Goal: Transaction & Acquisition: Purchase product/service

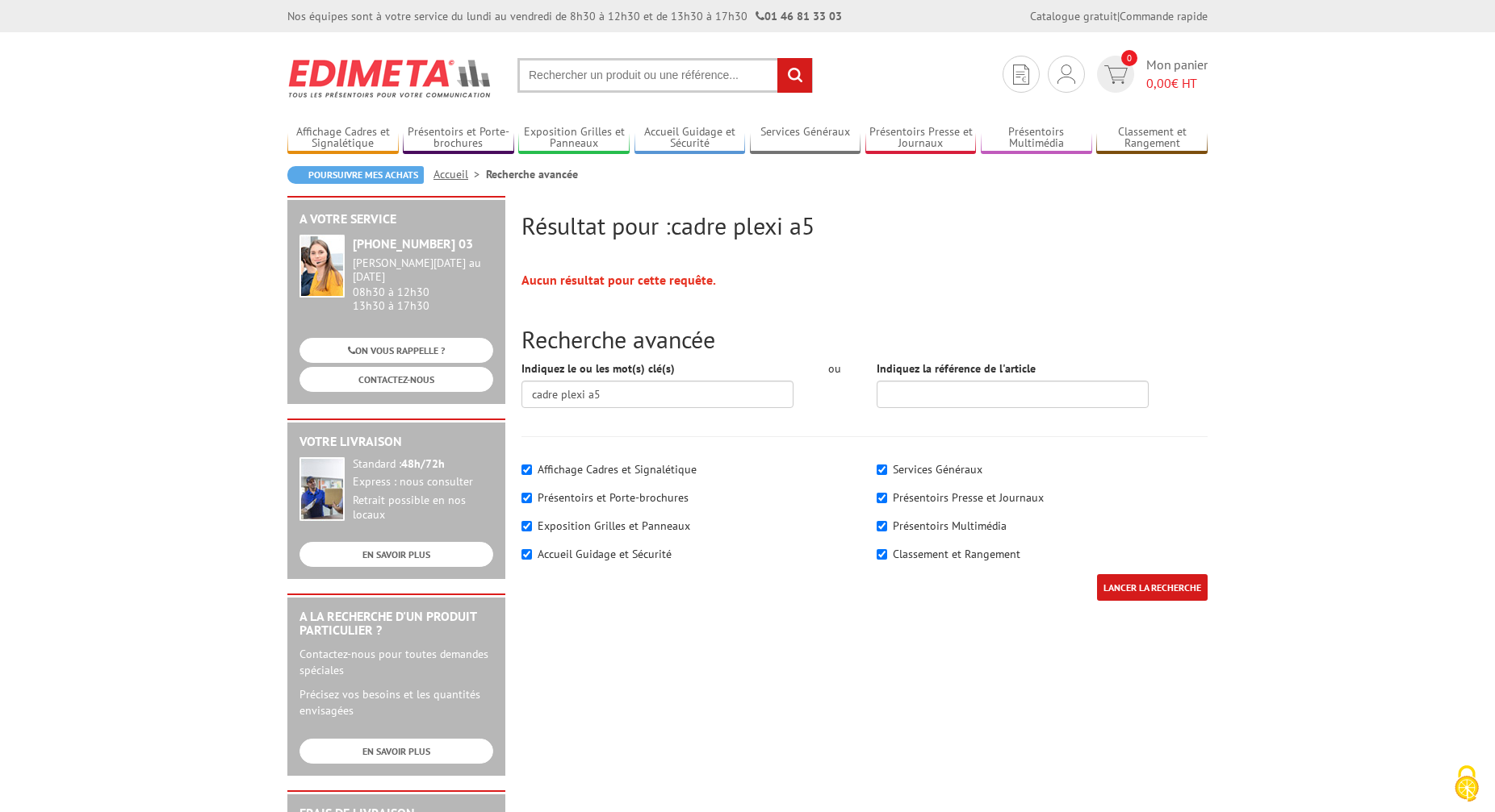
click at [575, 74] on input "text" at bounding box center [664, 75] width 295 height 34
type input "cadre plexi"
click at [777, 58] on input "rechercher" at bounding box center [794, 75] width 34 height 34
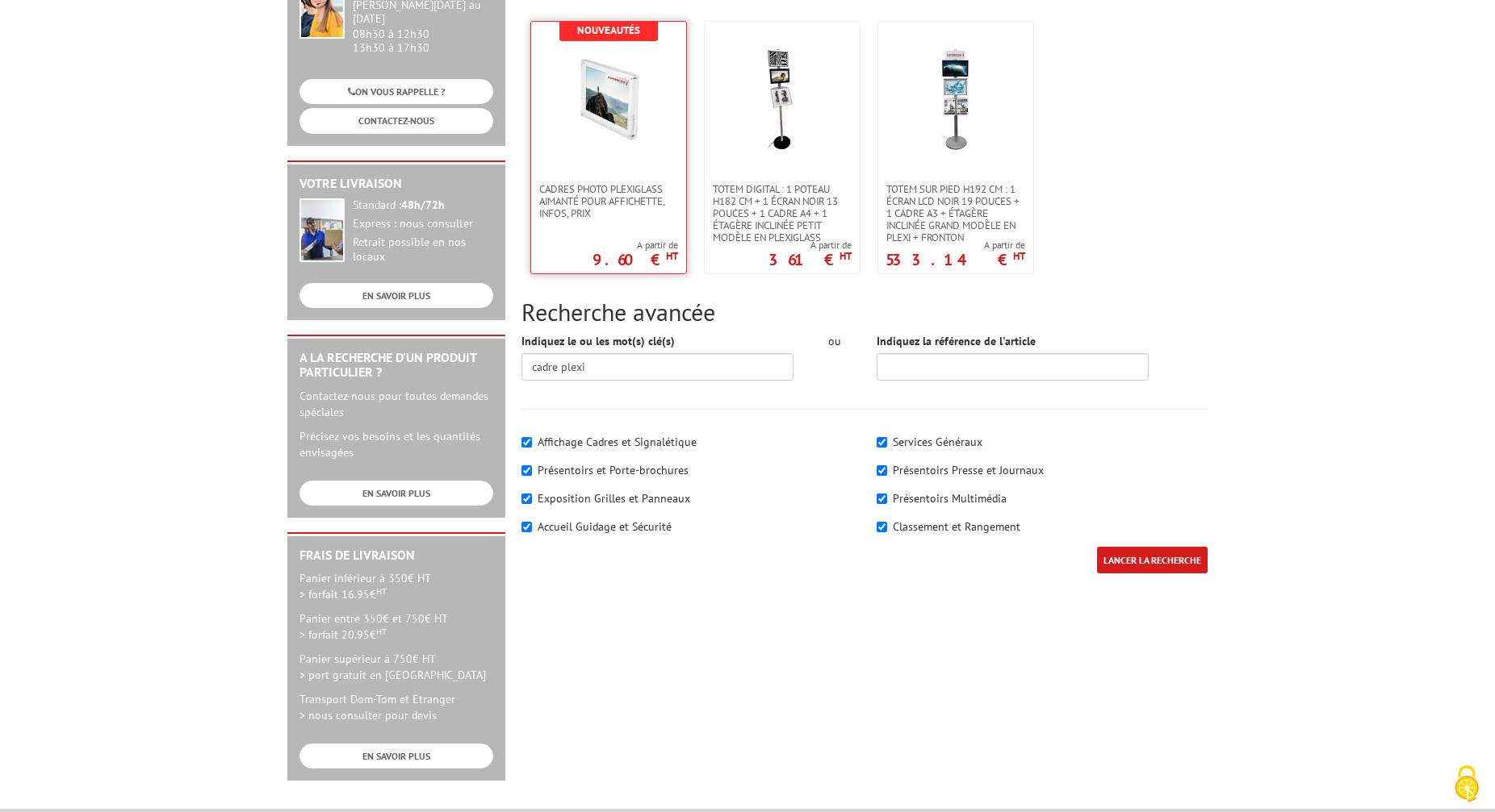
scroll to position [153, 0]
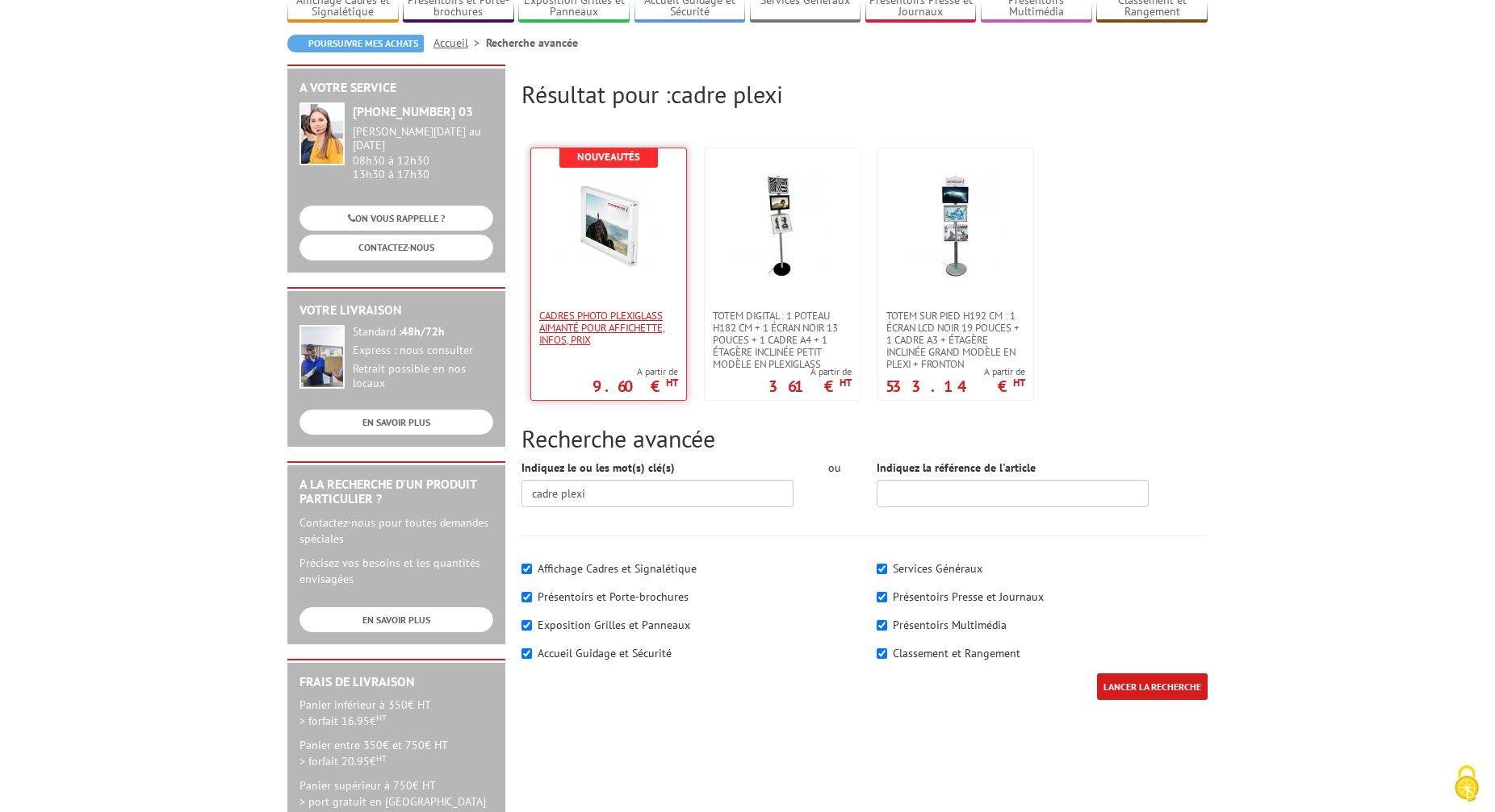
click at [658, 309] on span "Cadres photo Plexiglass aimanté pour affichette, infos, prix" at bounding box center [608, 328] width 139 height 36
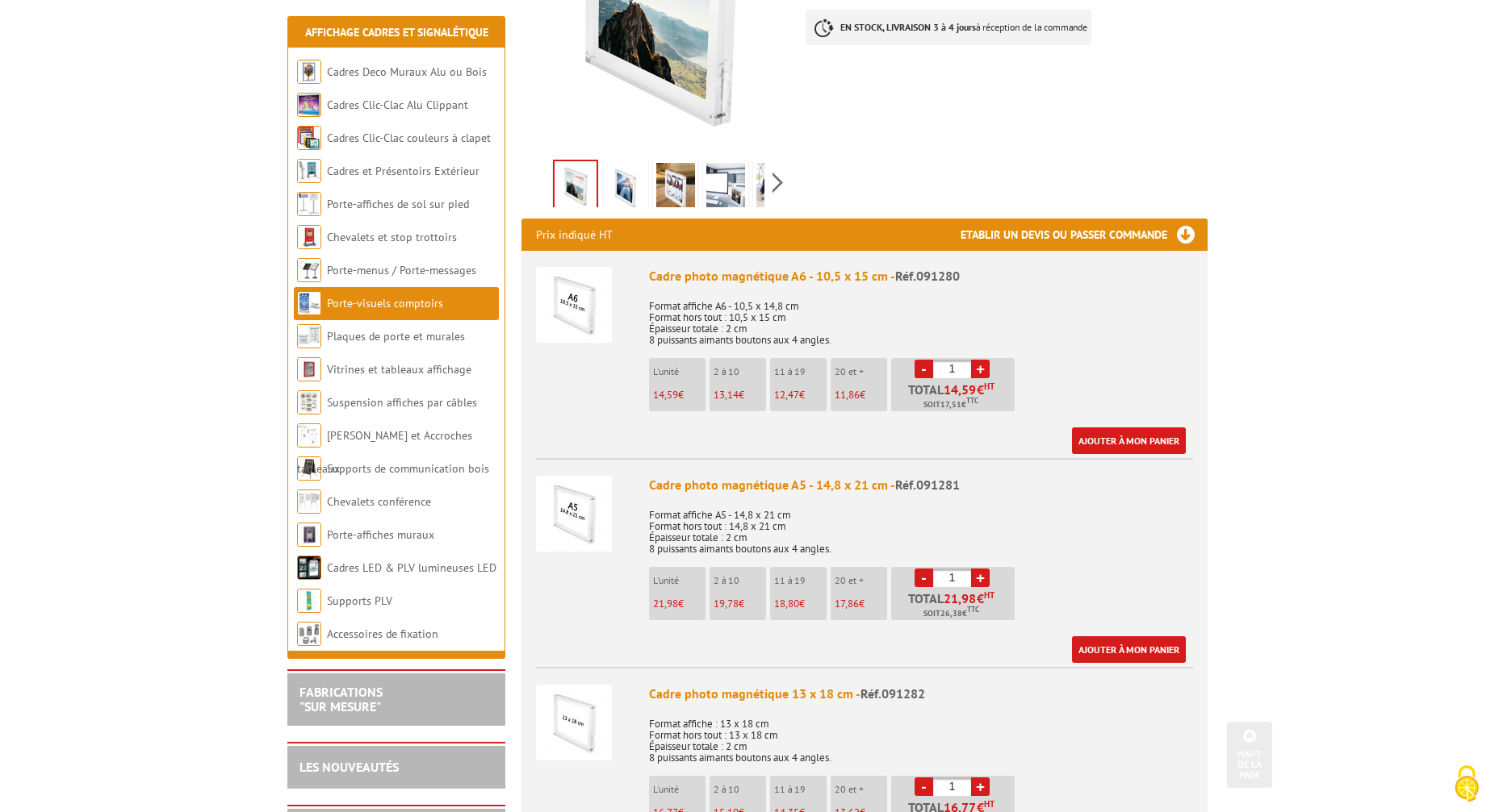
scroll to position [412, 0]
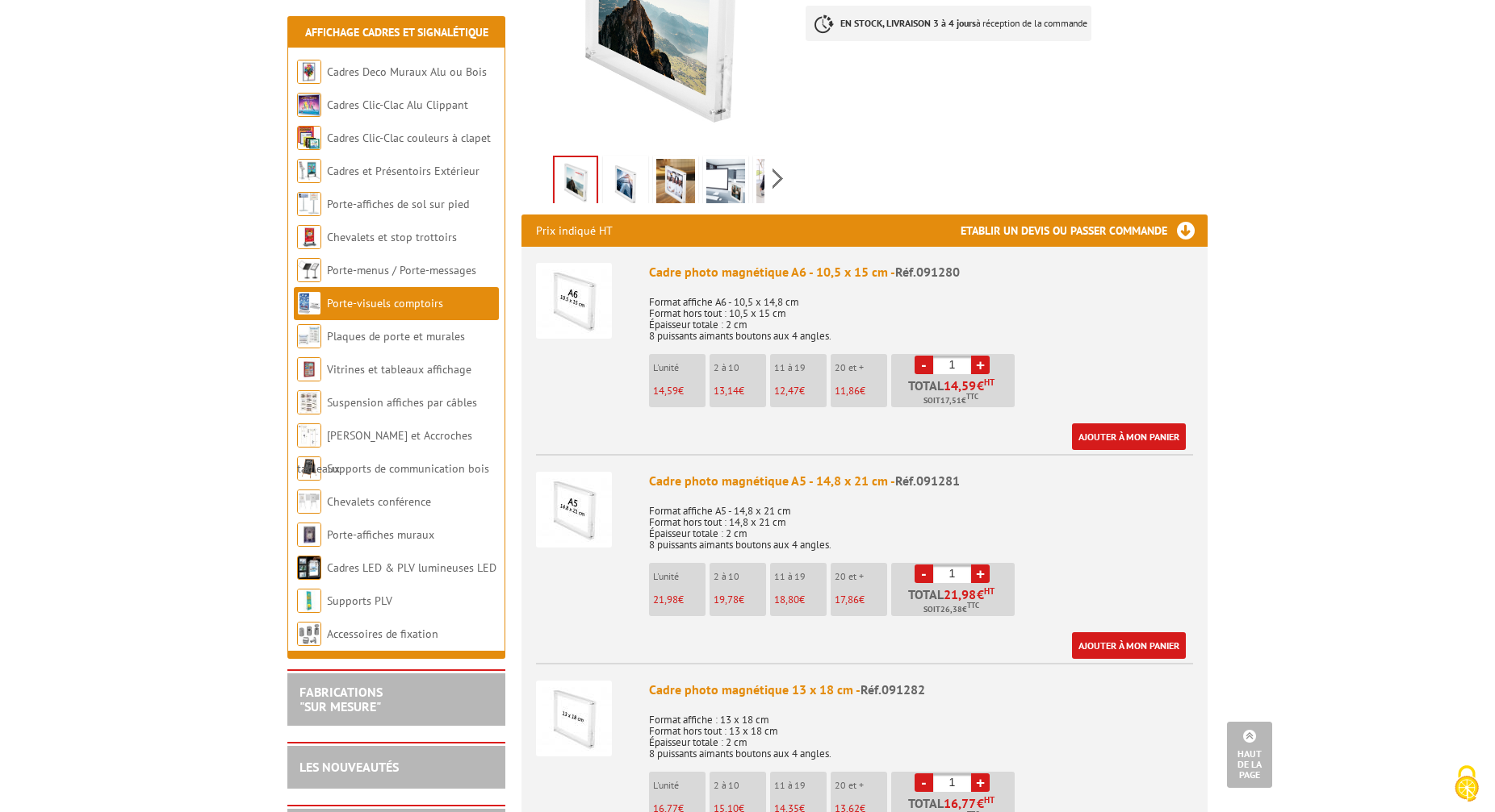
click at [979, 564] on link "+" at bounding box center [980, 573] width 18 height 18
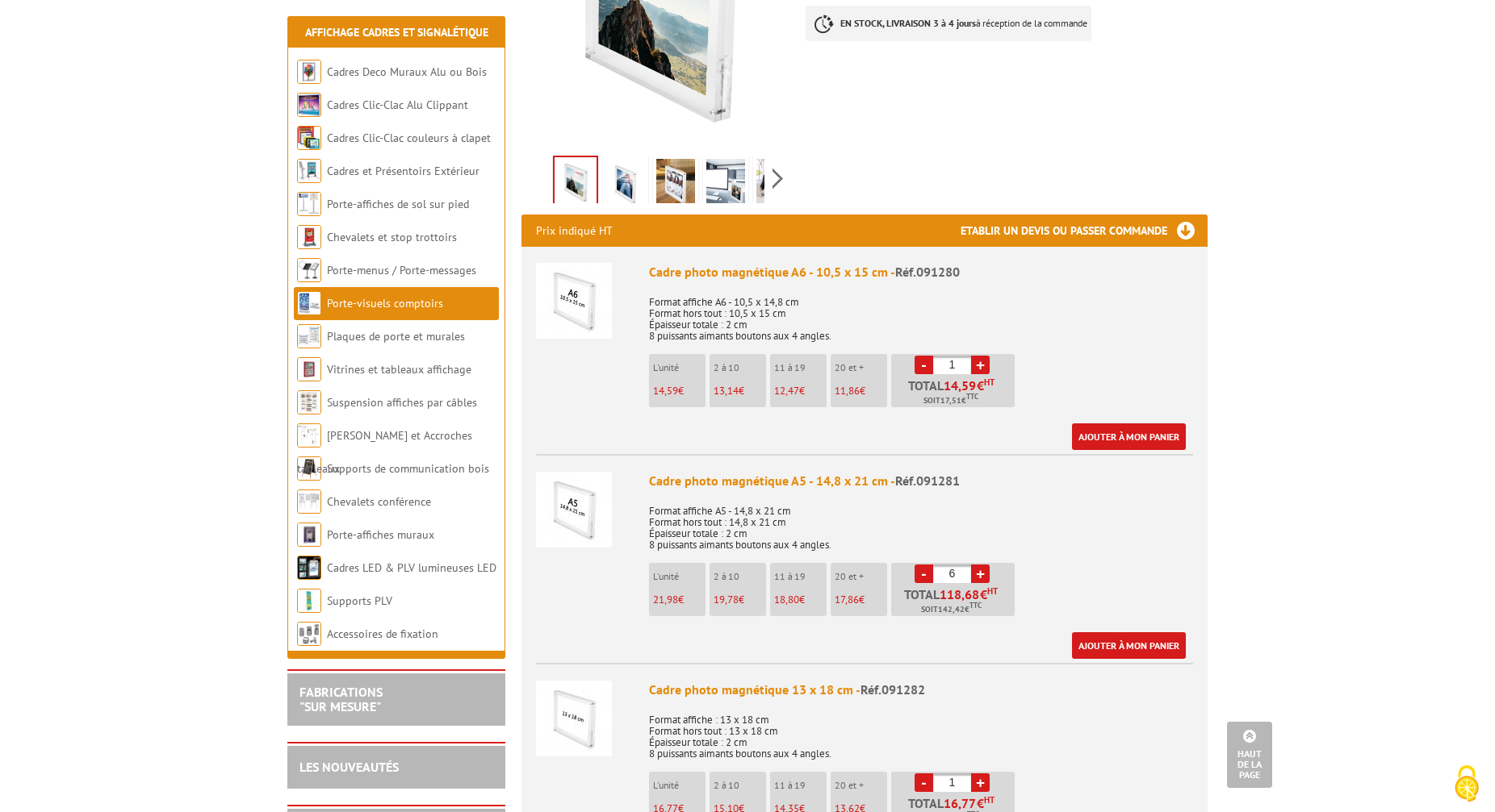
click at [979, 564] on link "+" at bounding box center [980, 573] width 18 height 18
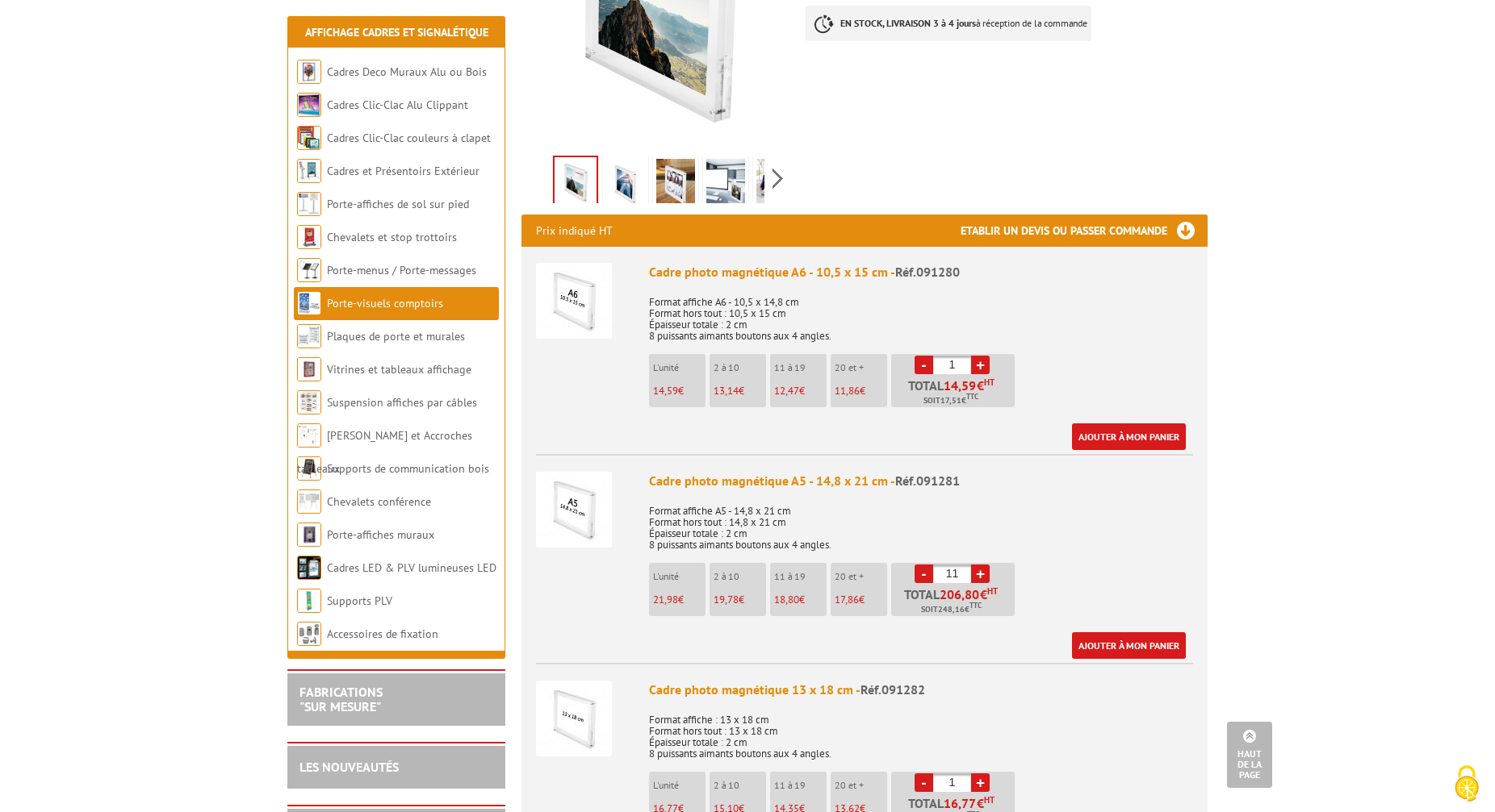
click at [979, 564] on link "+" at bounding box center [980, 573] width 18 height 18
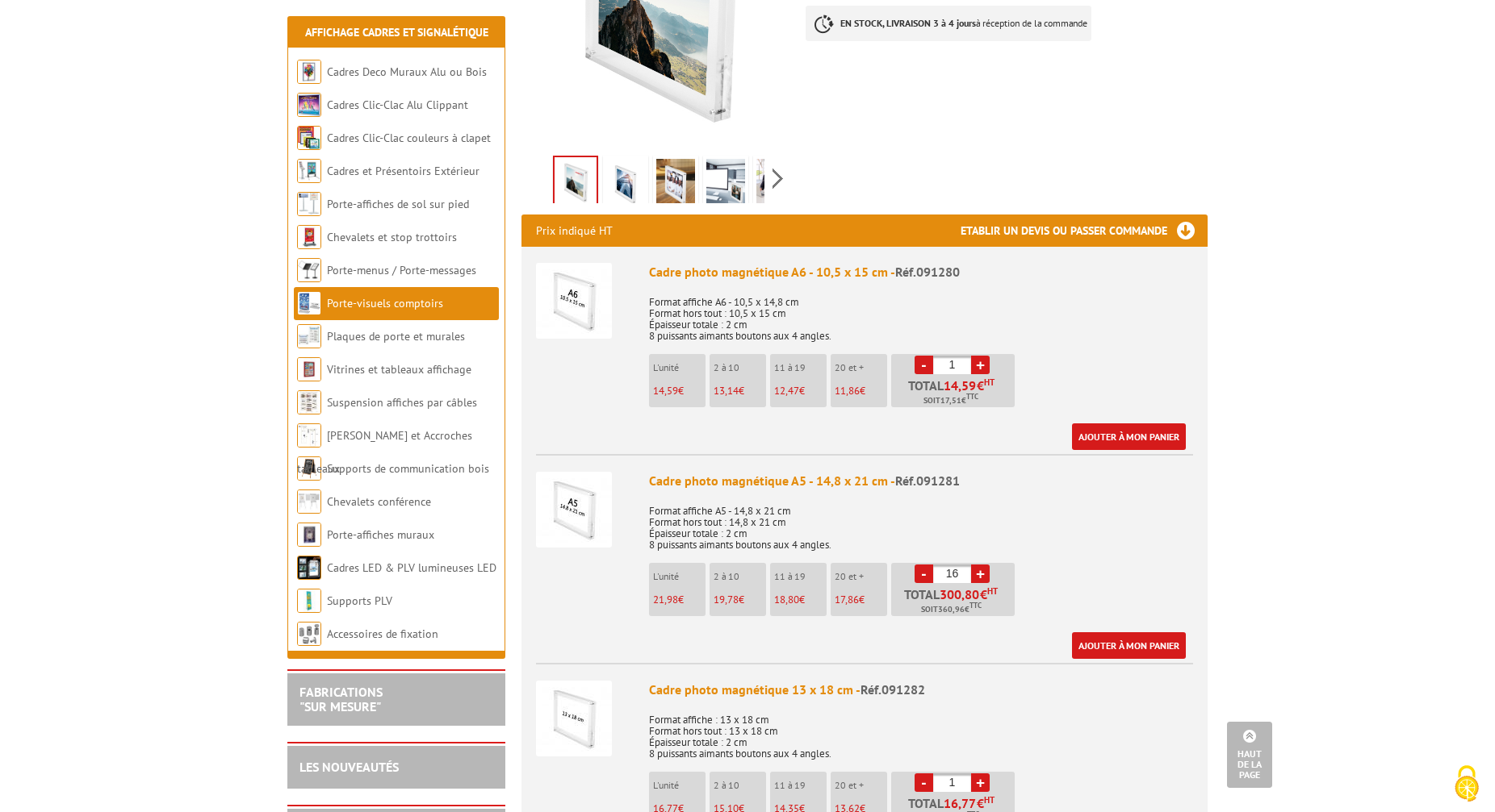
click at [979, 564] on link "+" at bounding box center [980, 573] width 18 height 18
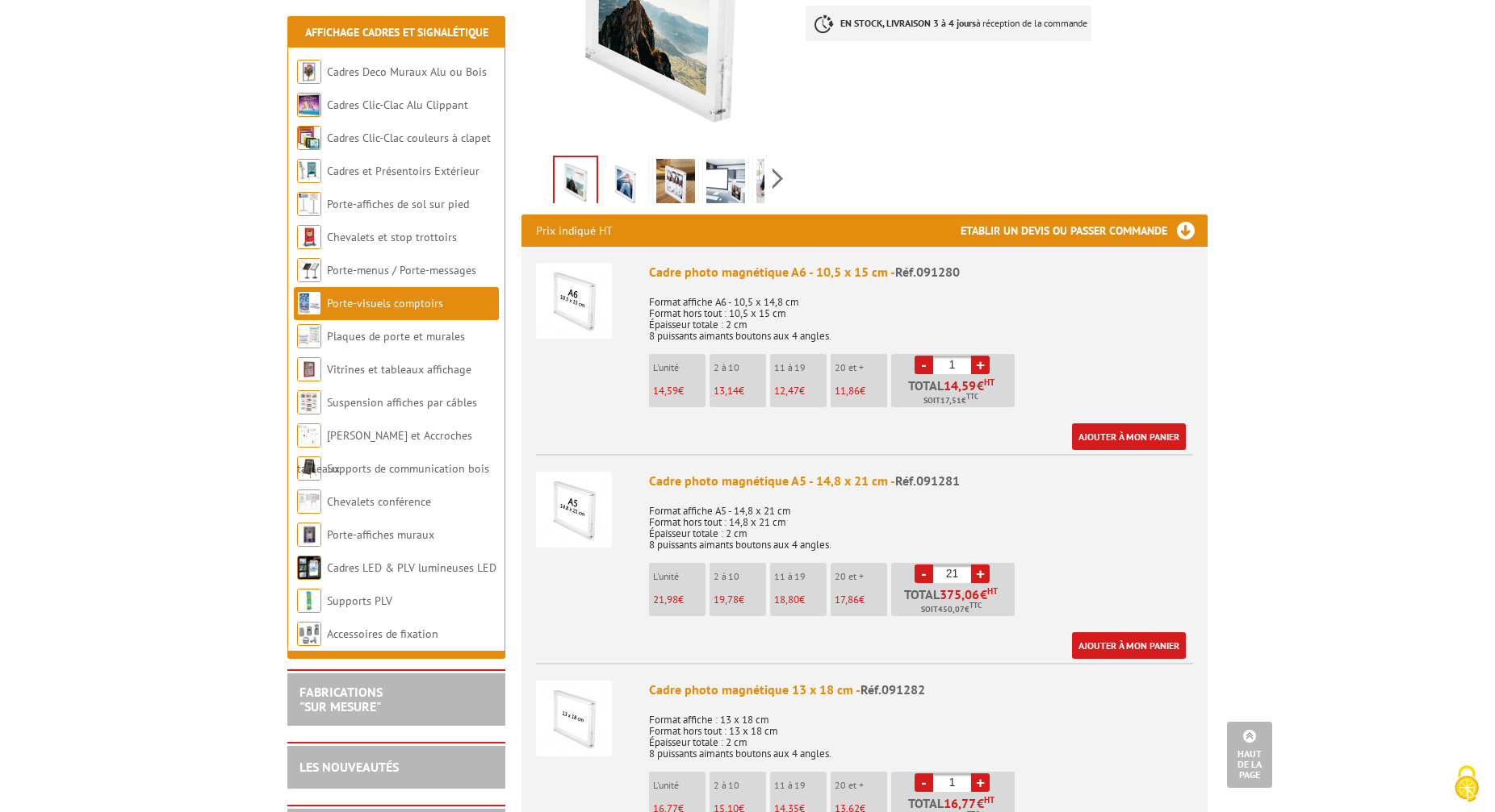
click at [979, 564] on link "+" at bounding box center [980, 573] width 18 height 18
type input "24"
click at [979, 356] on link "+" at bounding box center [980, 365] width 18 height 18
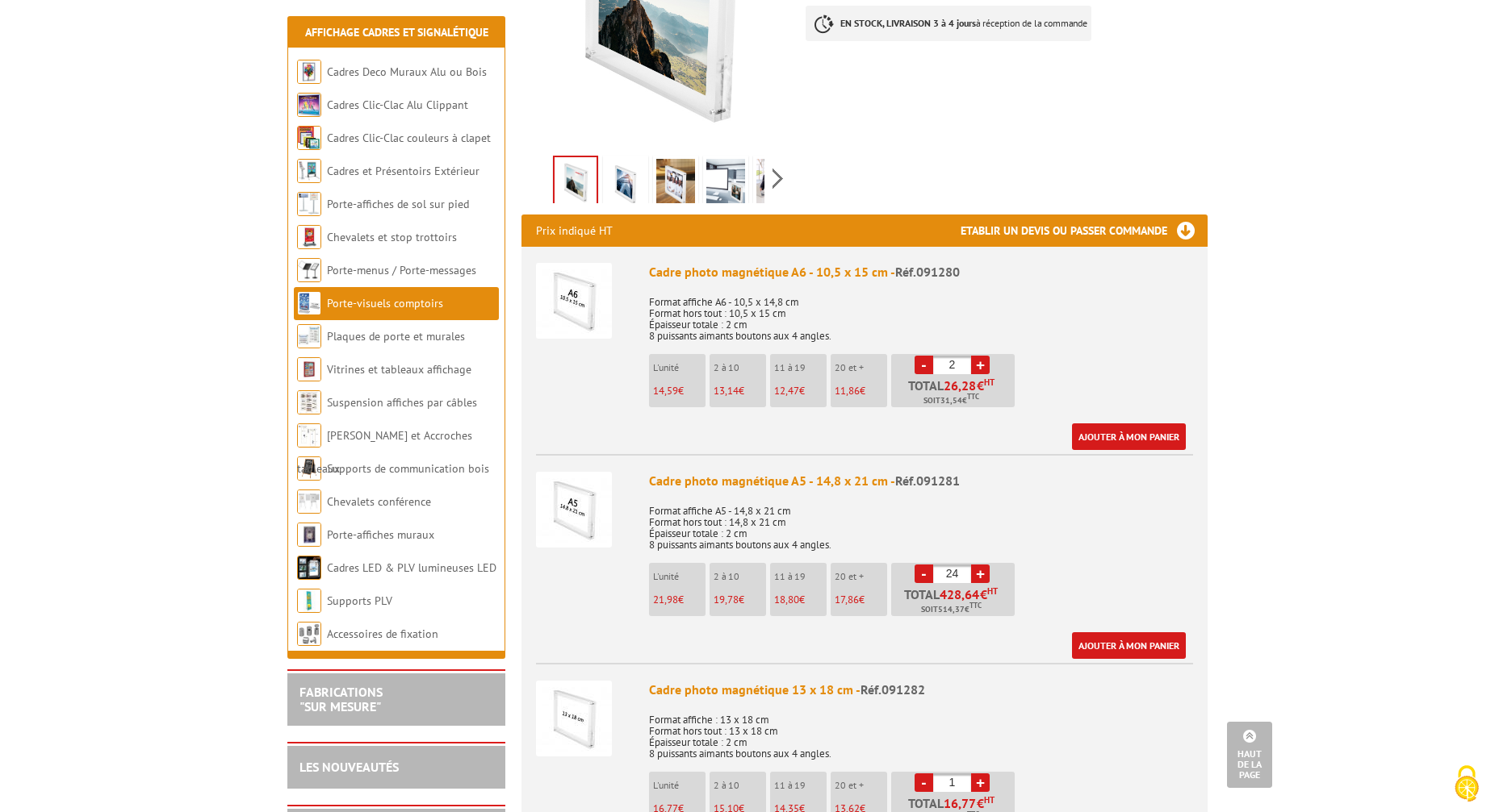
click at [979, 356] on link "+" at bounding box center [980, 365] width 18 height 18
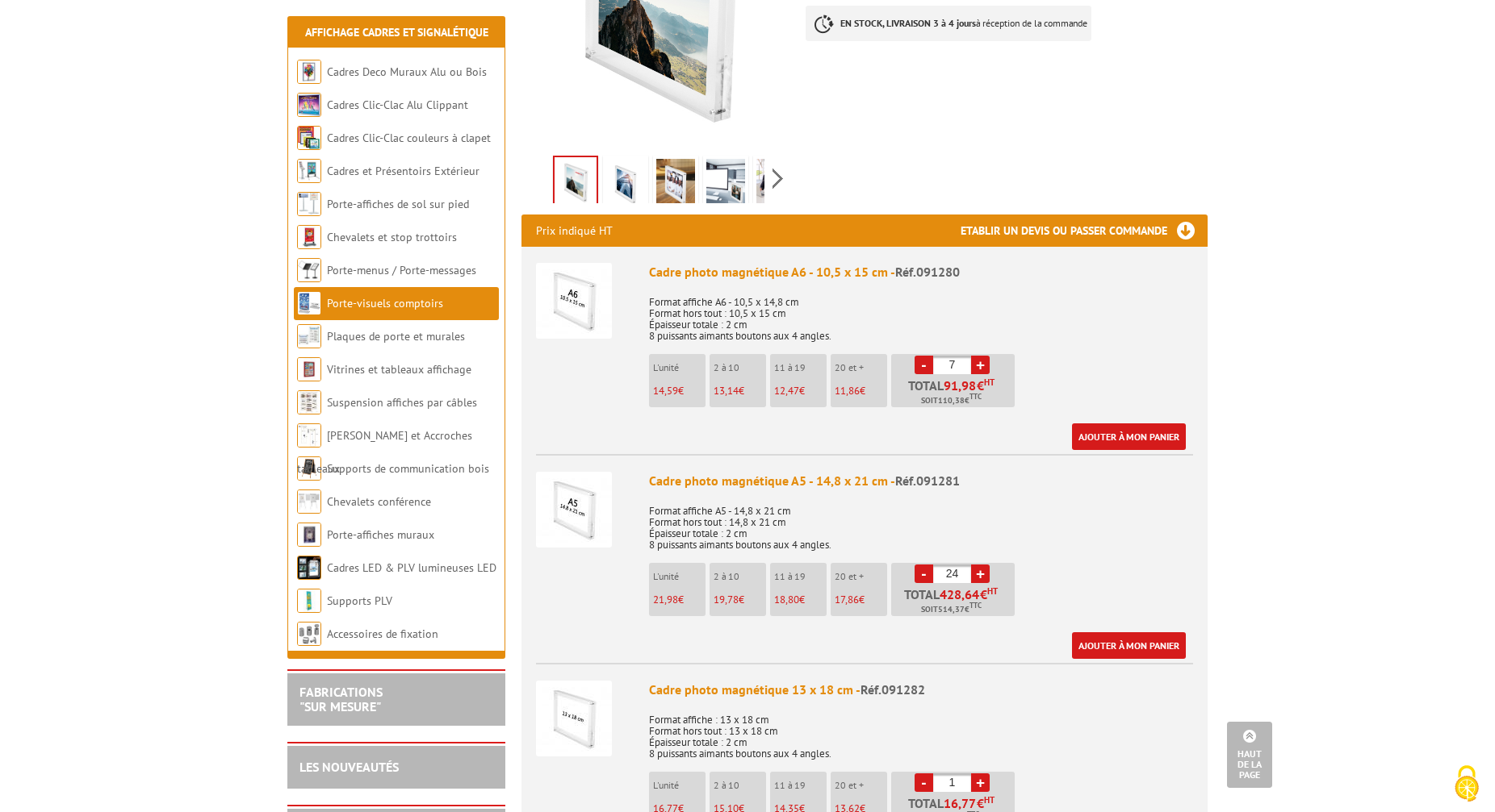
click at [979, 356] on link "+" at bounding box center [980, 365] width 18 height 18
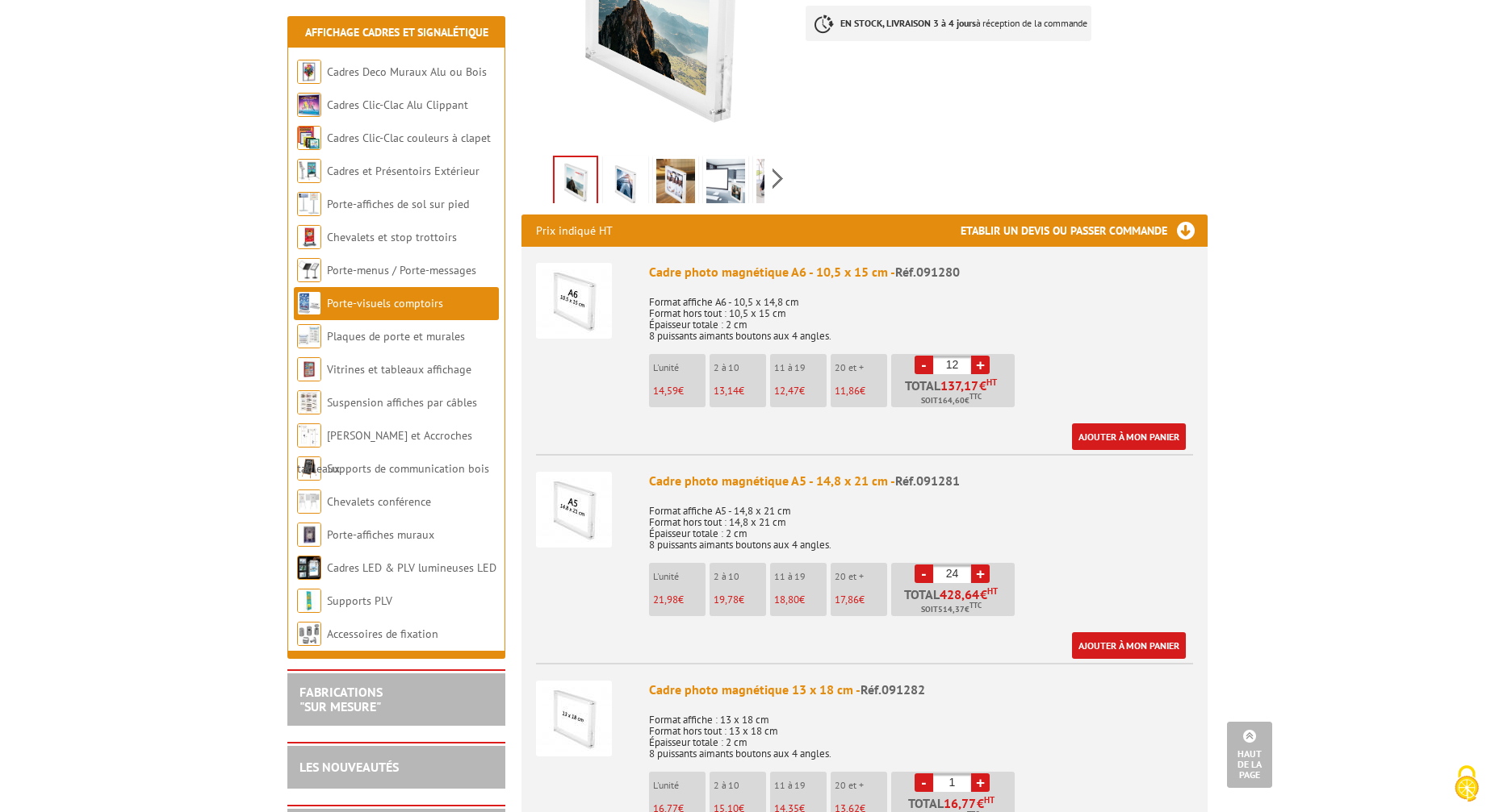
click at [979, 356] on link "+" at bounding box center [980, 365] width 18 height 18
type input "16"
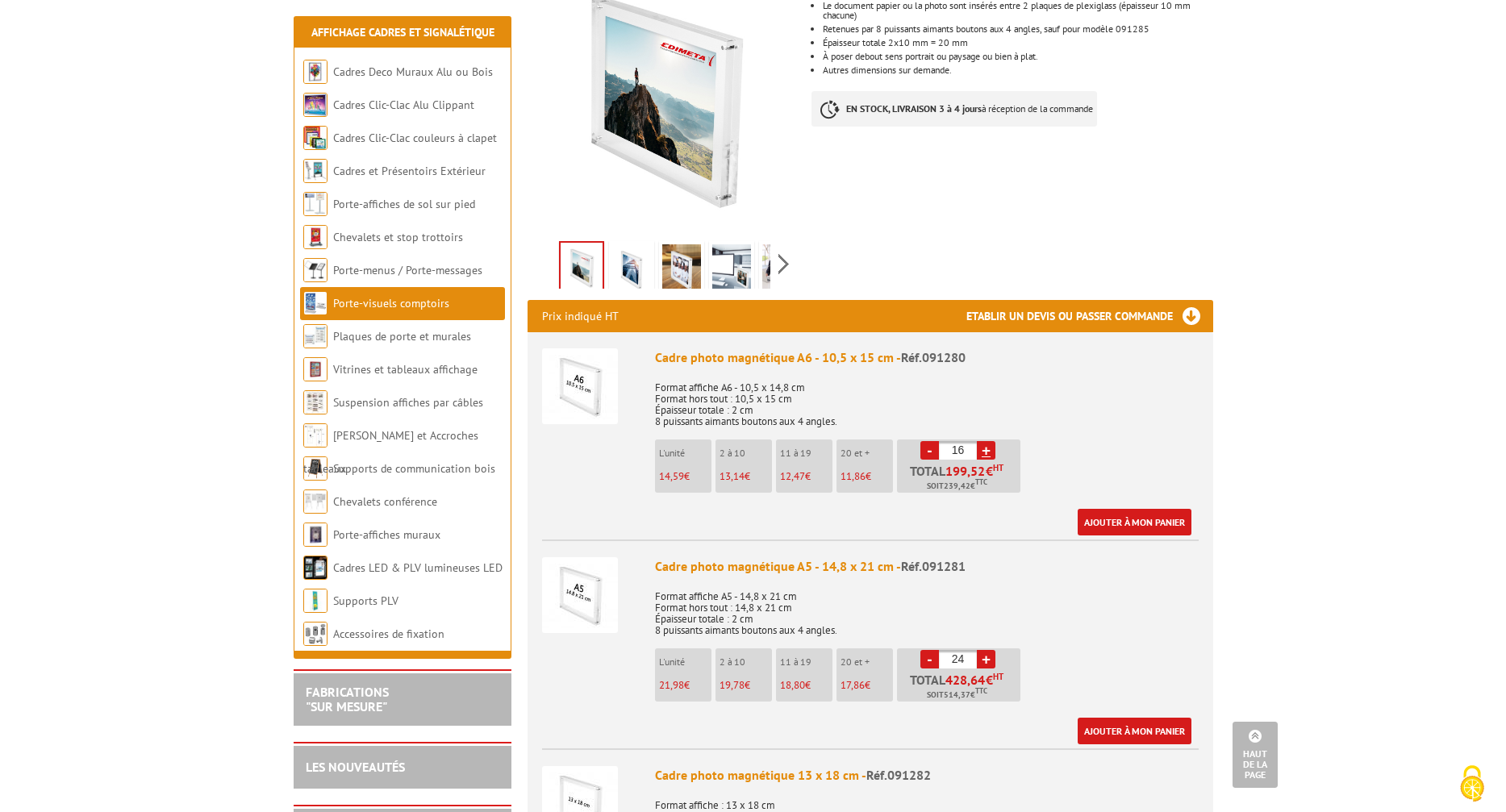
scroll to position [311, 0]
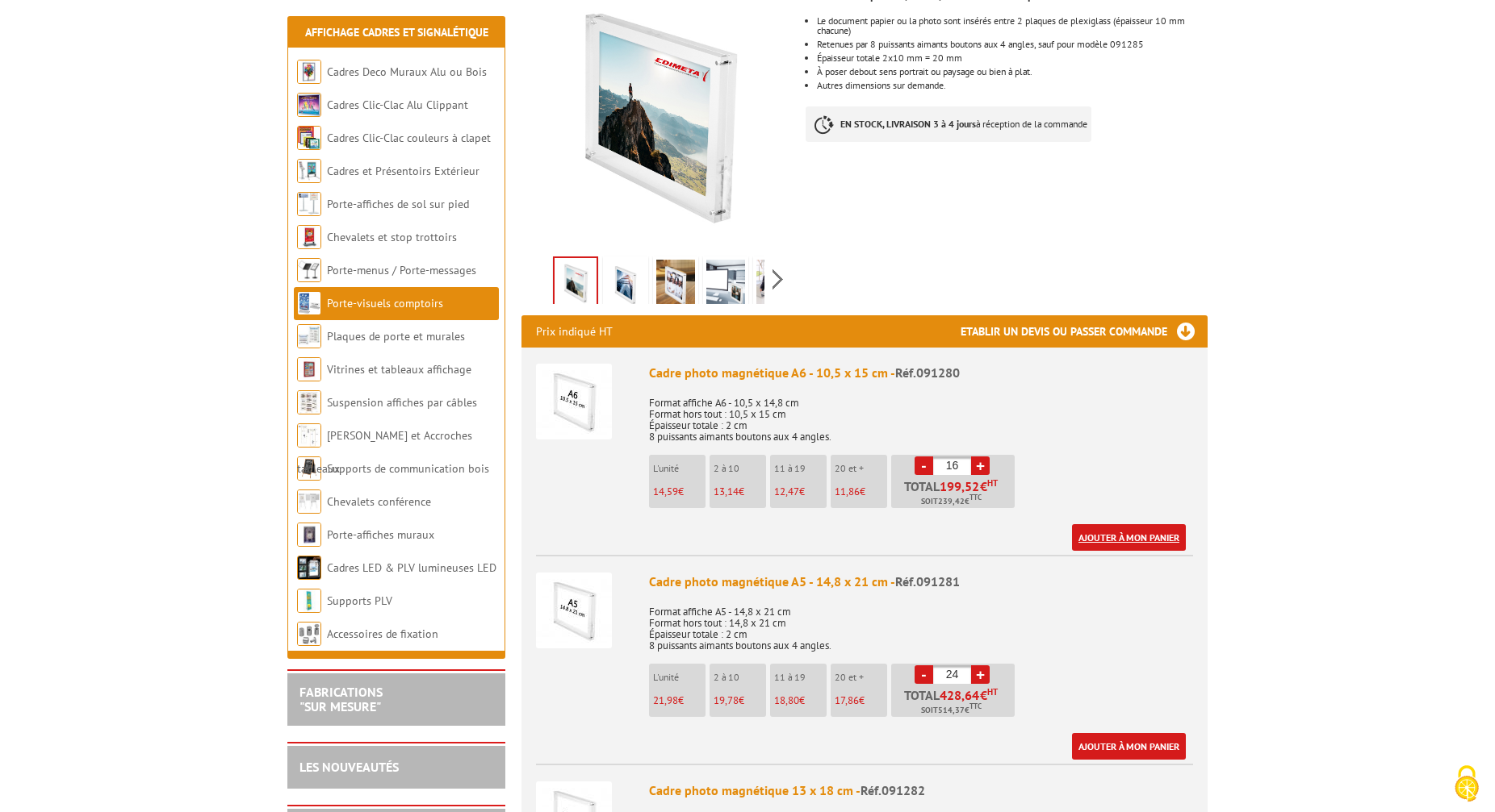
click at [1119, 524] on link "Ajouter à mon panier" at bounding box center [1128, 537] width 113 height 26
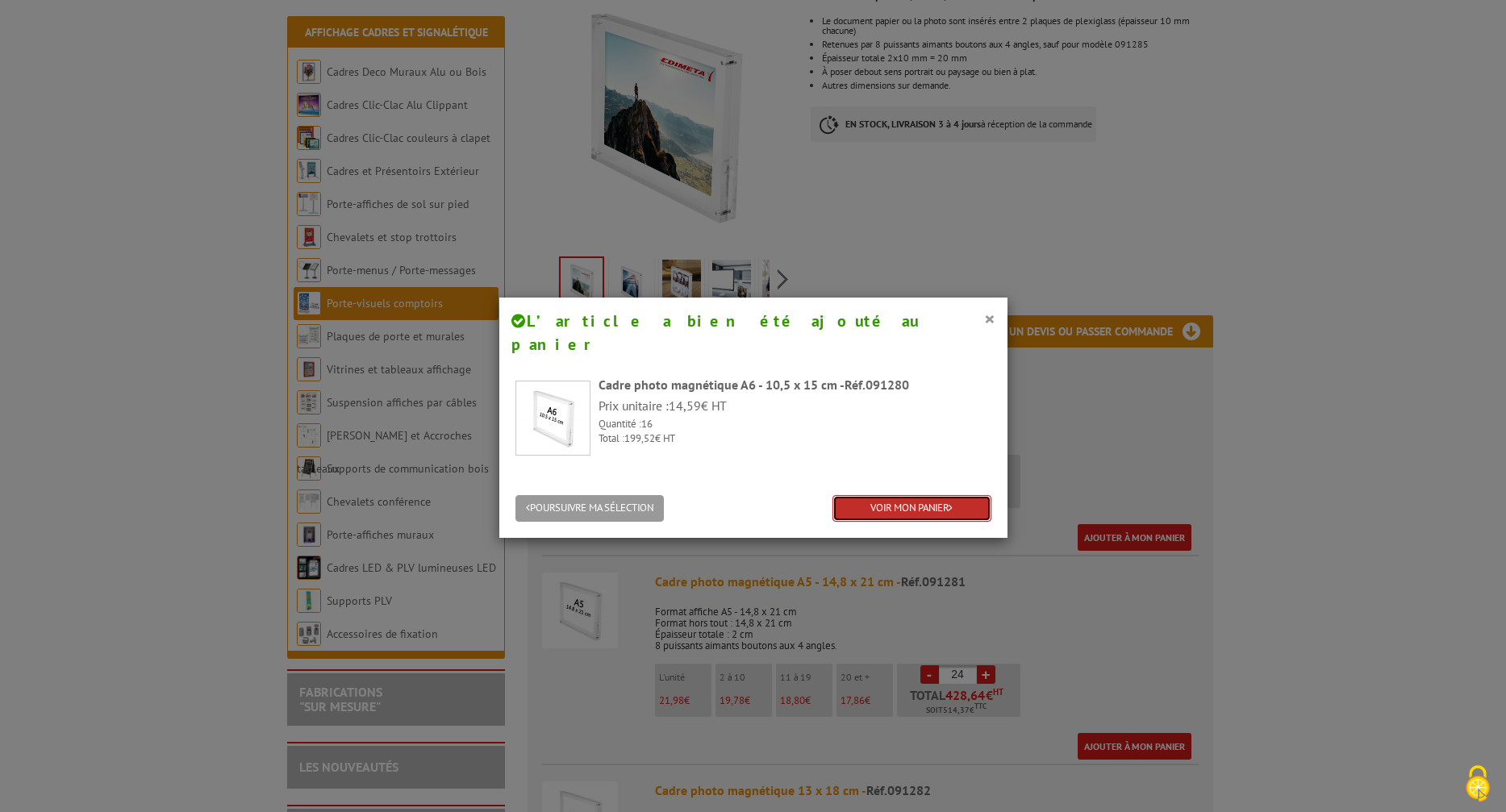
click at [913, 495] on link "VOIR MON PANIER" at bounding box center [912, 508] width 159 height 26
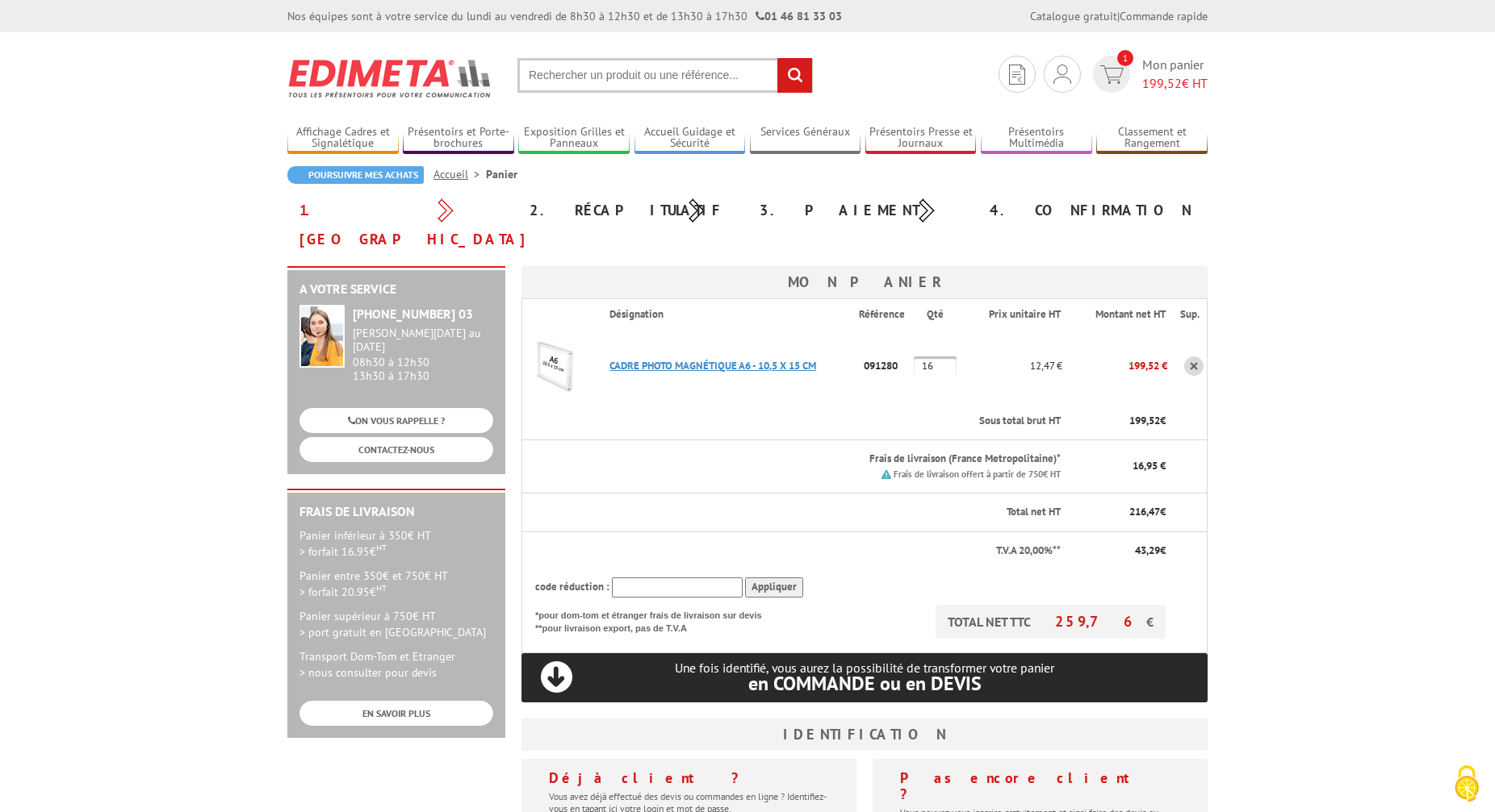
type input "[EMAIL_ADDRESS][DOMAIN_NAME]"
click at [702, 359] on link "CADRE PHOTO MAGNéTIQUE A6 - 10,5 X 15 CM" at bounding box center [713, 366] width 207 height 14
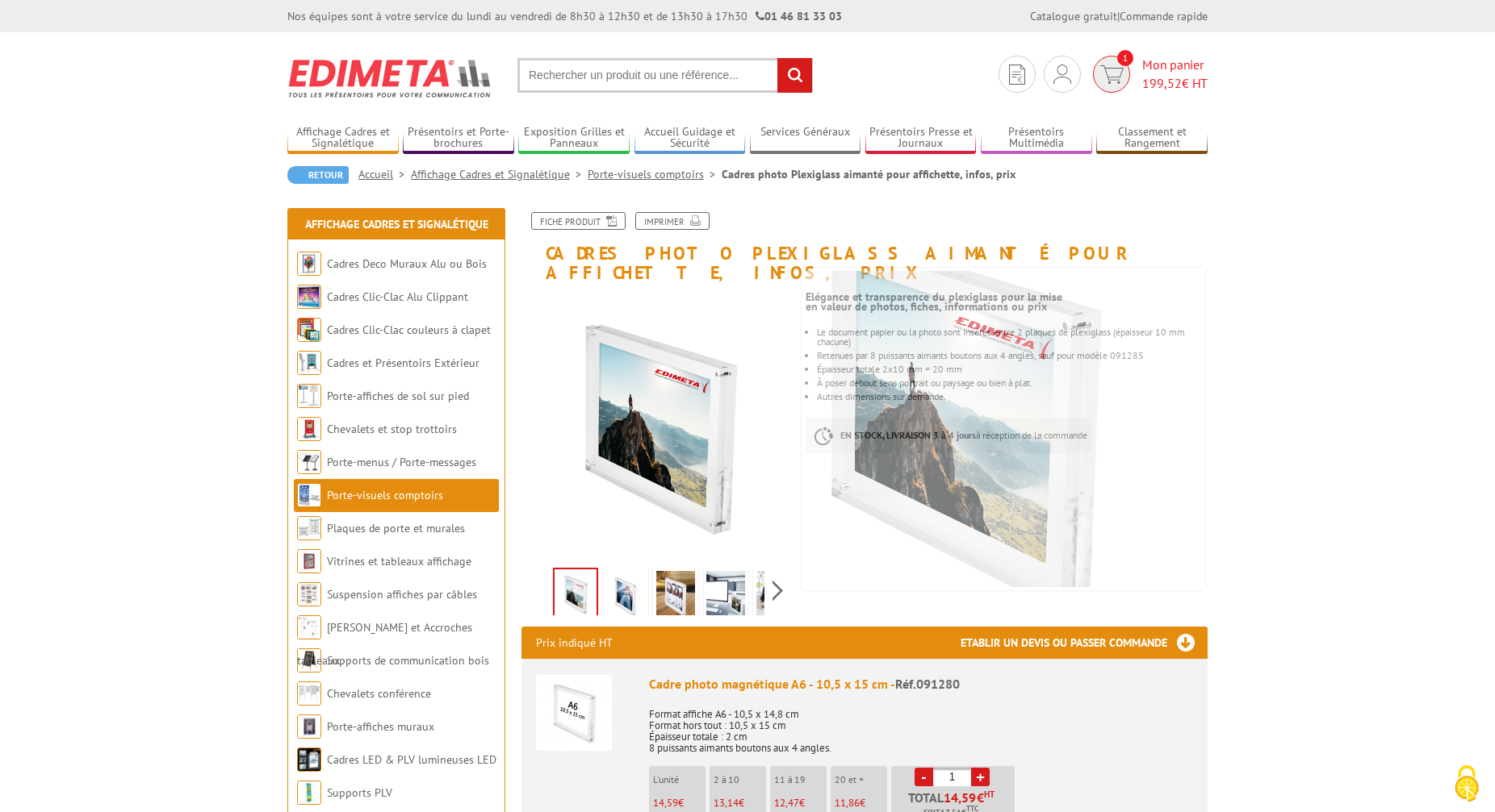
click at [1169, 78] on span "199,52" at bounding box center [1162, 83] width 40 height 16
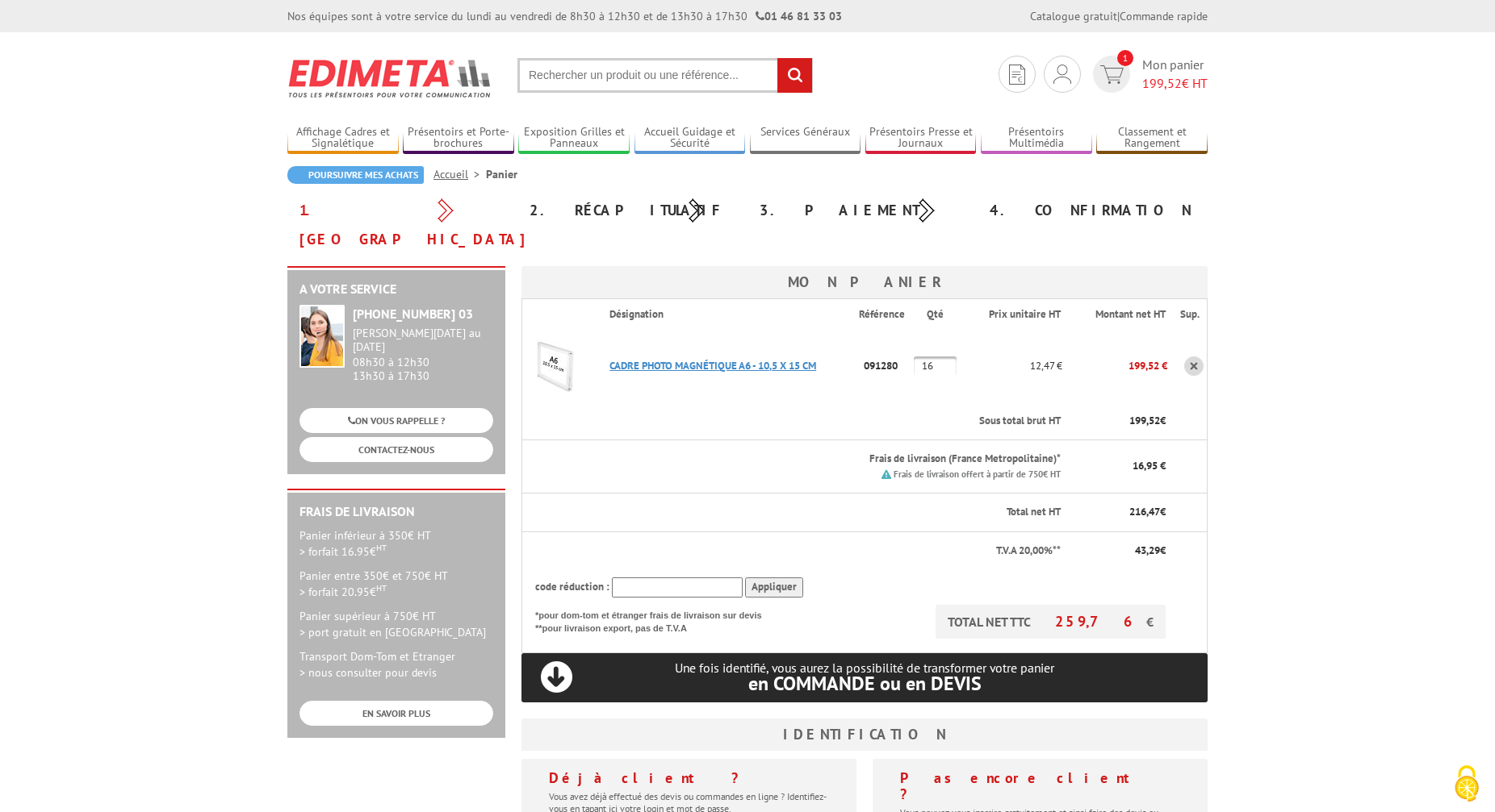
type input "[EMAIL_ADDRESS][DOMAIN_NAME]"
click at [675, 359] on link "CADRE PHOTO MAGNéTIQUE A6 - 10,5 X 15 CM" at bounding box center [713, 366] width 207 height 14
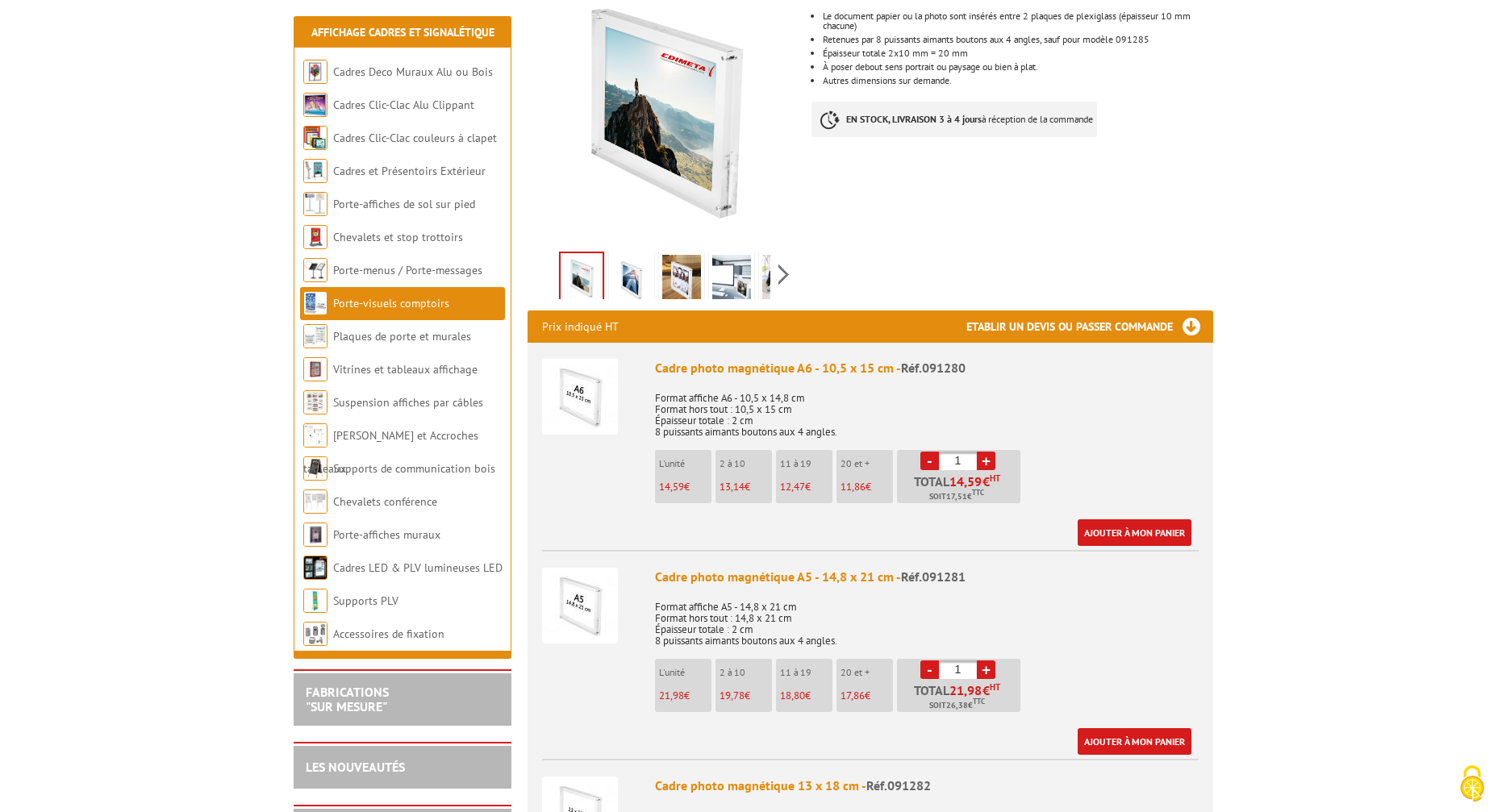
scroll to position [416, 0]
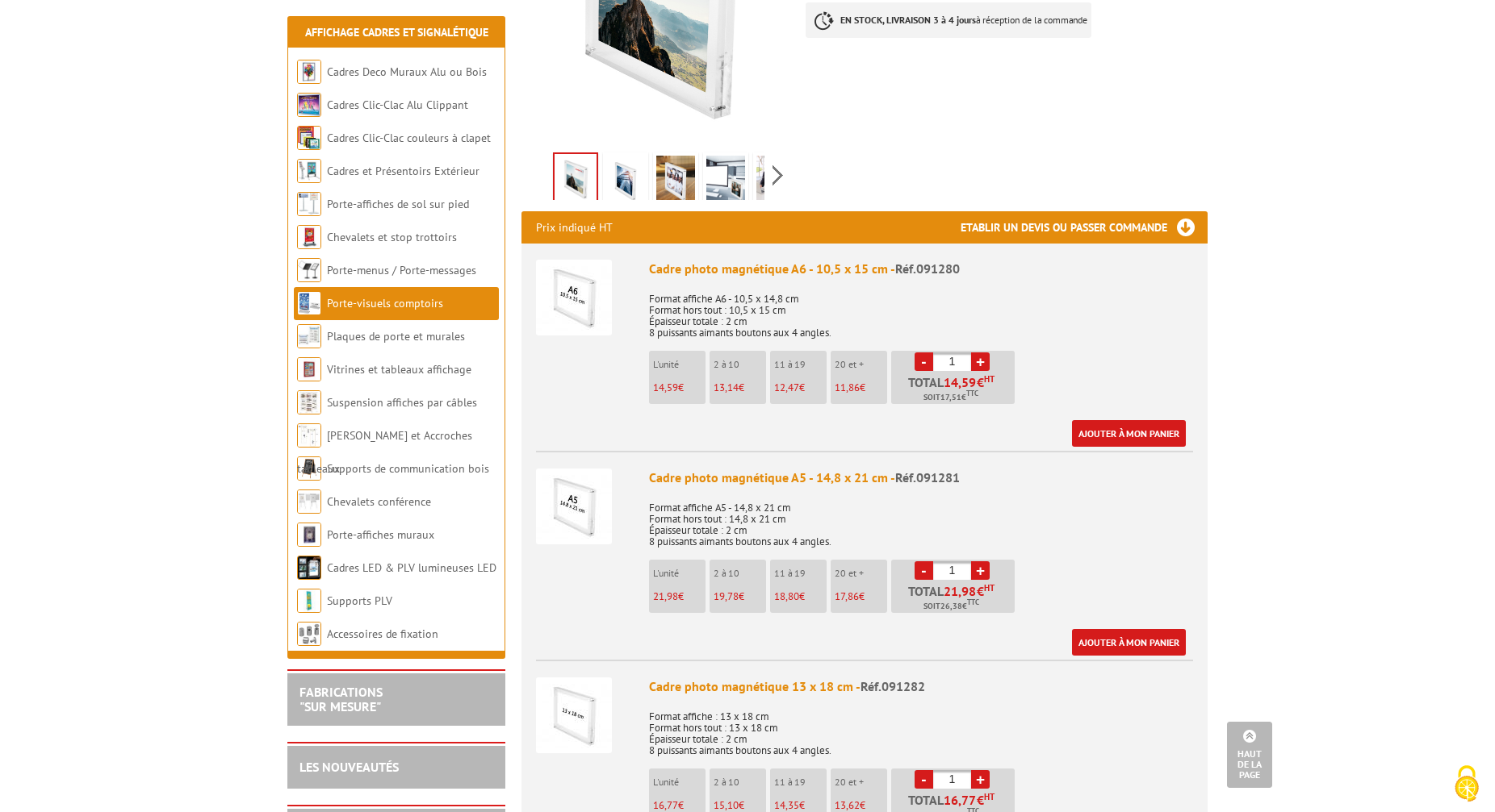
click at [979, 562] on link "+" at bounding box center [980, 571] width 18 height 18
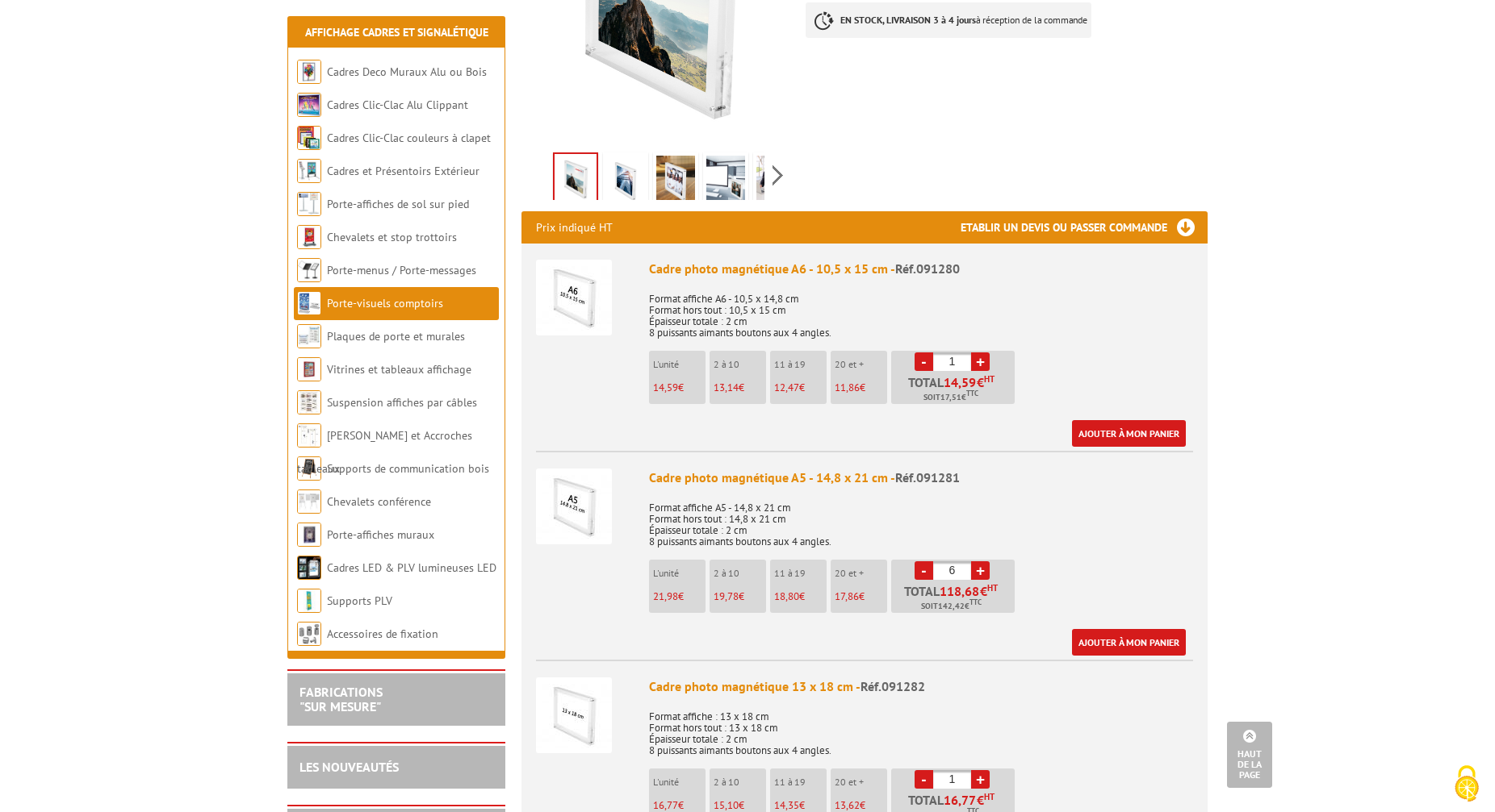
click at [979, 562] on link "+" at bounding box center [980, 571] width 18 height 18
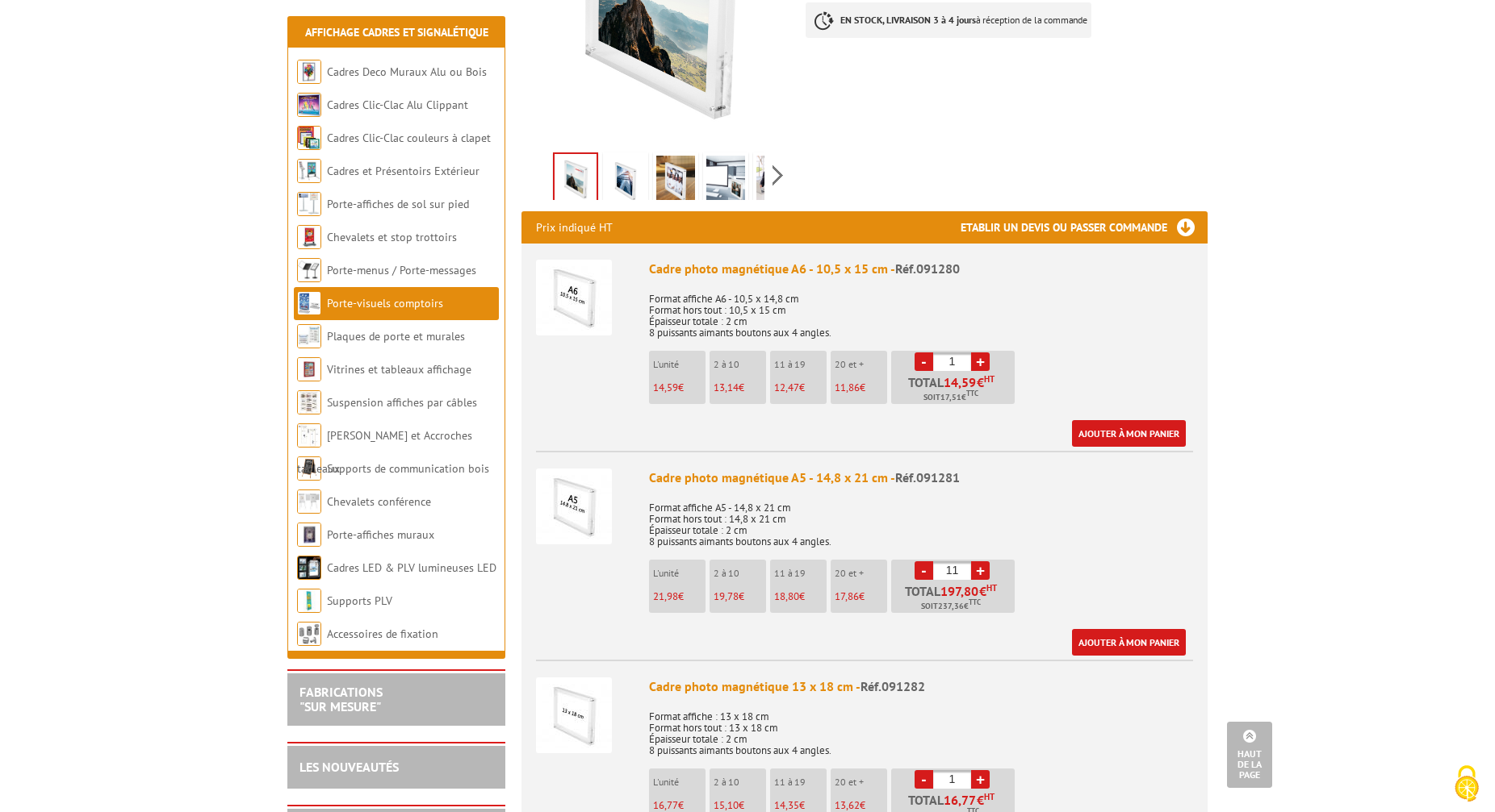
click at [979, 562] on link "+" at bounding box center [980, 571] width 18 height 18
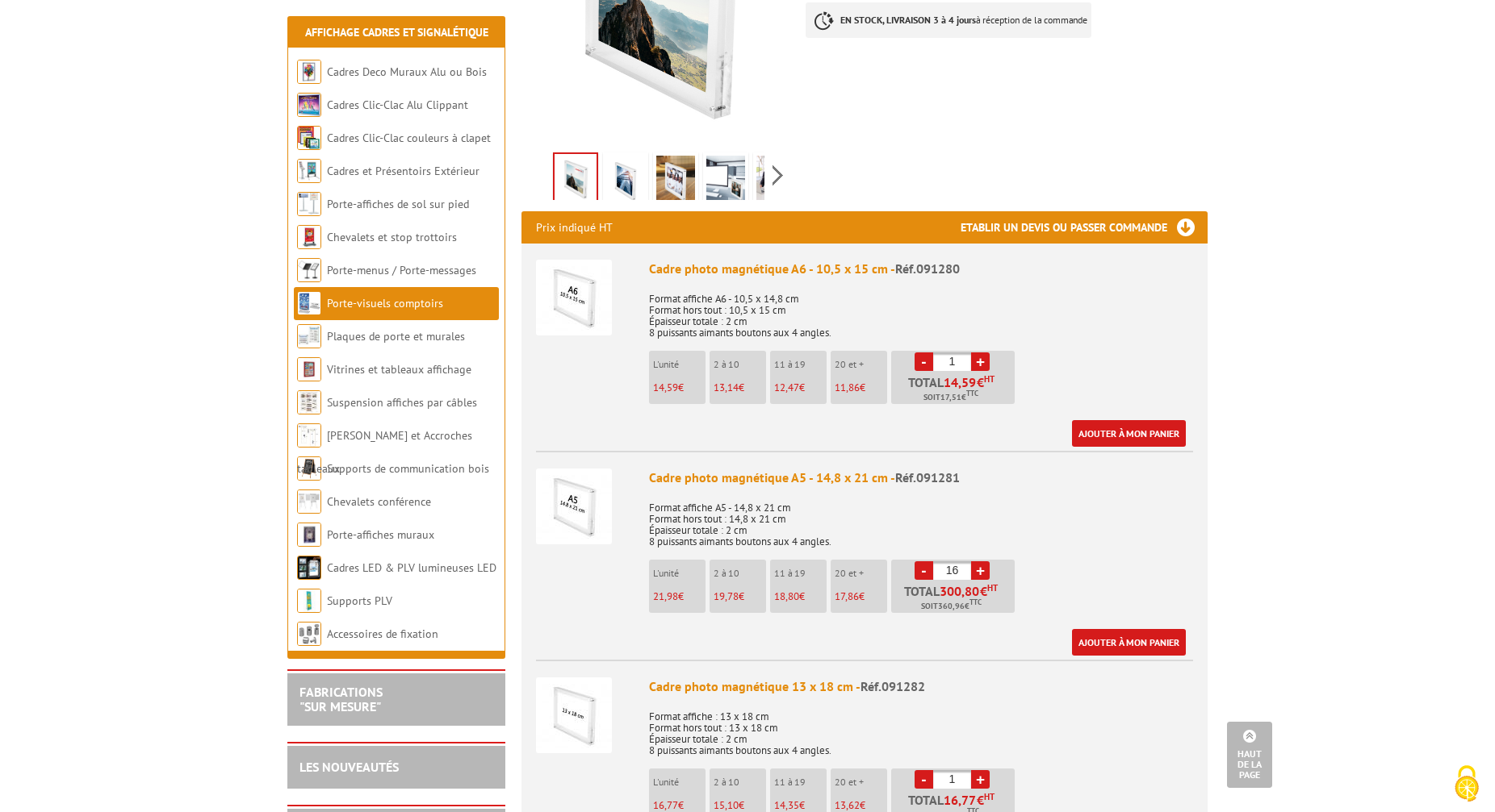
click at [979, 562] on link "+" at bounding box center [980, 571] width 18 height 18
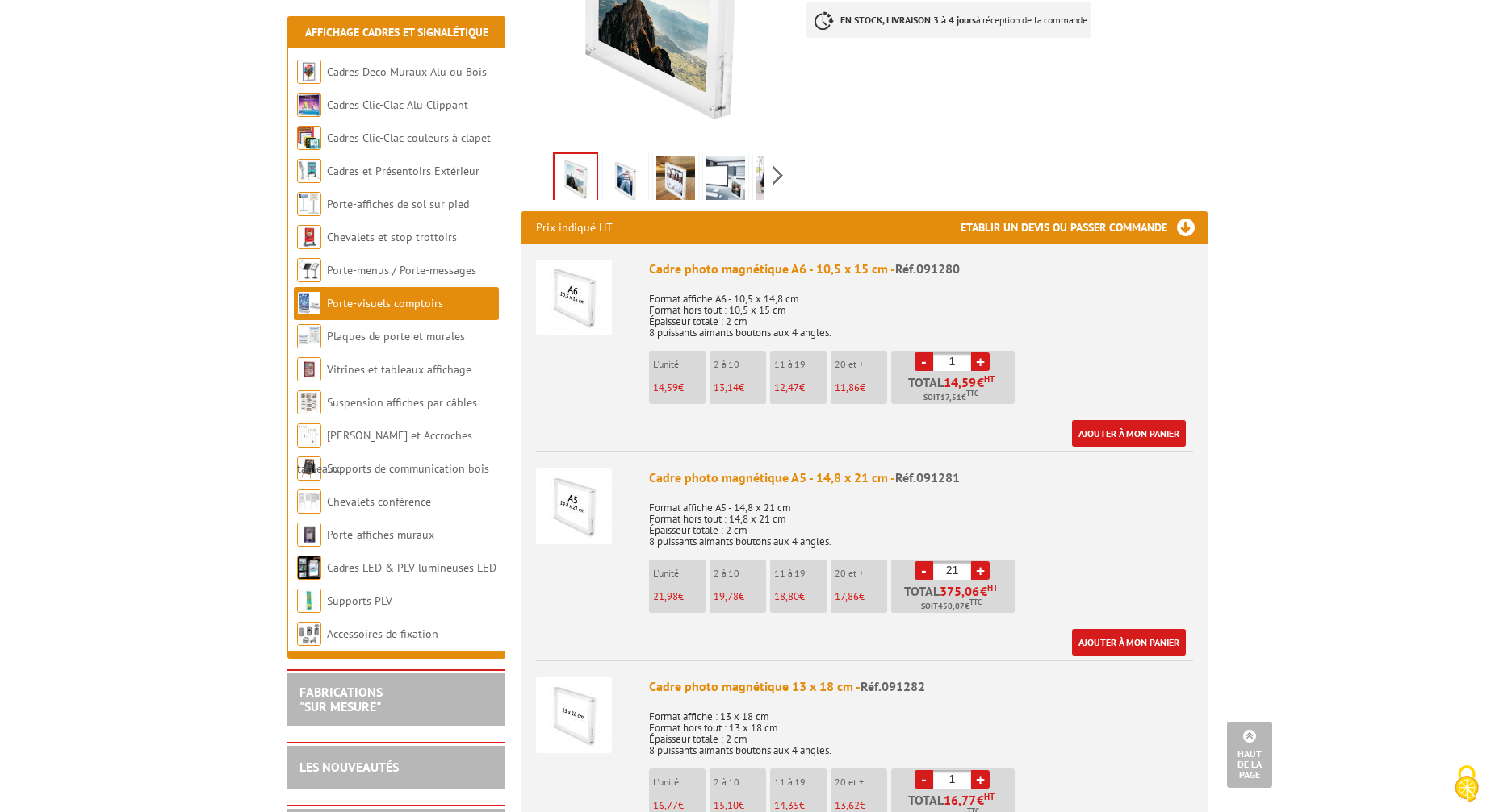
click at [979, 562] on link "+" at bounding box center [980, 571] width 18 height 18
type input "24"
click at [1129, 629] on link "Ajouter à mon panier" at bounding box center [1128, 641] width 113 height 26
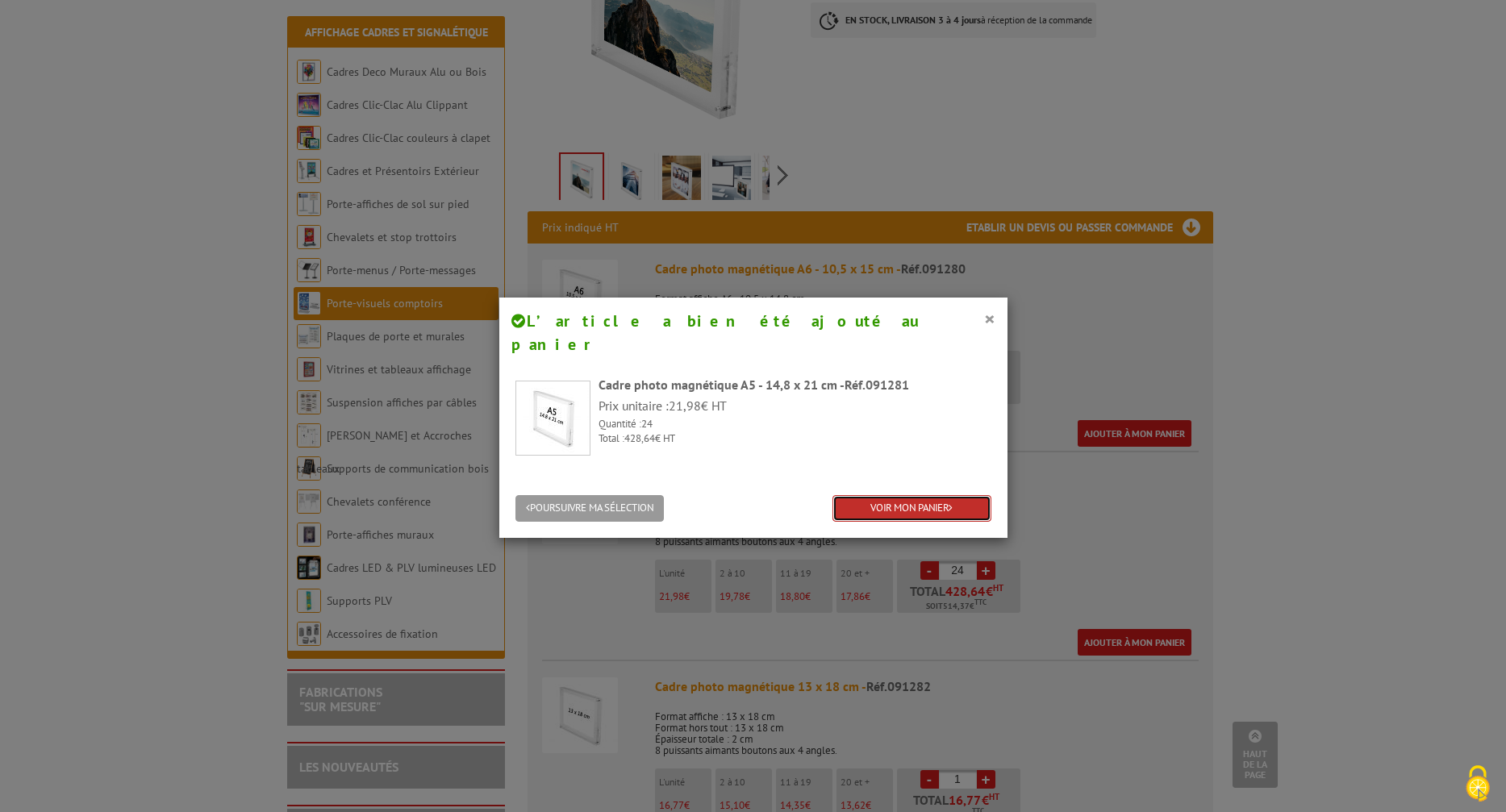
click at [895, 495] on link "VOIR MON PANIER" at bounding box center [912, 508] width 159 height 26
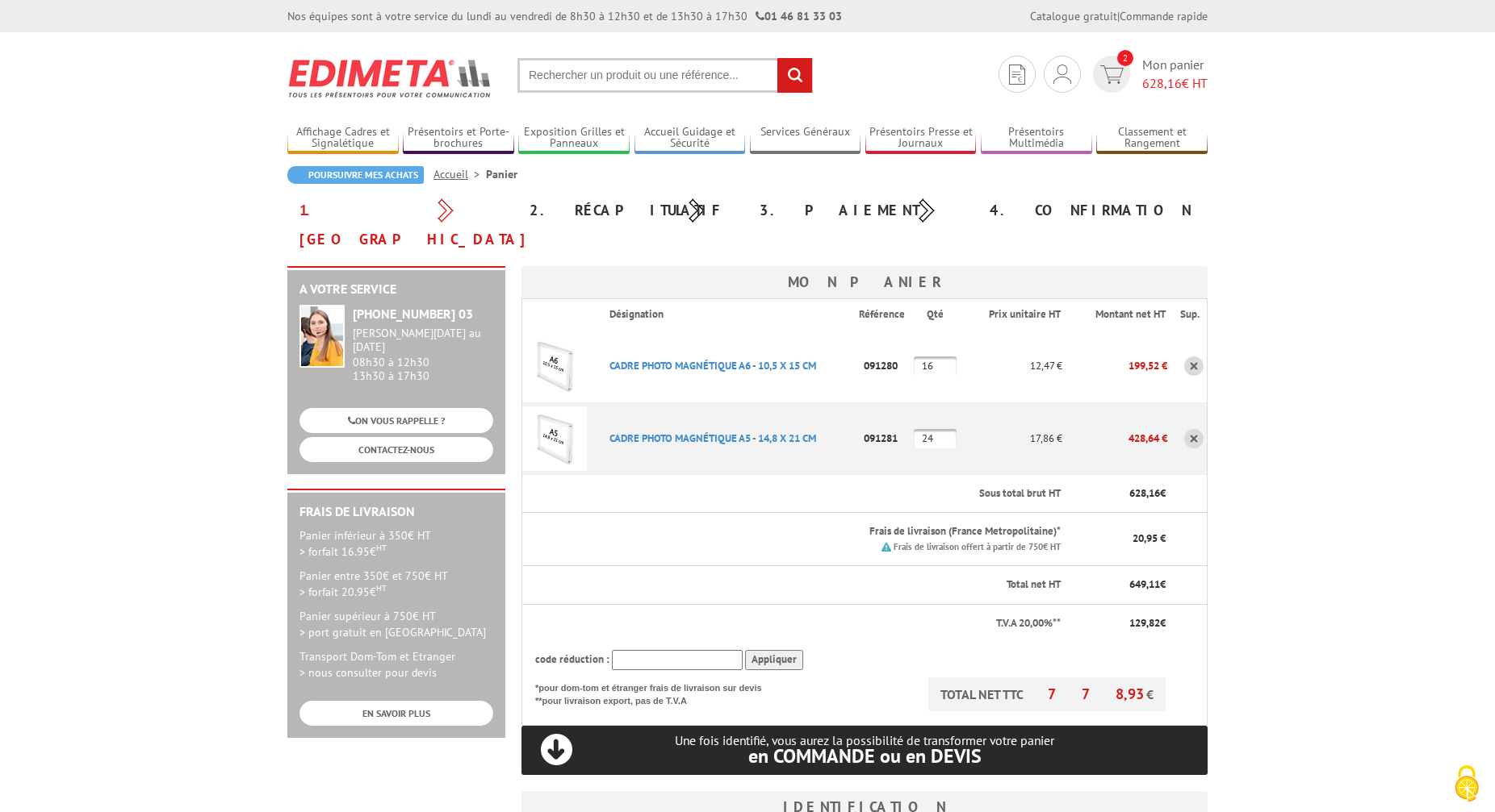
type input "do@todoben.fr"
click at [575, 73] on input "text" at bounding box center [664, 75] width 295 height 34
click at [466, 140] on link "Présentoirs et Porte-brochures" at bounding box center [458, 138] width 112 height 26
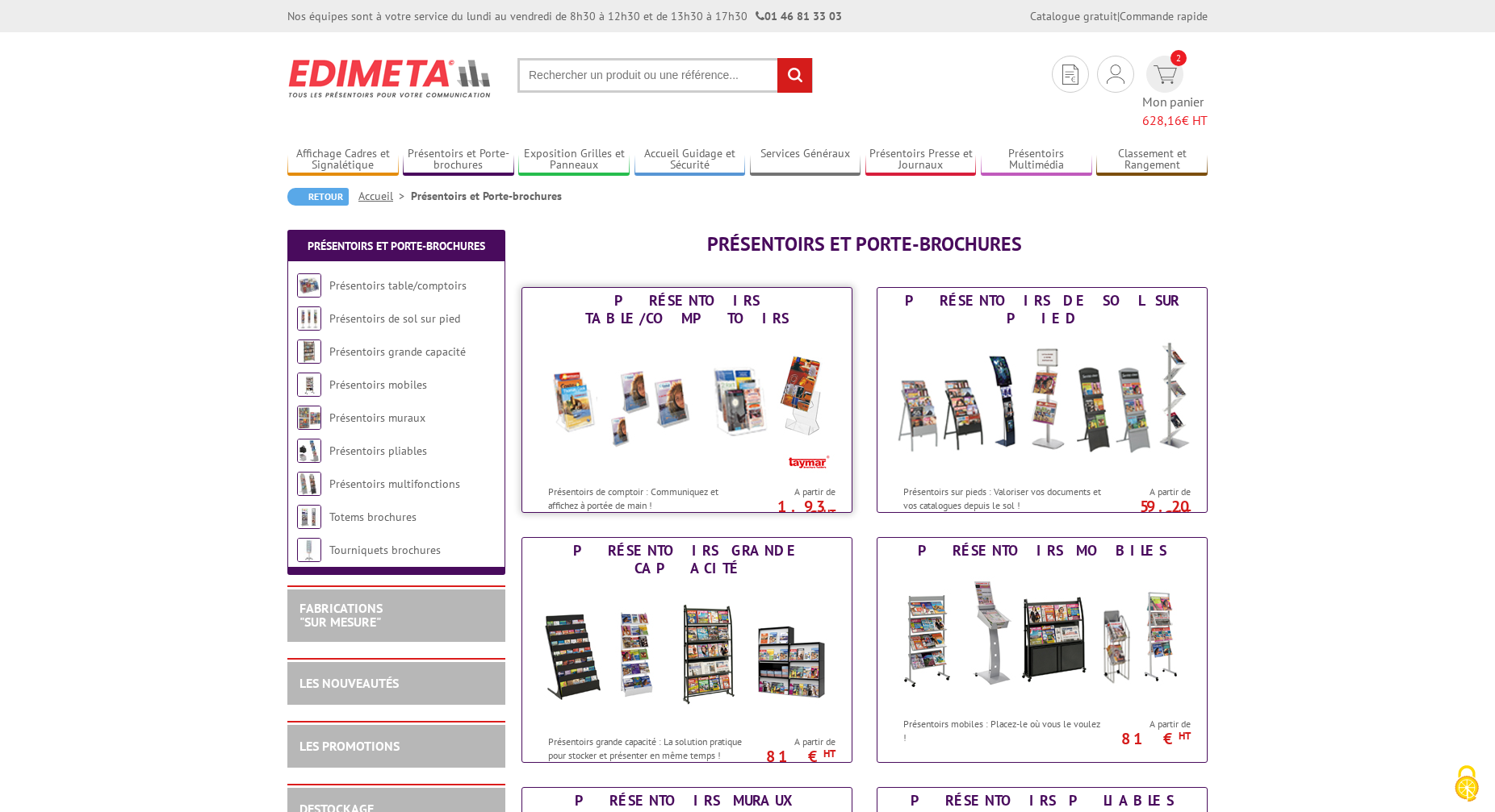
click at [680, 289] on link "Présentoirs table/comptoirs Présentoirs de comptoir : Communiquez et affichez à…" at bounding box center [686, 400] width 331 height 226
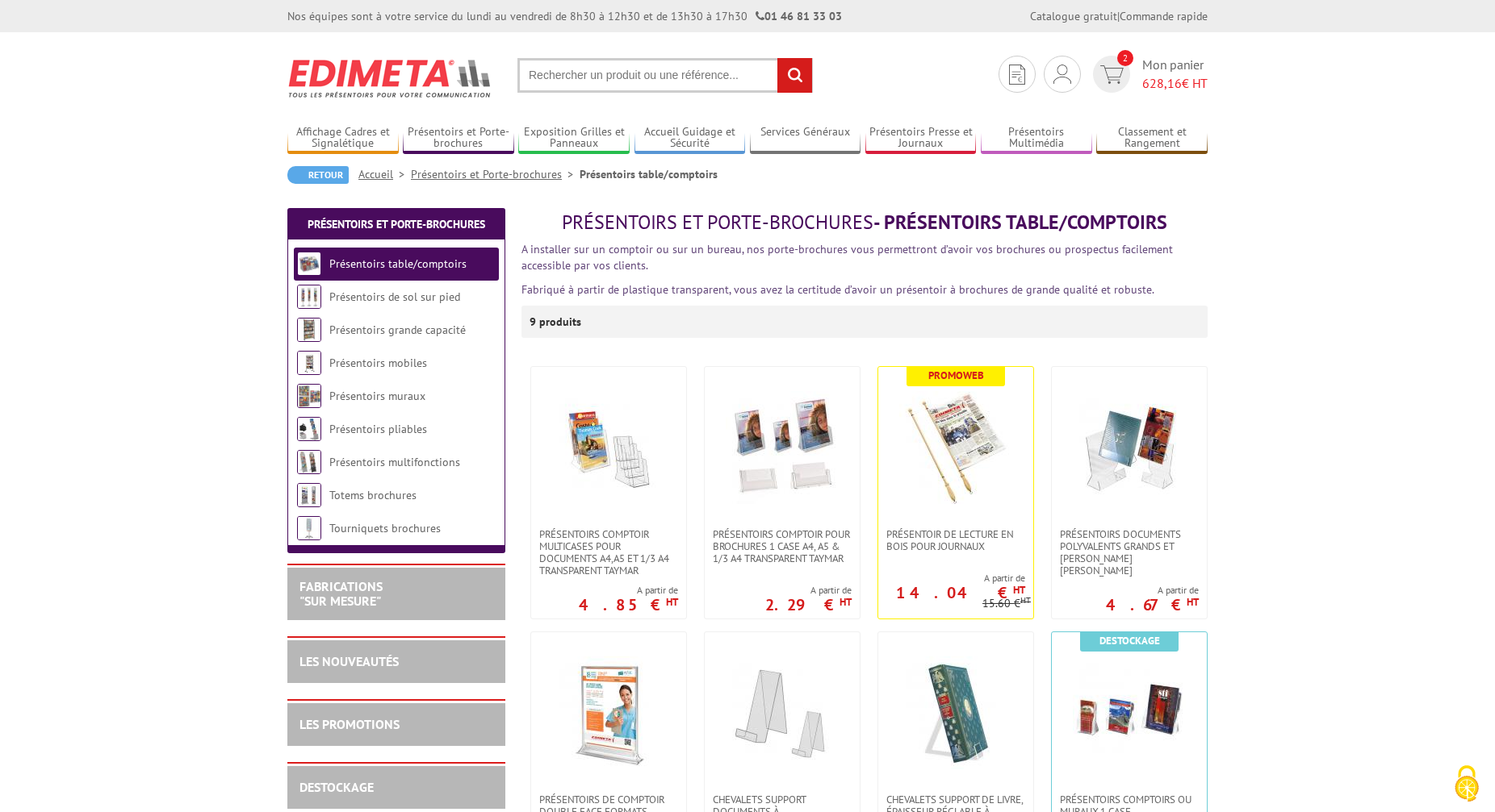
click at [609, 76] on input "text" at bounding box center [664, 75] width 295 height 34
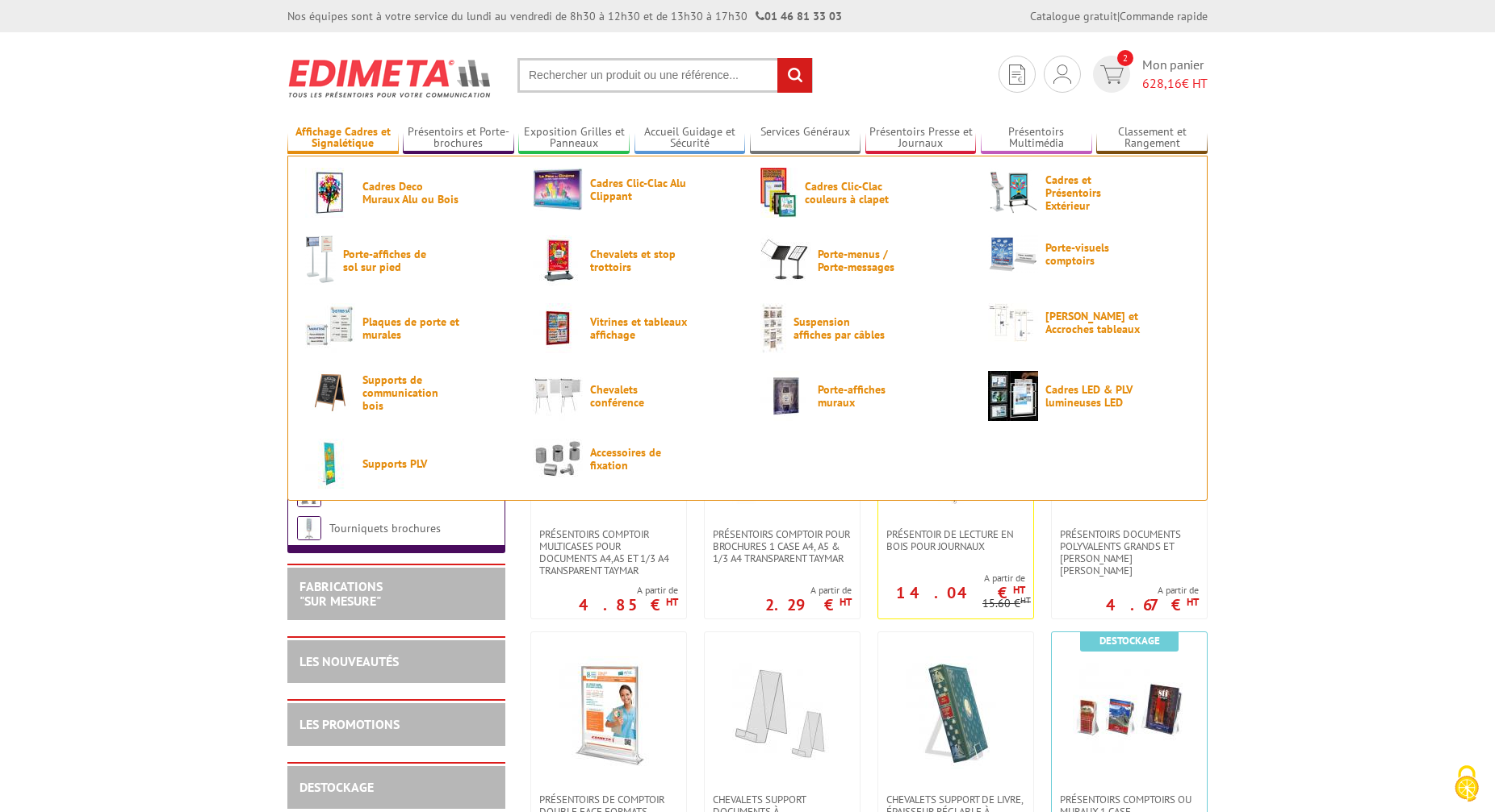
click at [349, 138] on link "Affichage Cadres et Signalétique" at bounding box center [343, 138] width 112 height 26
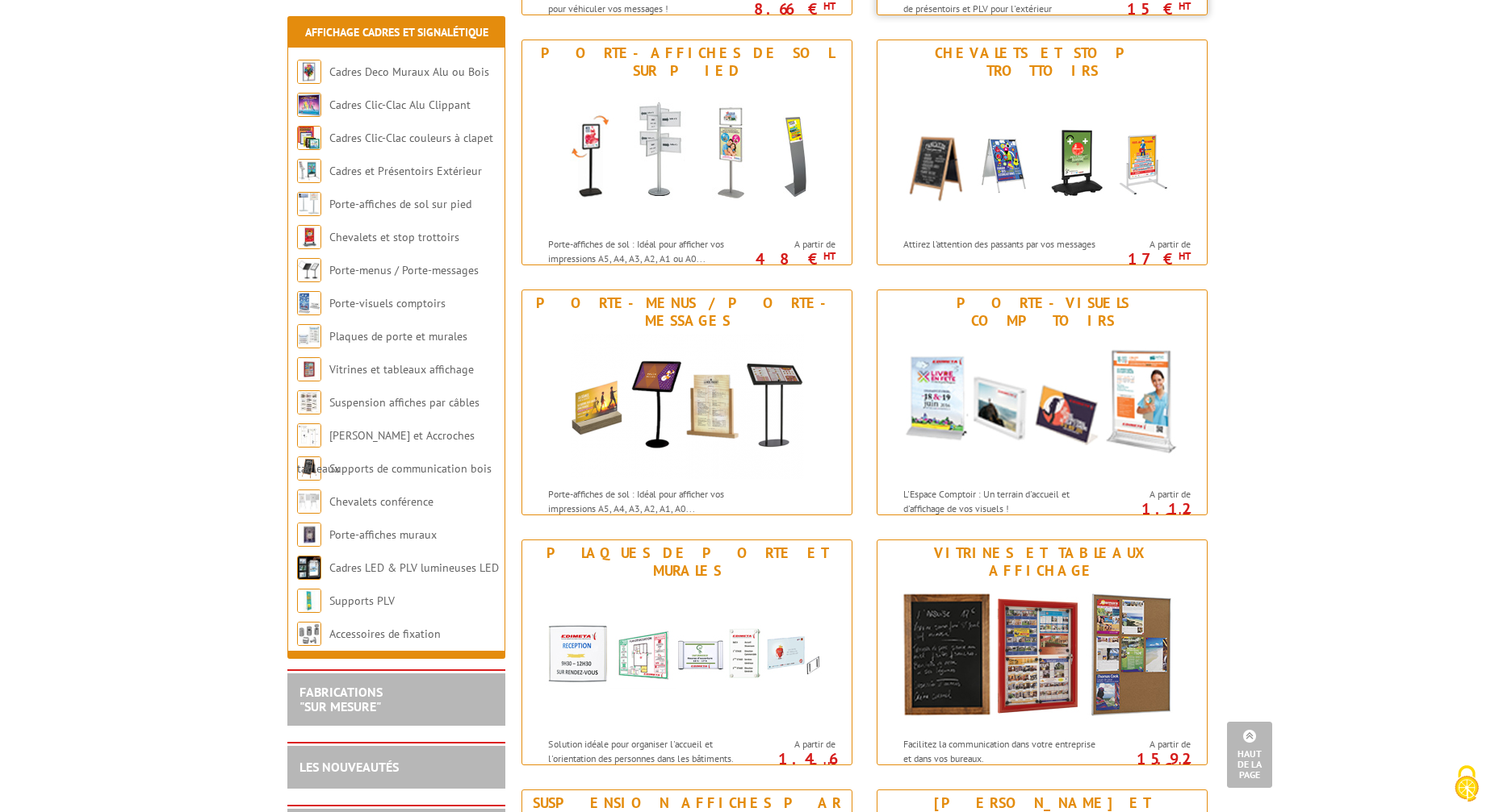
scroll to position [736, 0]
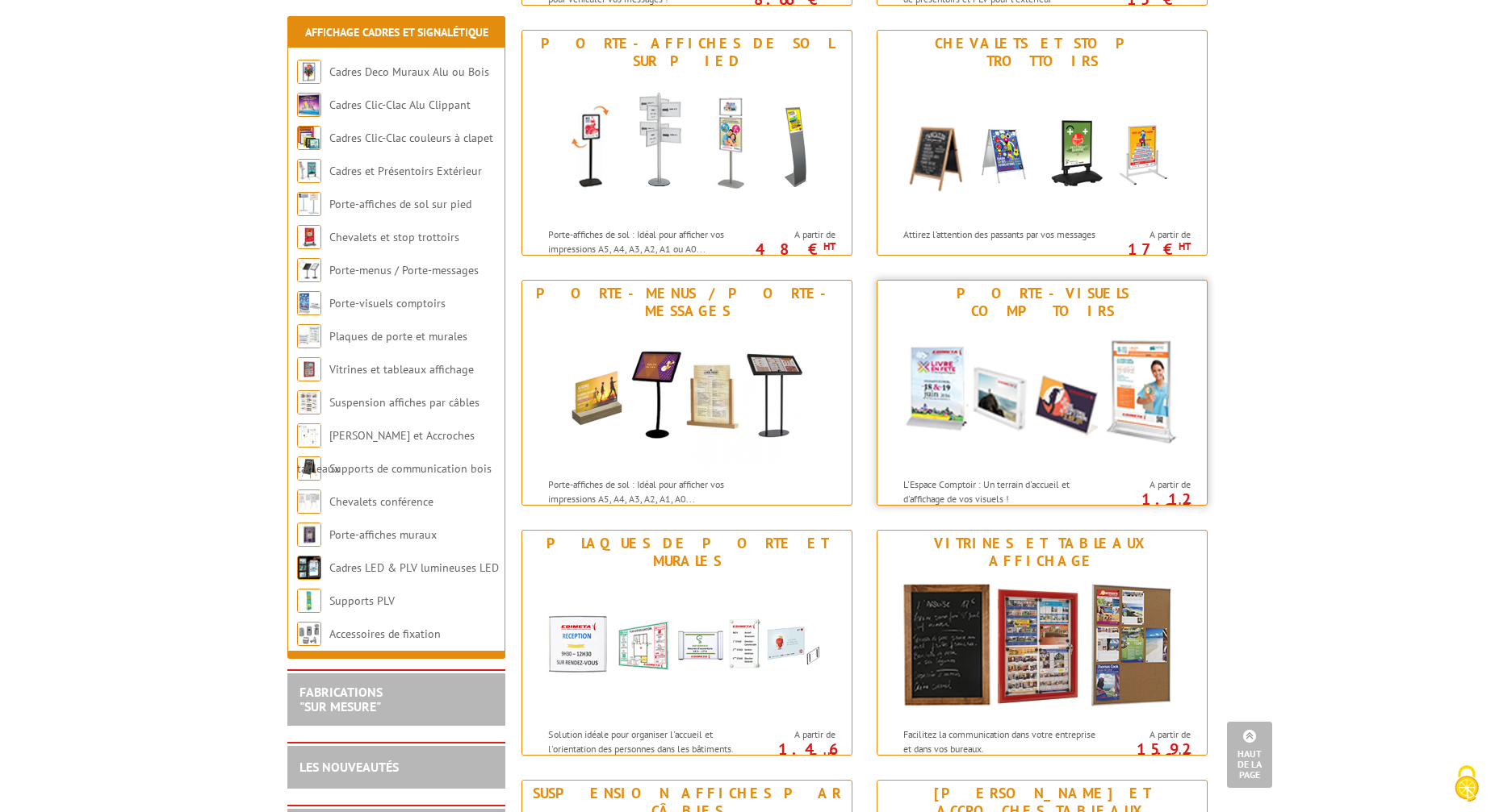
click at [1068, 296] on div "Porte-visuels comptoirs" at bounding box center [1042, 302] width 321 height 35
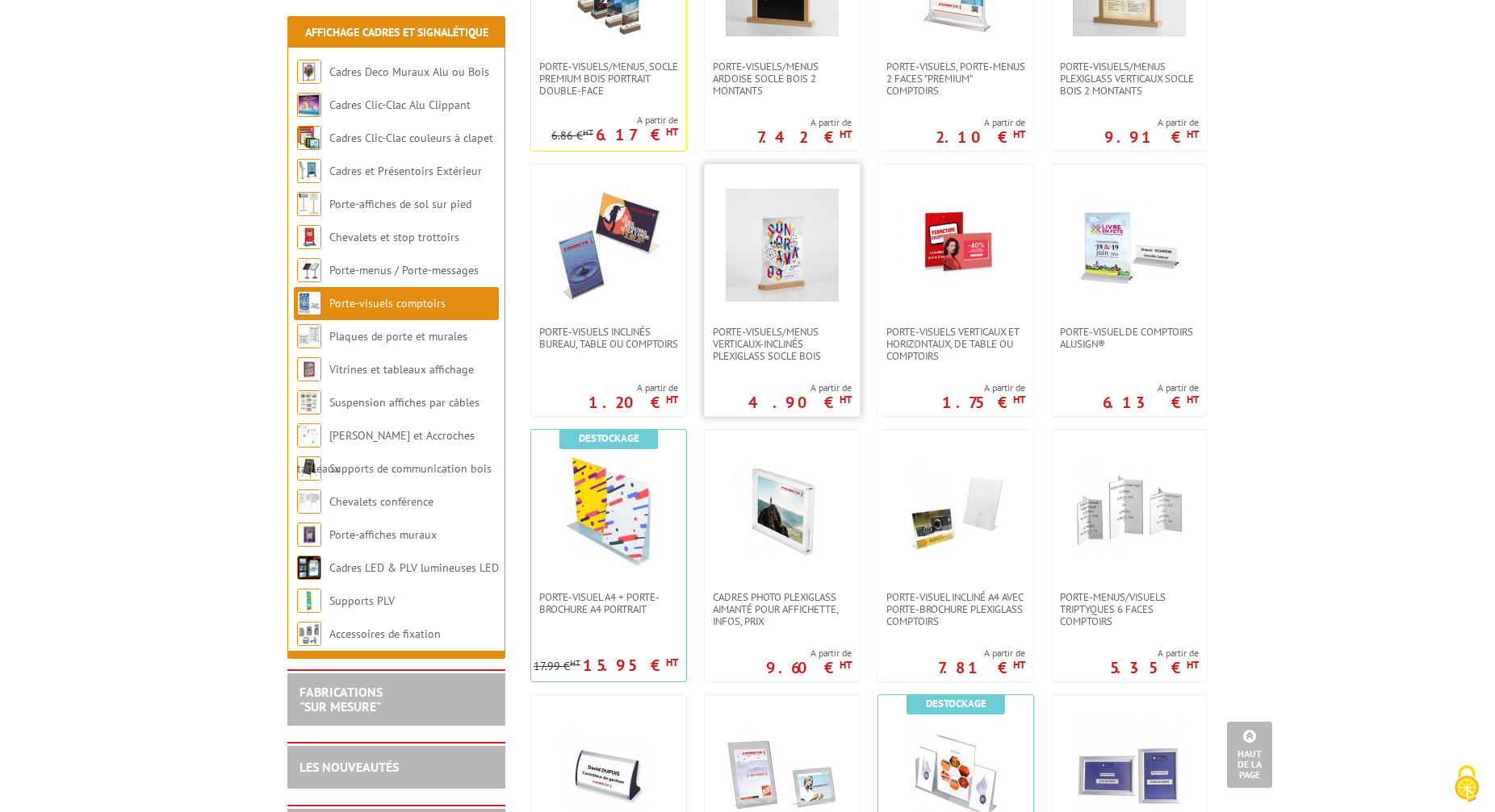
scroll to position [455, 0]
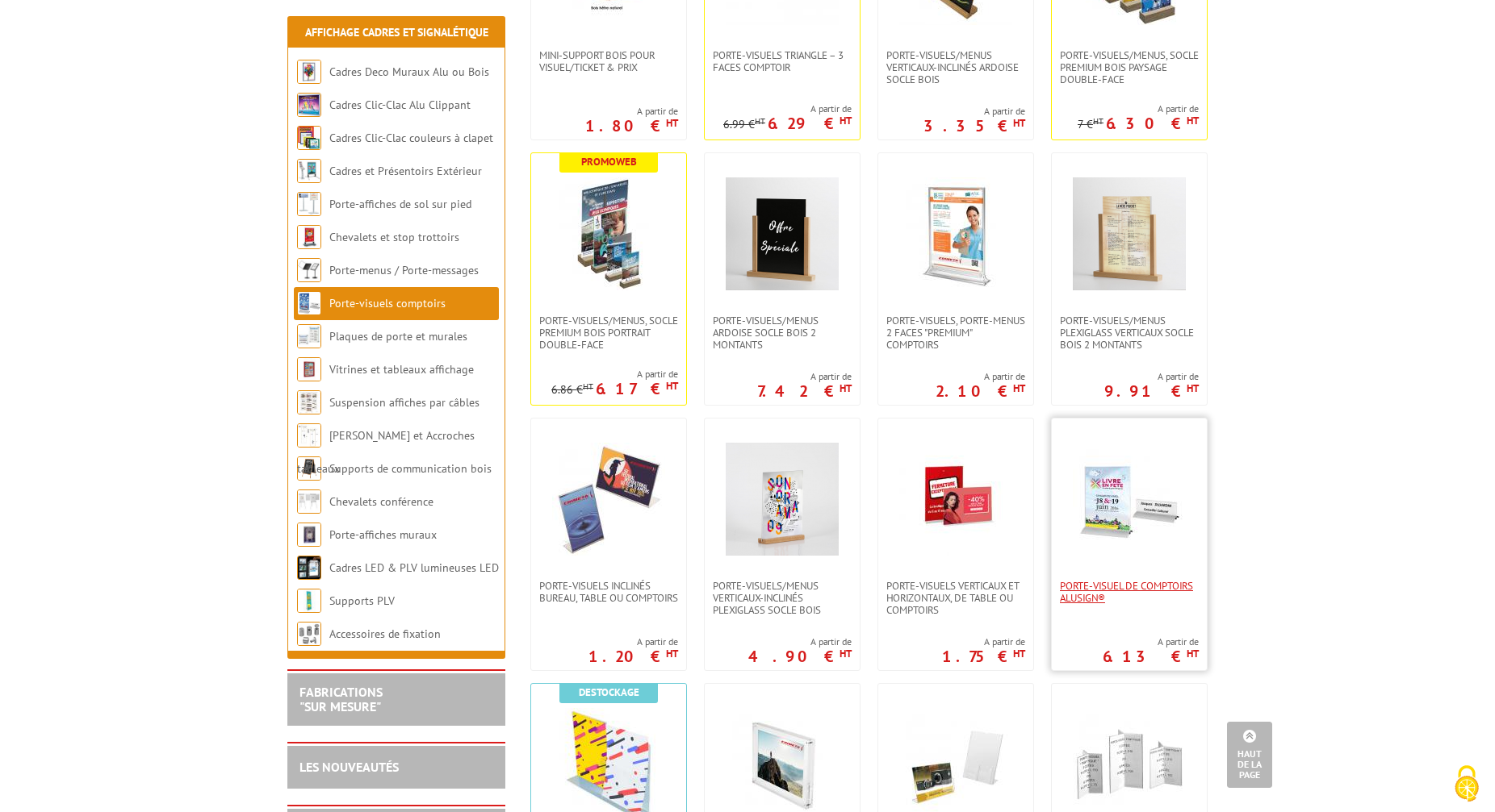
click at [1110, 583] on span "Porte-visuel de comptoirs AluSign®" at bounding box center [1128, 592] width 139 height 24
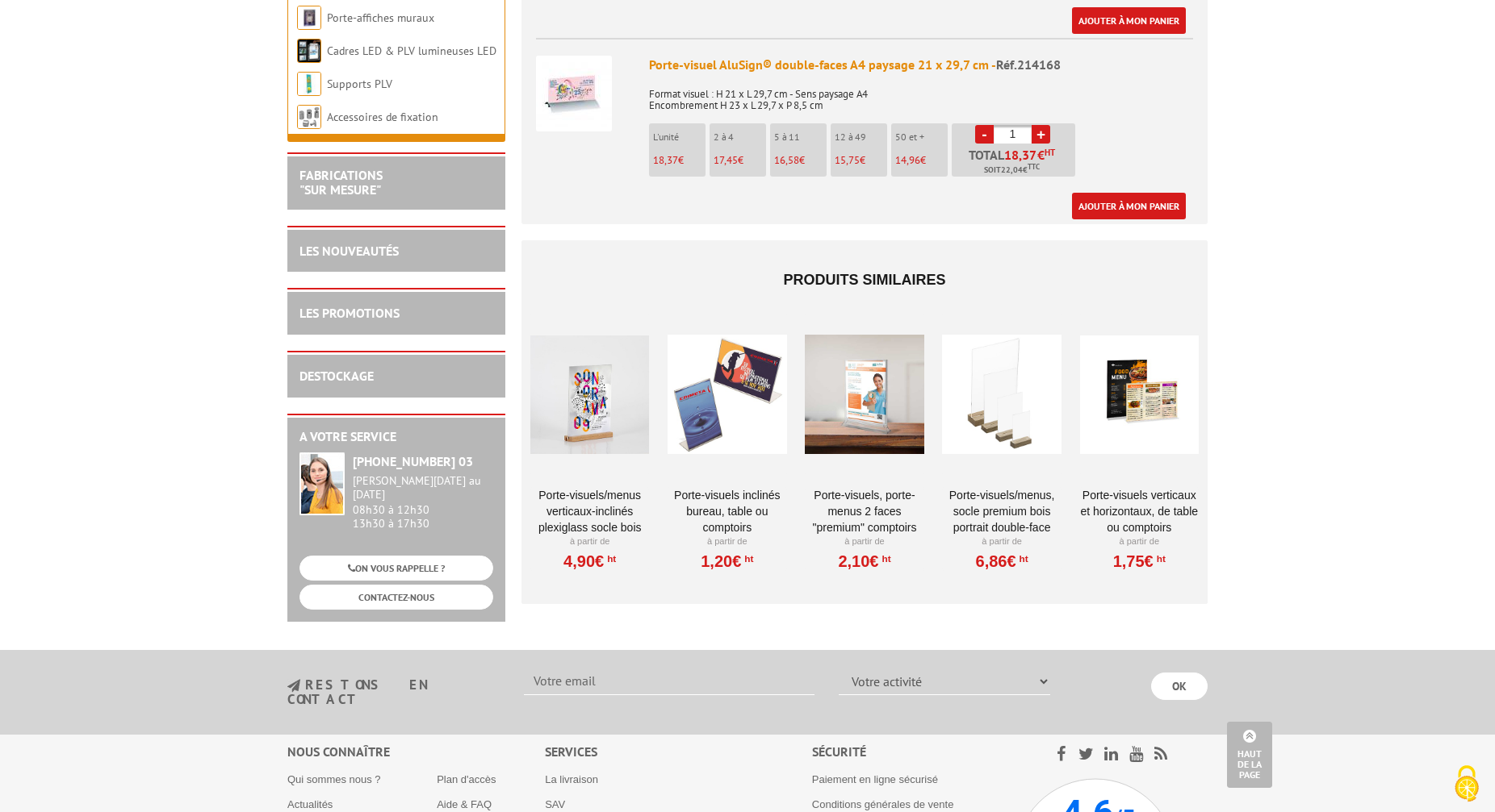
scroll to position [2096, 0]
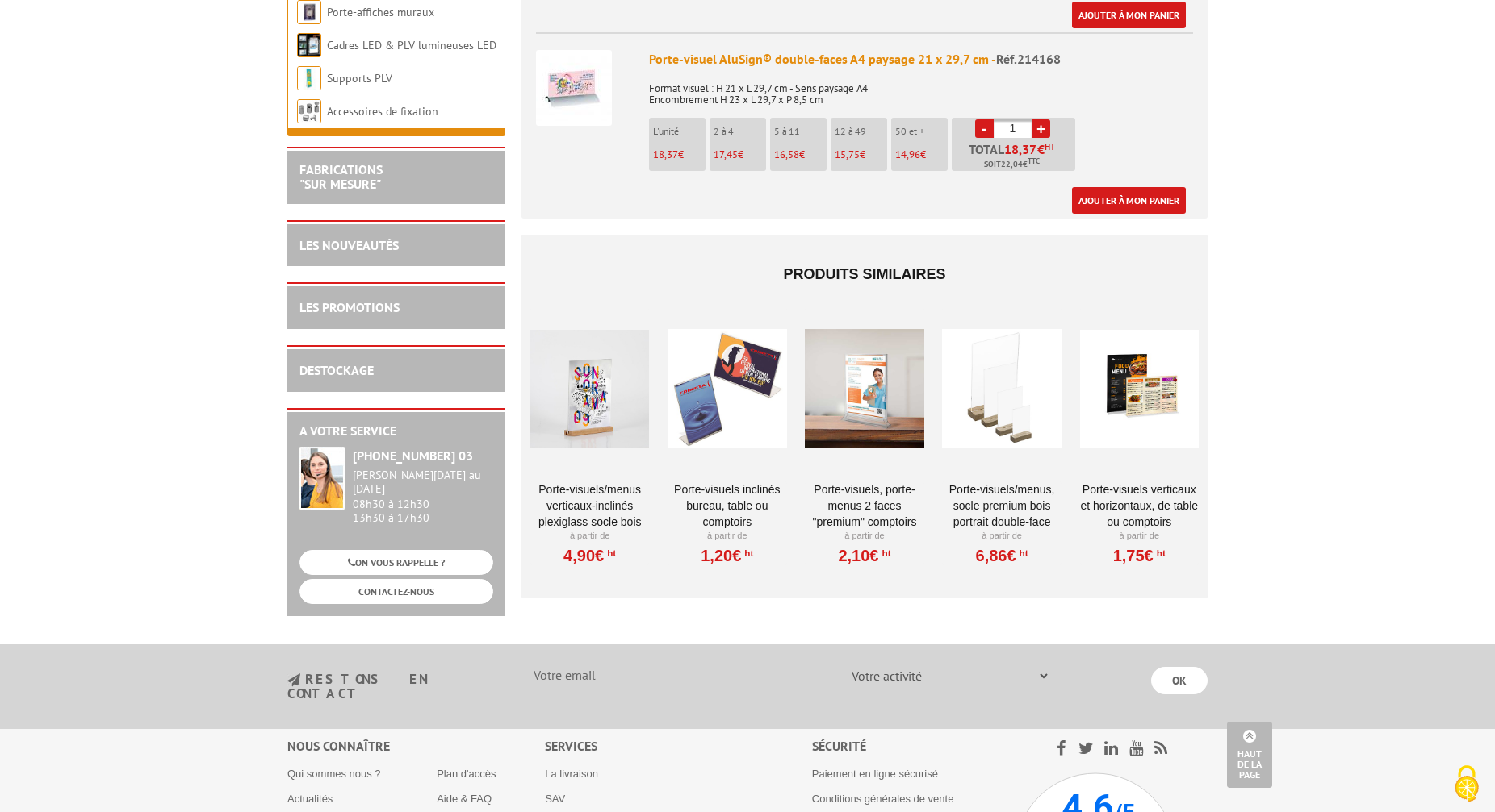
click at [870, 491] on link "Porte-visuels, Porte-menus 2 faces "Premium" comptoirs" at bounding box center [863, 505] width 119 height 48
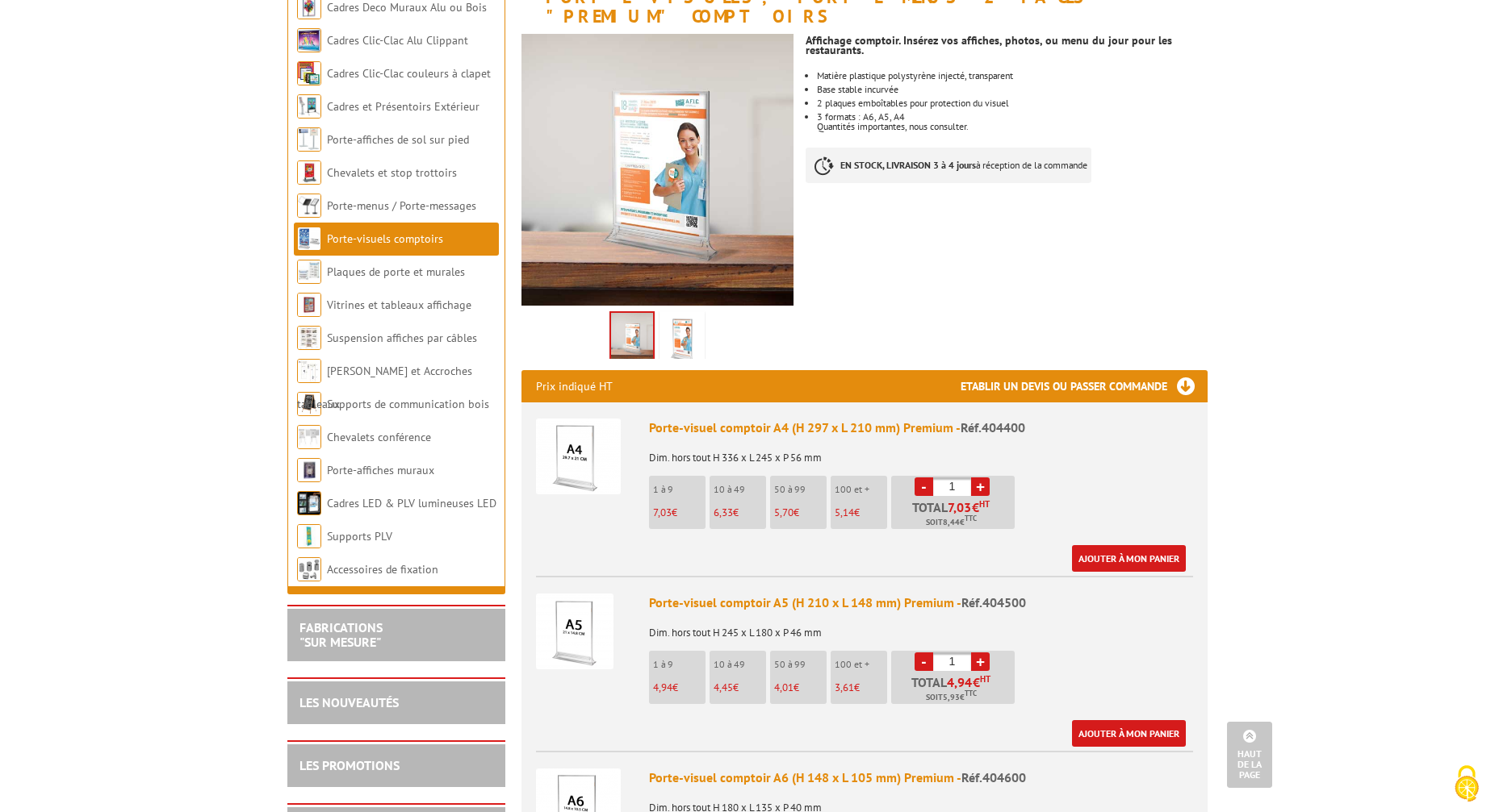
scroll to position [255, 0]
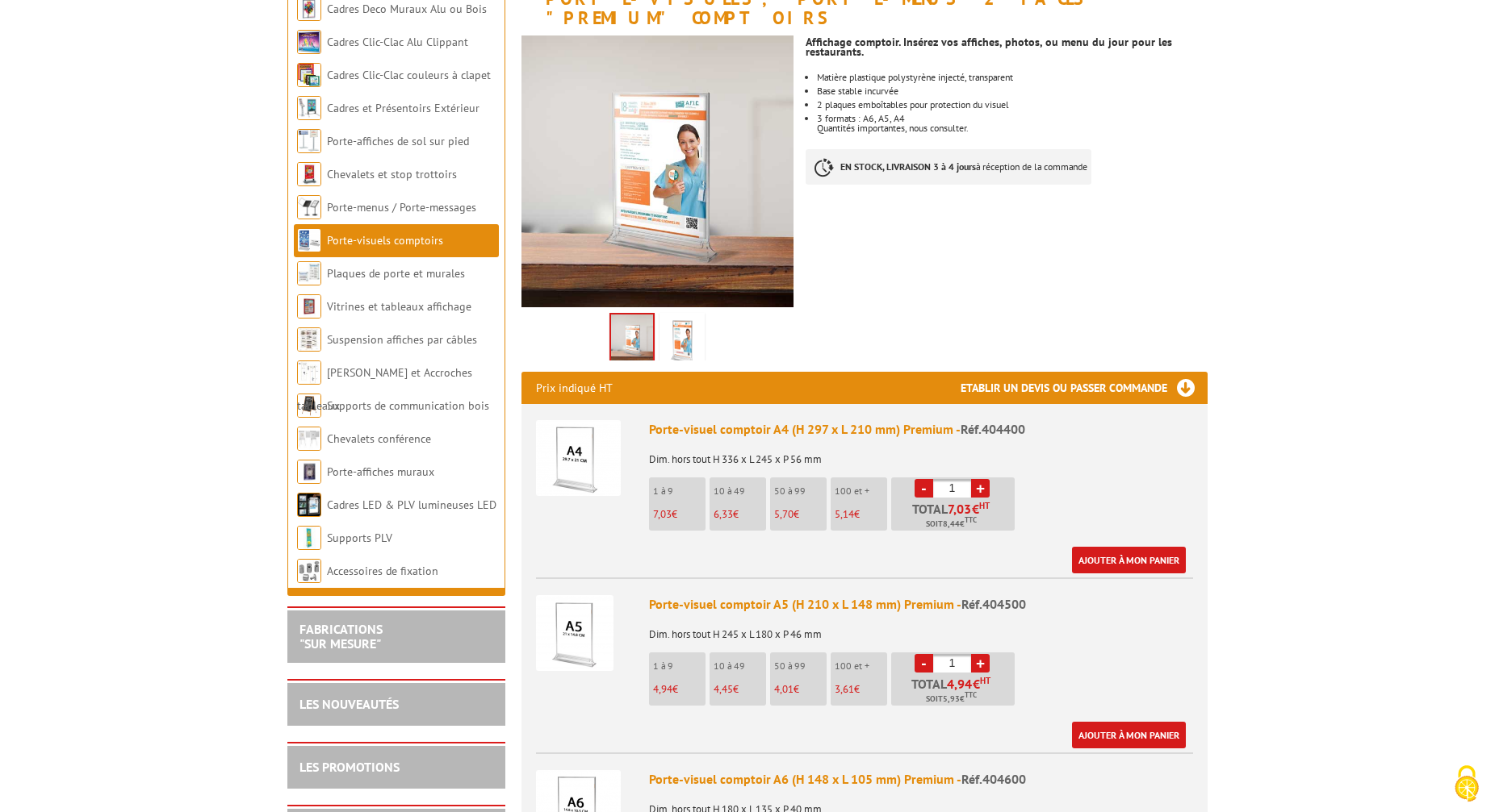
click at [678, 319] on img at bounding box center [682, 341] width 39 height 50
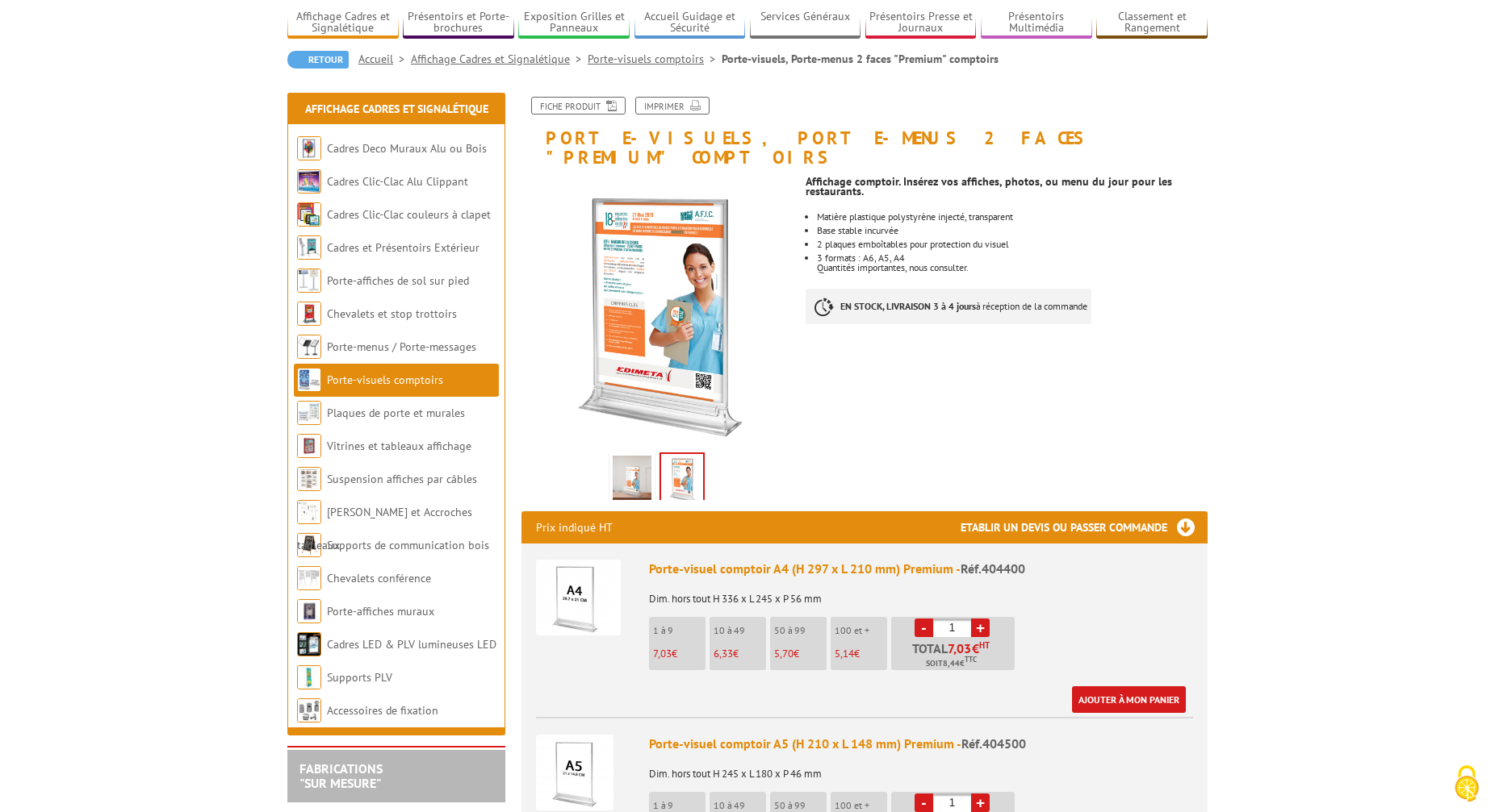
scroll to position [114, 0]
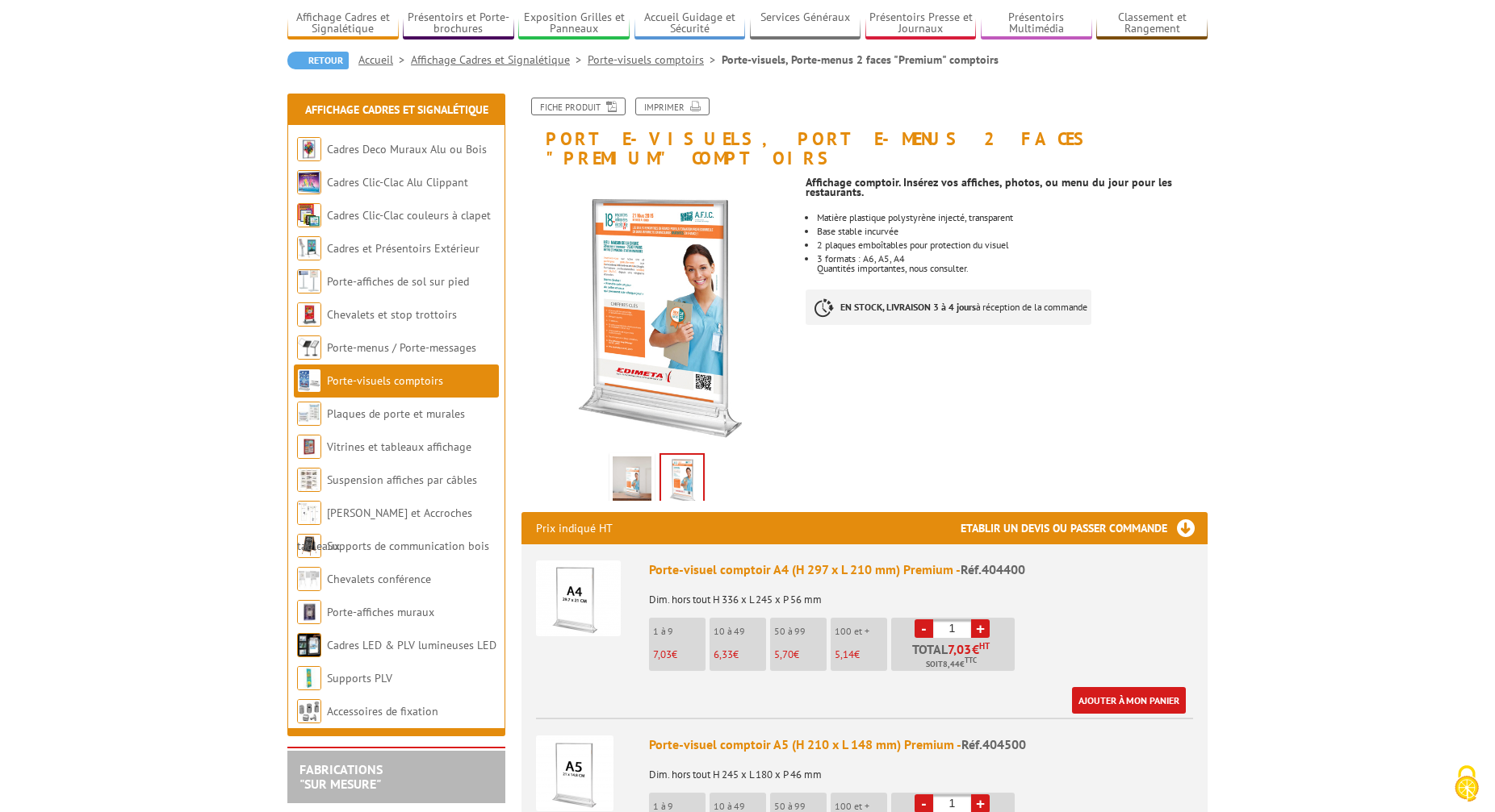
click at [633, 462] on img at bounding box center [632, 481] width 39 height 50
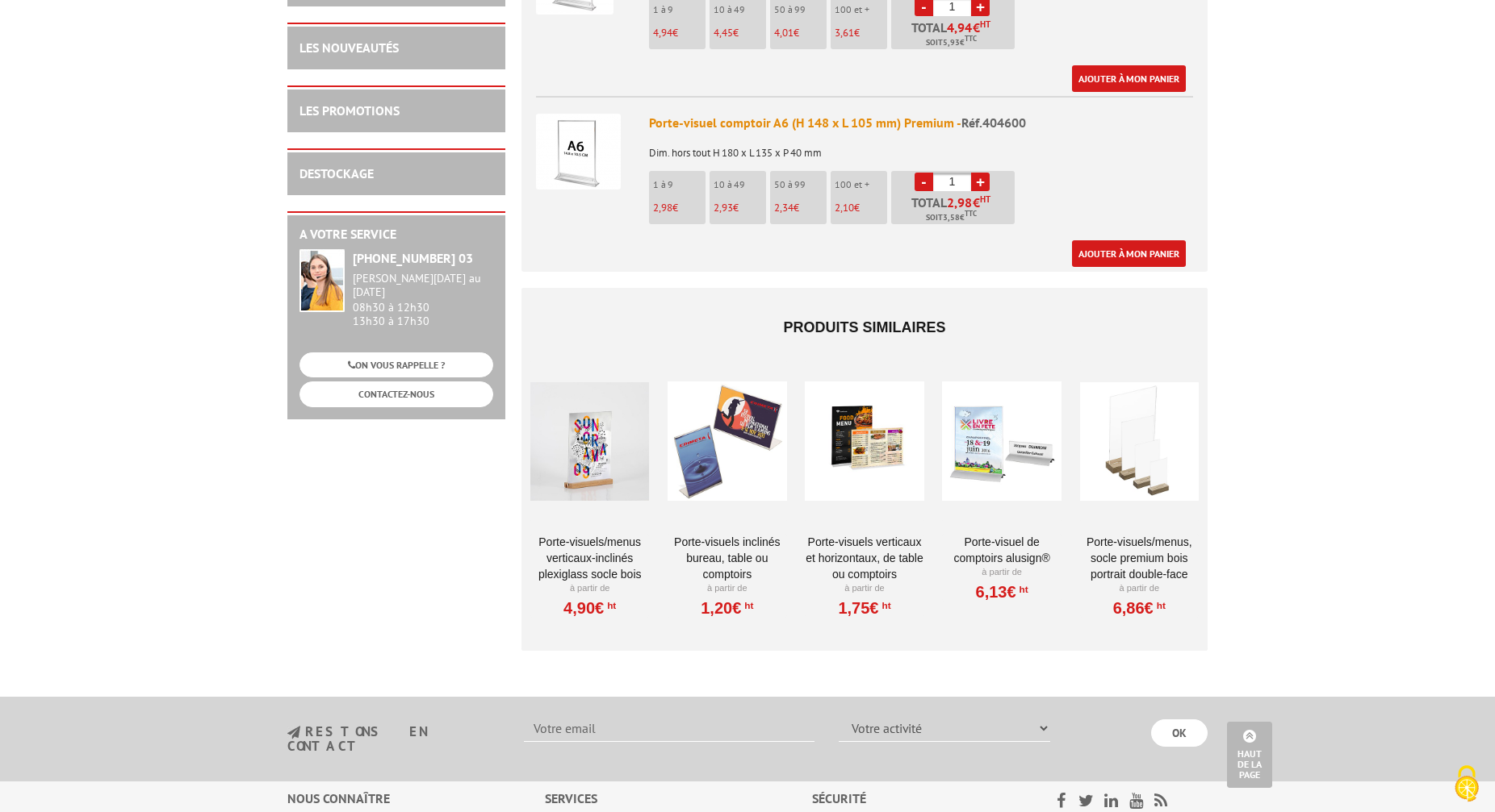
scroll to position [1010, 0]
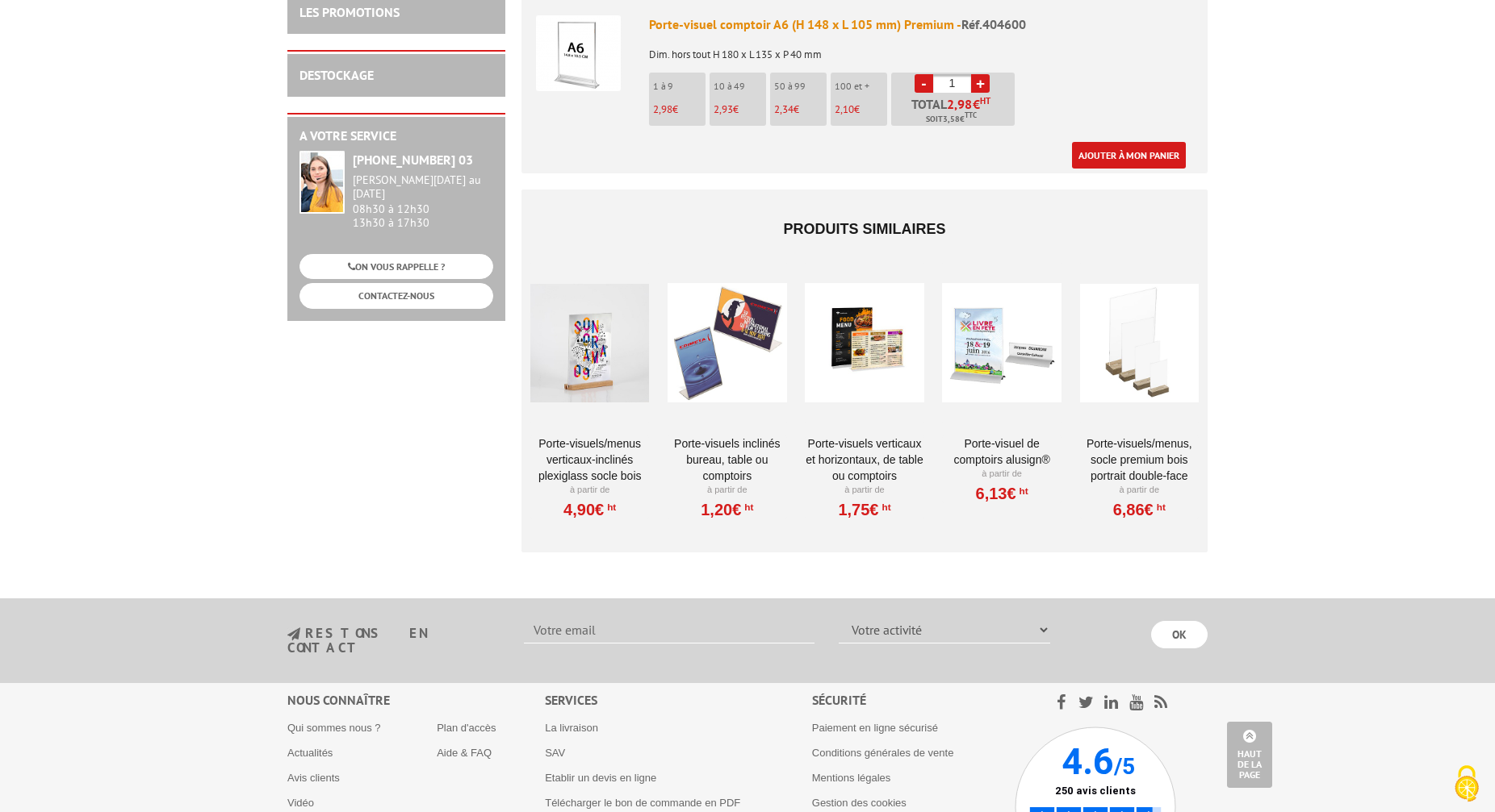
click at [886, 352] on div at bounding box center [863, 343] width 119 height 161
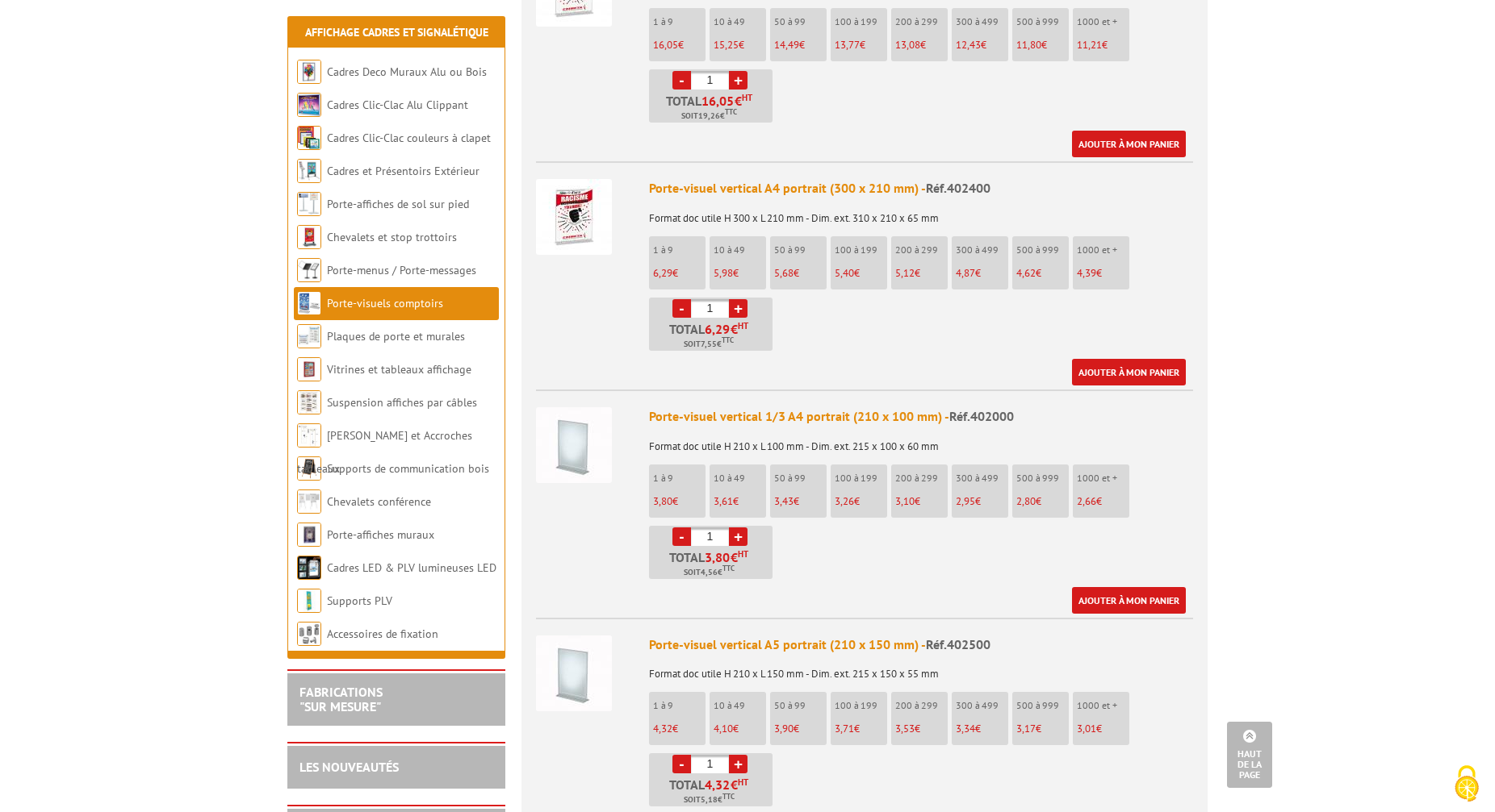
scroll to position [793, 0]
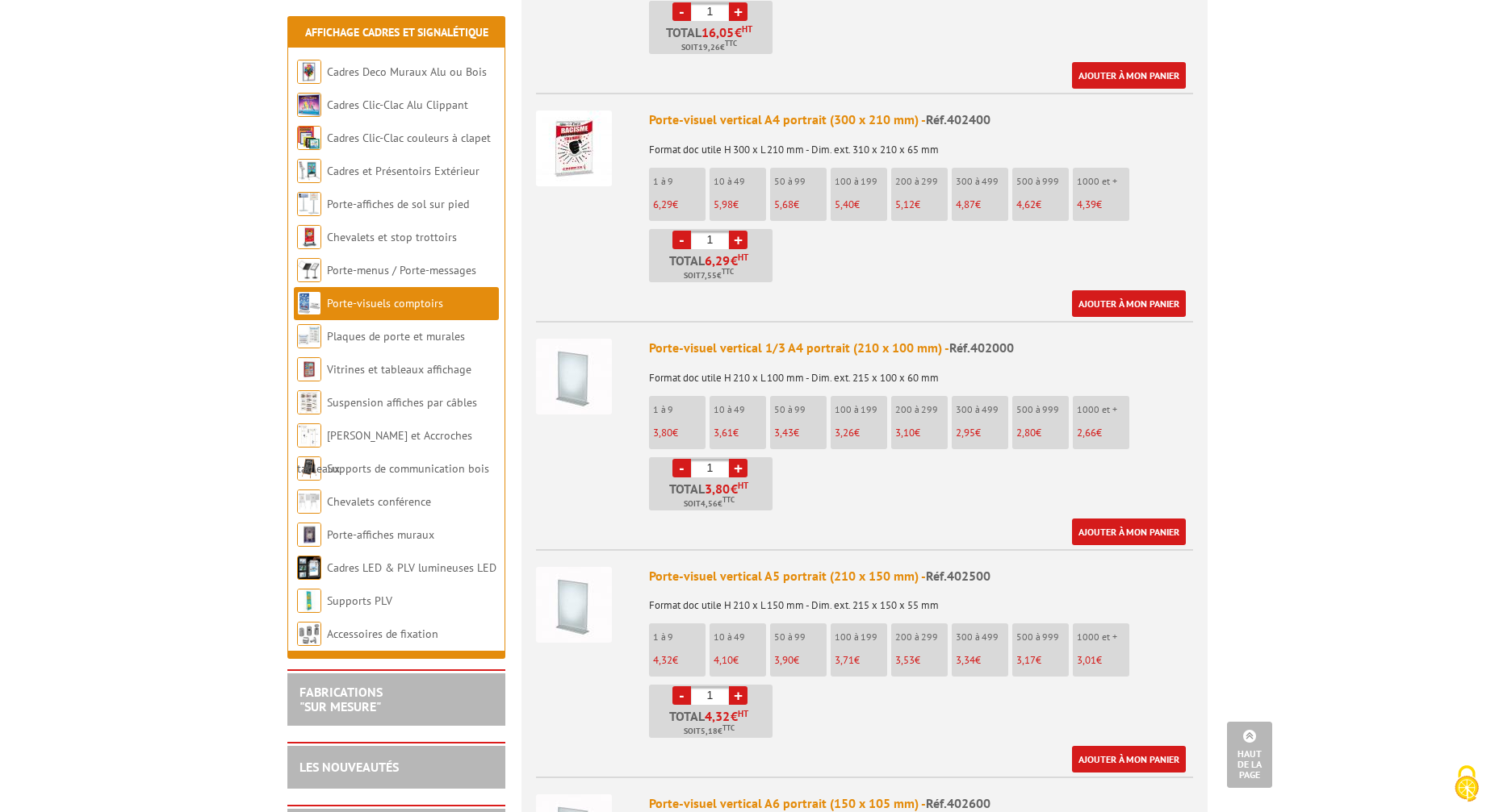
click at [586, 357] on img at bounding box center [574, 377] width 76 height 76
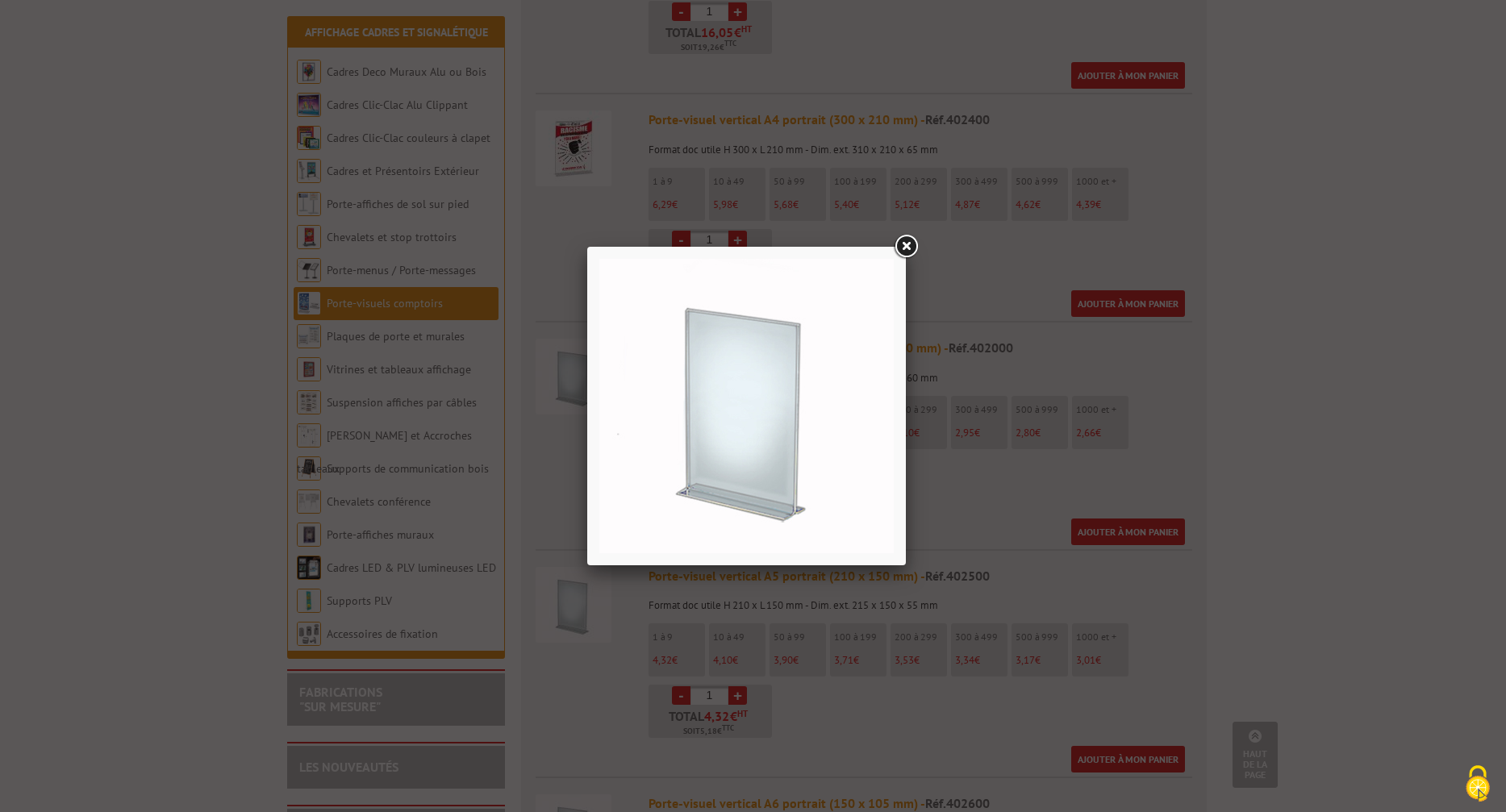
click at [905, 244] on link at bounding box center [905, 247] width 29 height 29
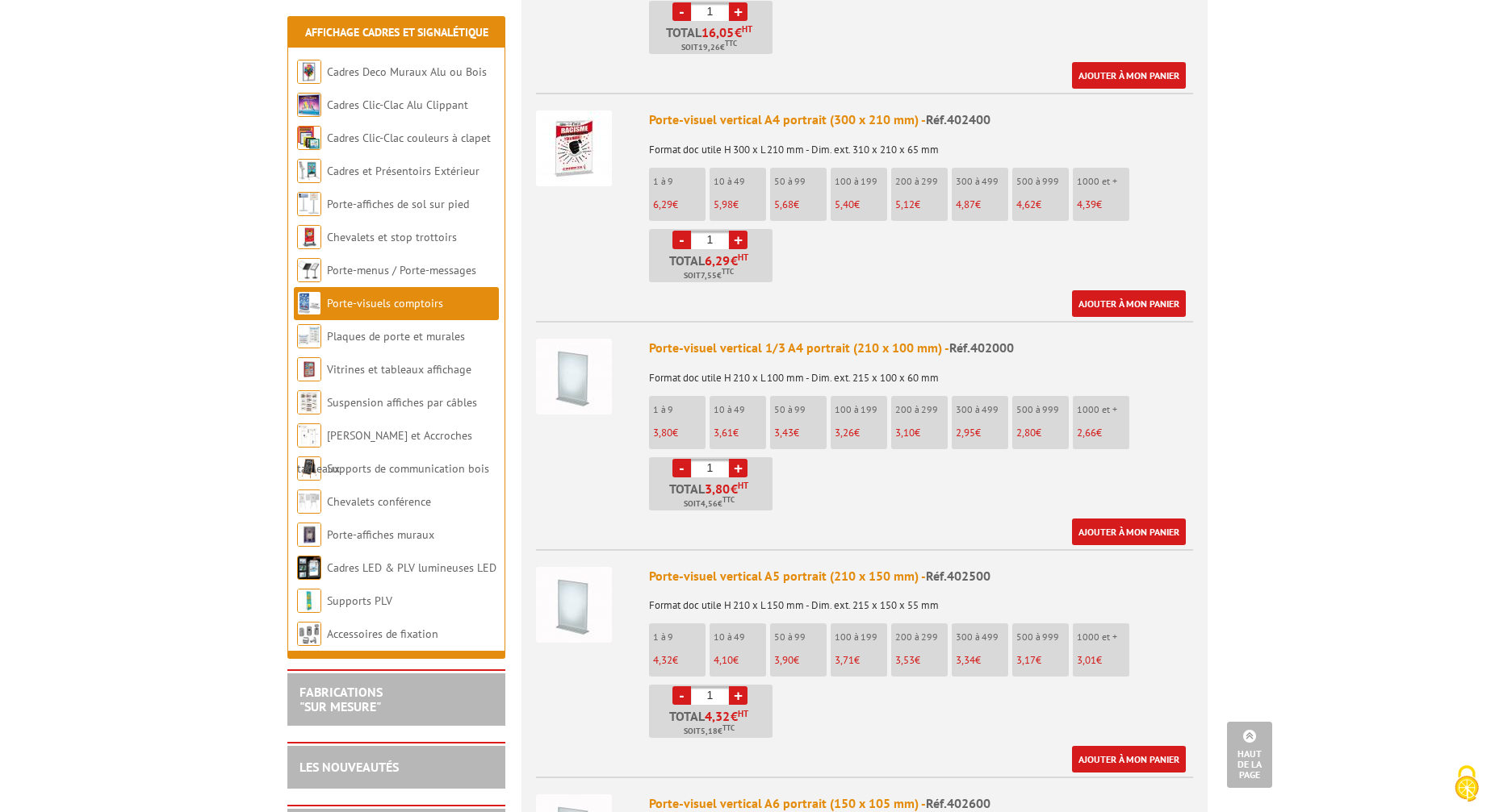
click at [581, 585] on img at bounding box center [574, 605] width 76 height 76
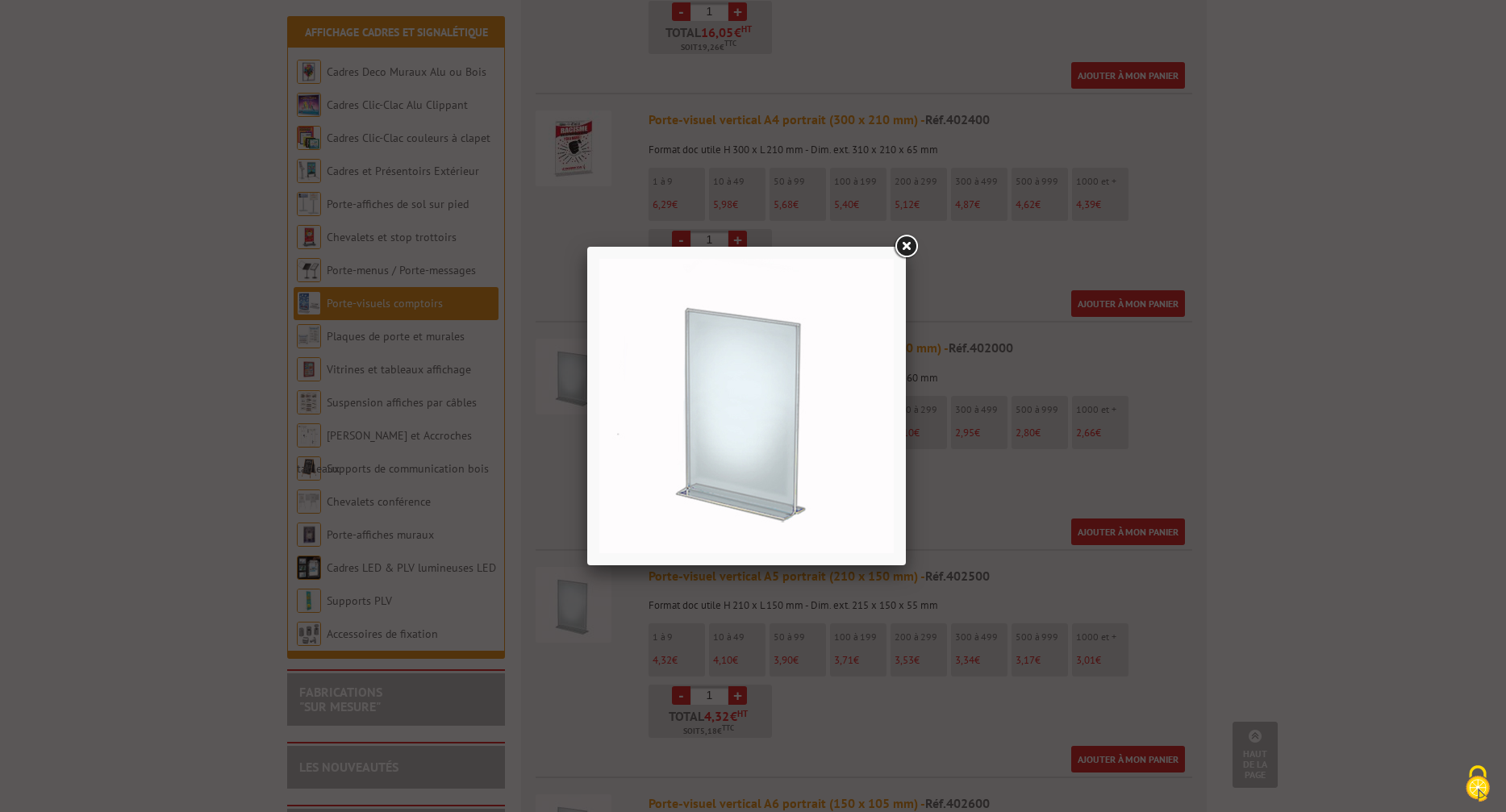
click at [906, 247] on link at bounding box center [905, 247] width 29 height 29
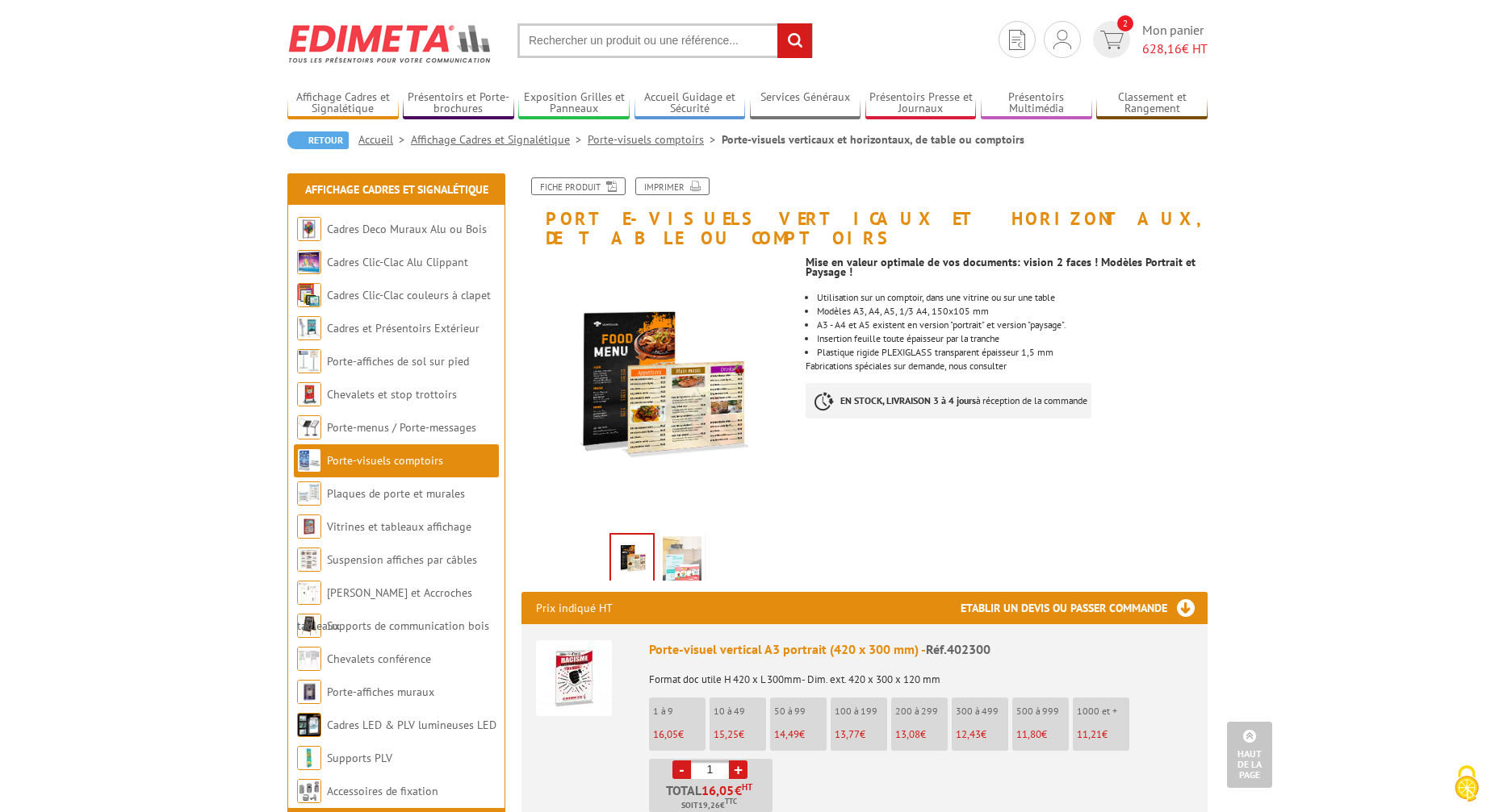
scroll to position [0, 0]
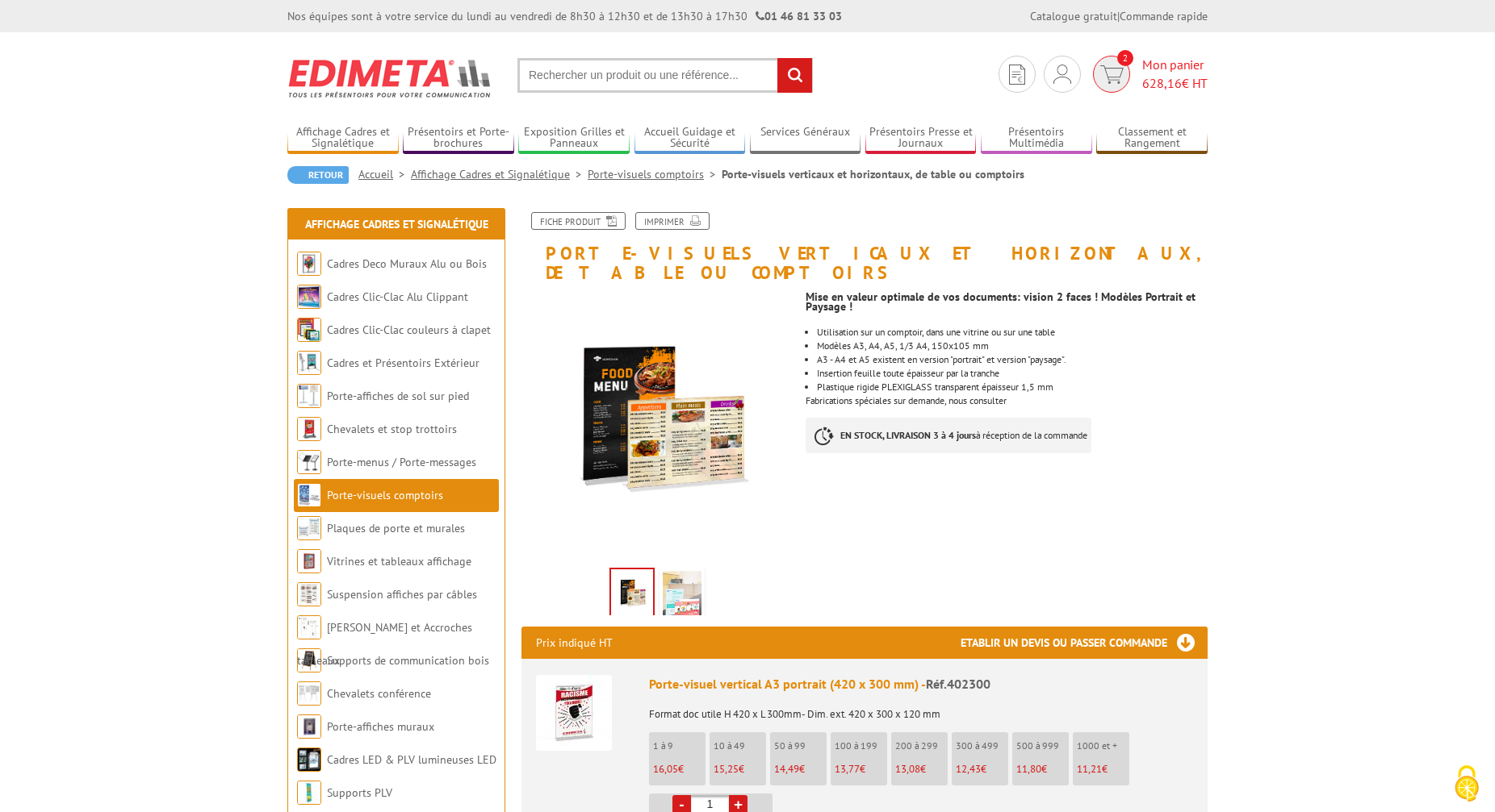
click at [1160, 67] on span "Mon panier 628,16 € HT" at bounding box center [1175, 73] width 65 height 37
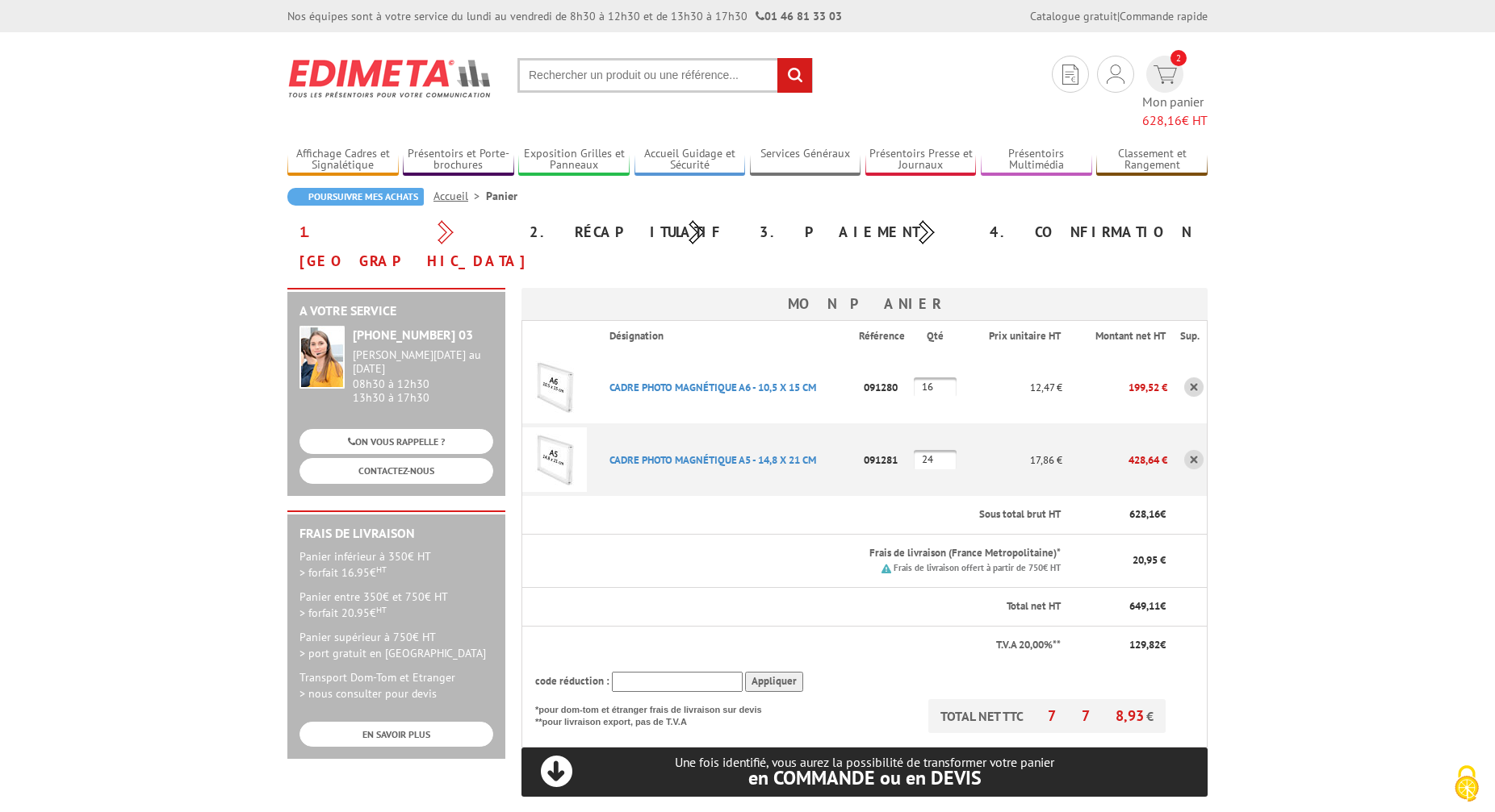
type input "do@todoben.fr"
click at [942, 450] on input "24" at bounding box center [934, 459] width 43 height 19
type input "29"
click at [943, 377] on input "16" at bounding box center [934, 386] width 43 height 19
type input "1"
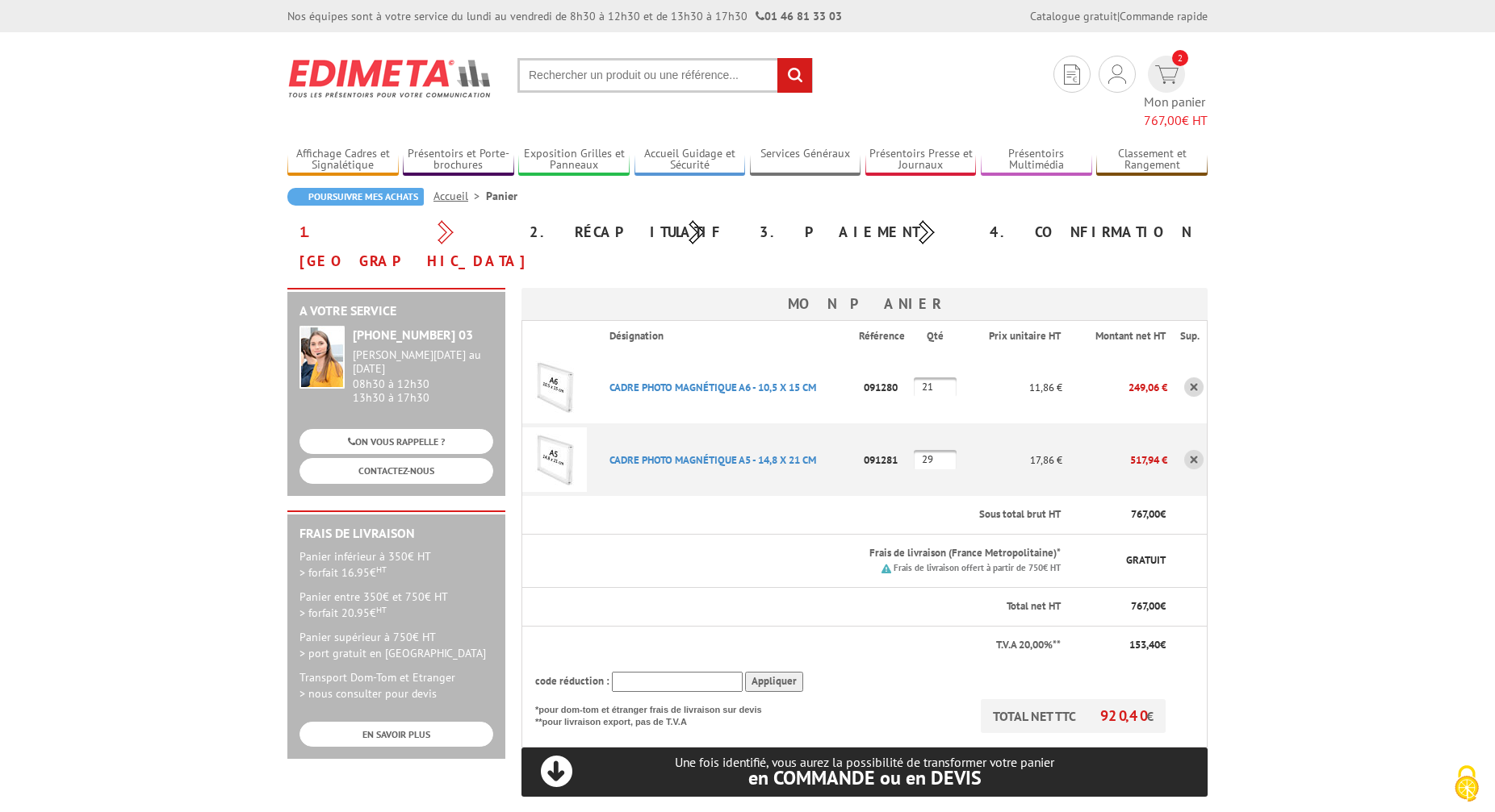
type input "21"
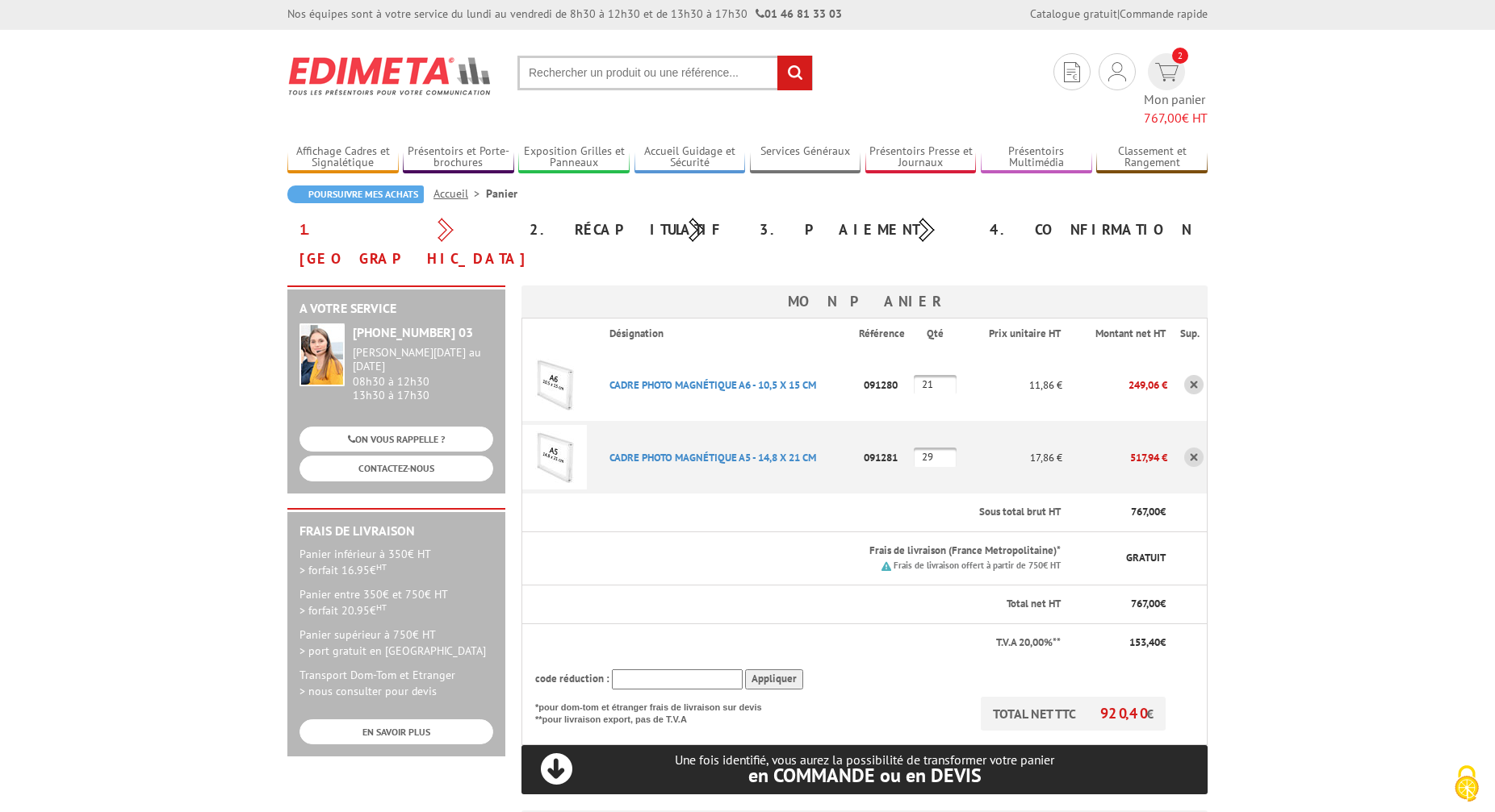
scroll to position [4, 0]
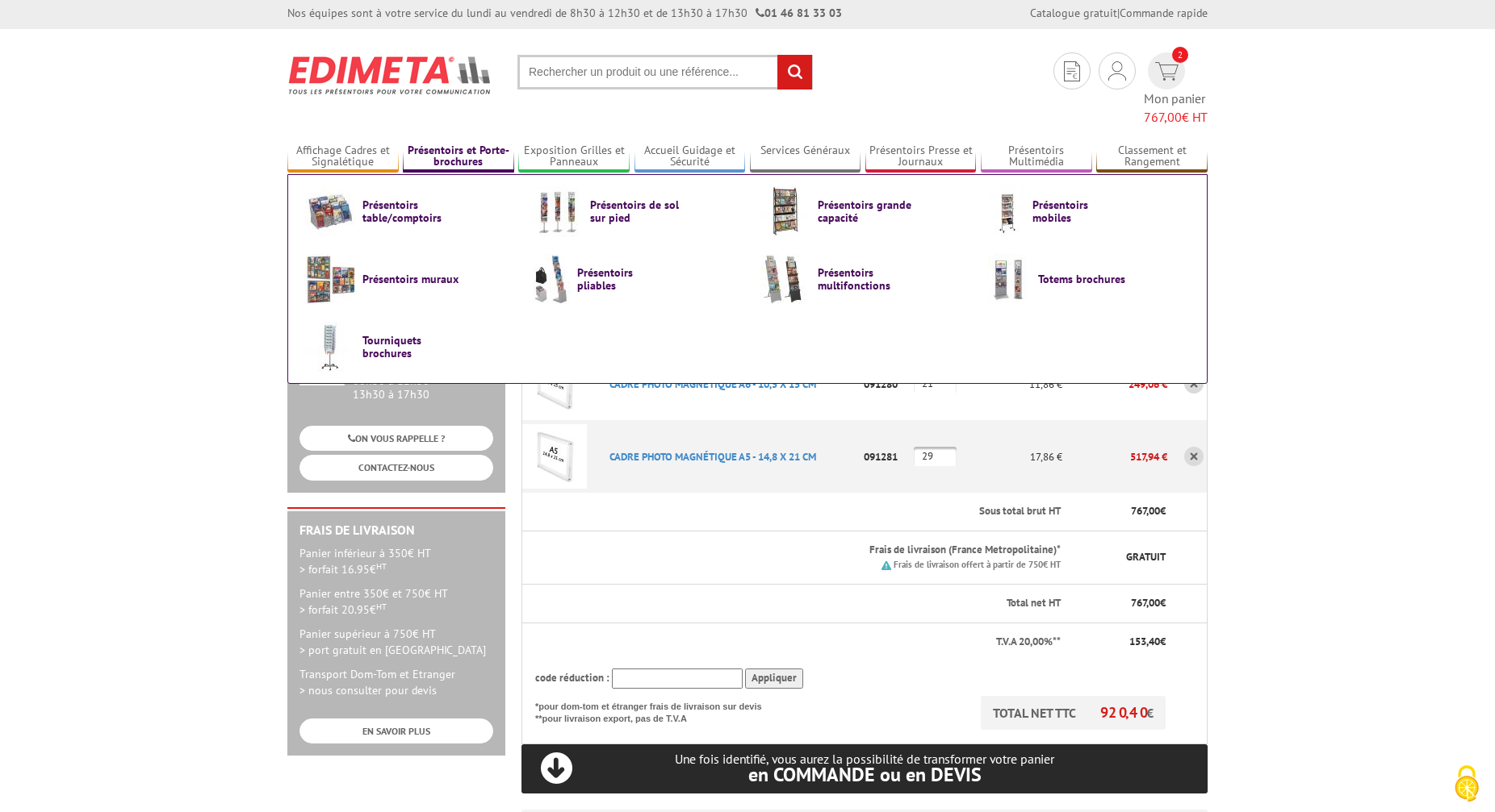
click at [481, 143] on link "Présentoirs et Porte-brochures" at bounding box center [458, 156] width 112 height 26
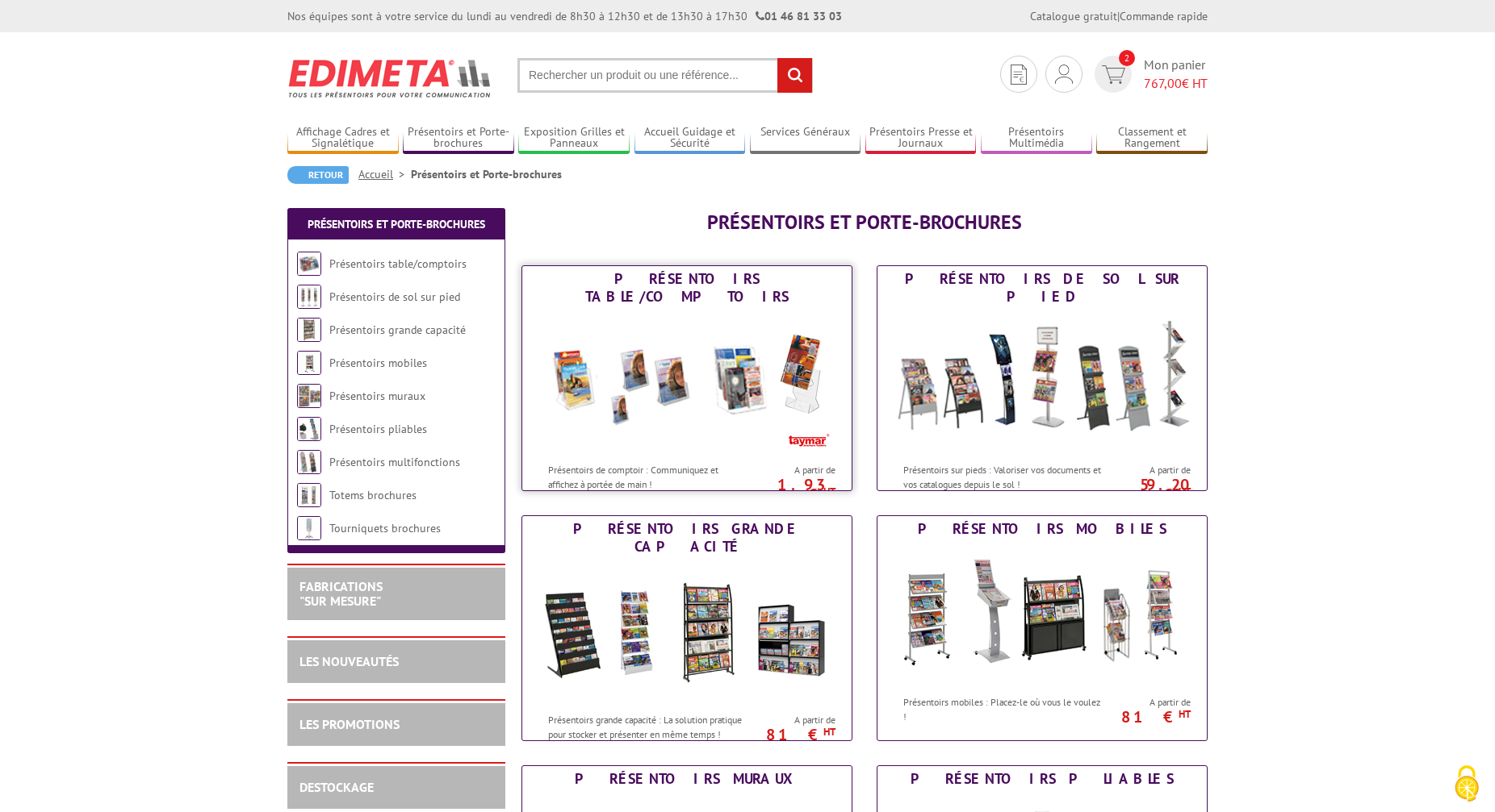
click at [682, 402] on img at bounding box center [686, 382] width 299 height 145
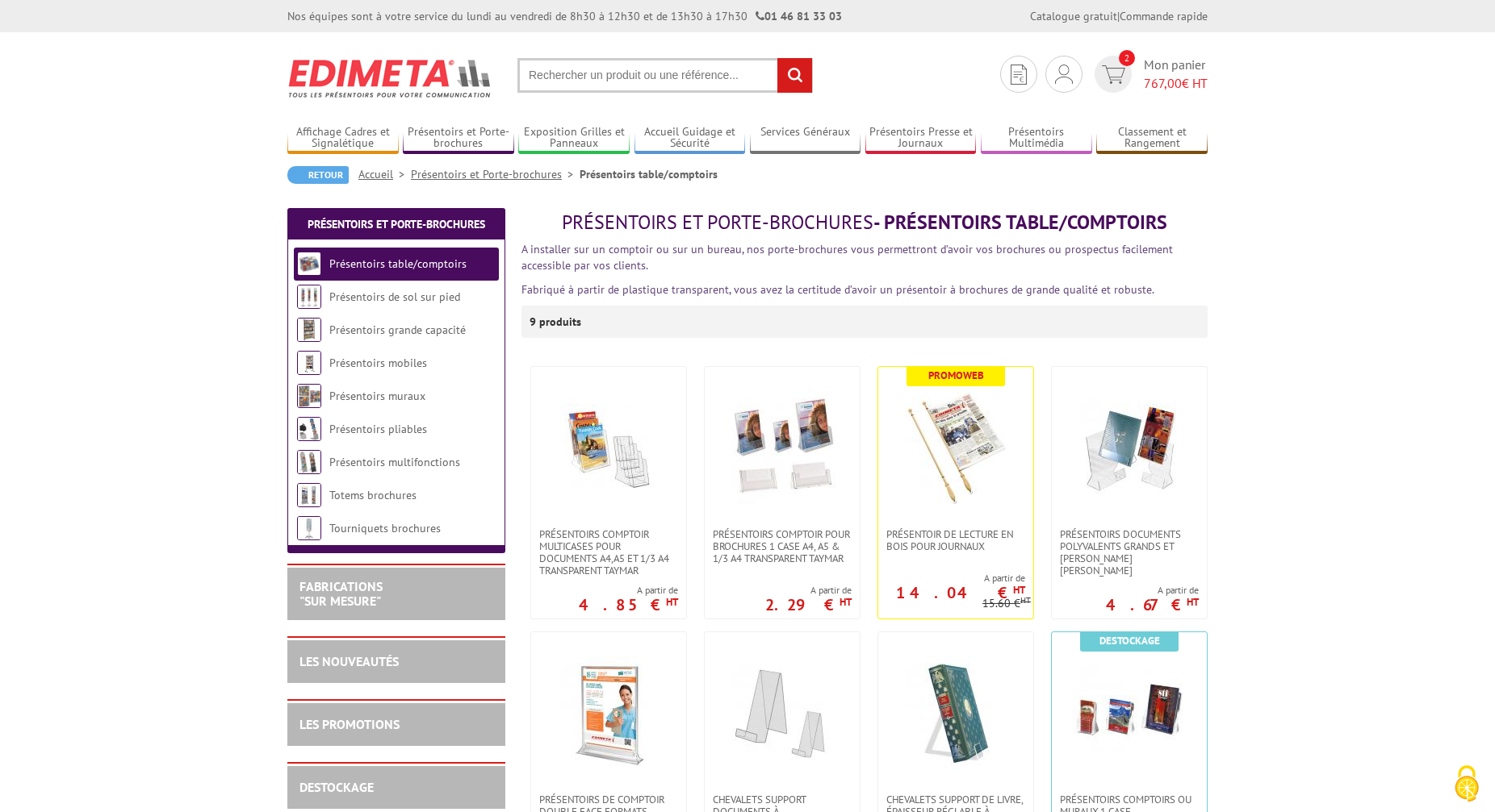
click at [625, 75] on input "text" at bounding box center [664, 75] width 295 height 34
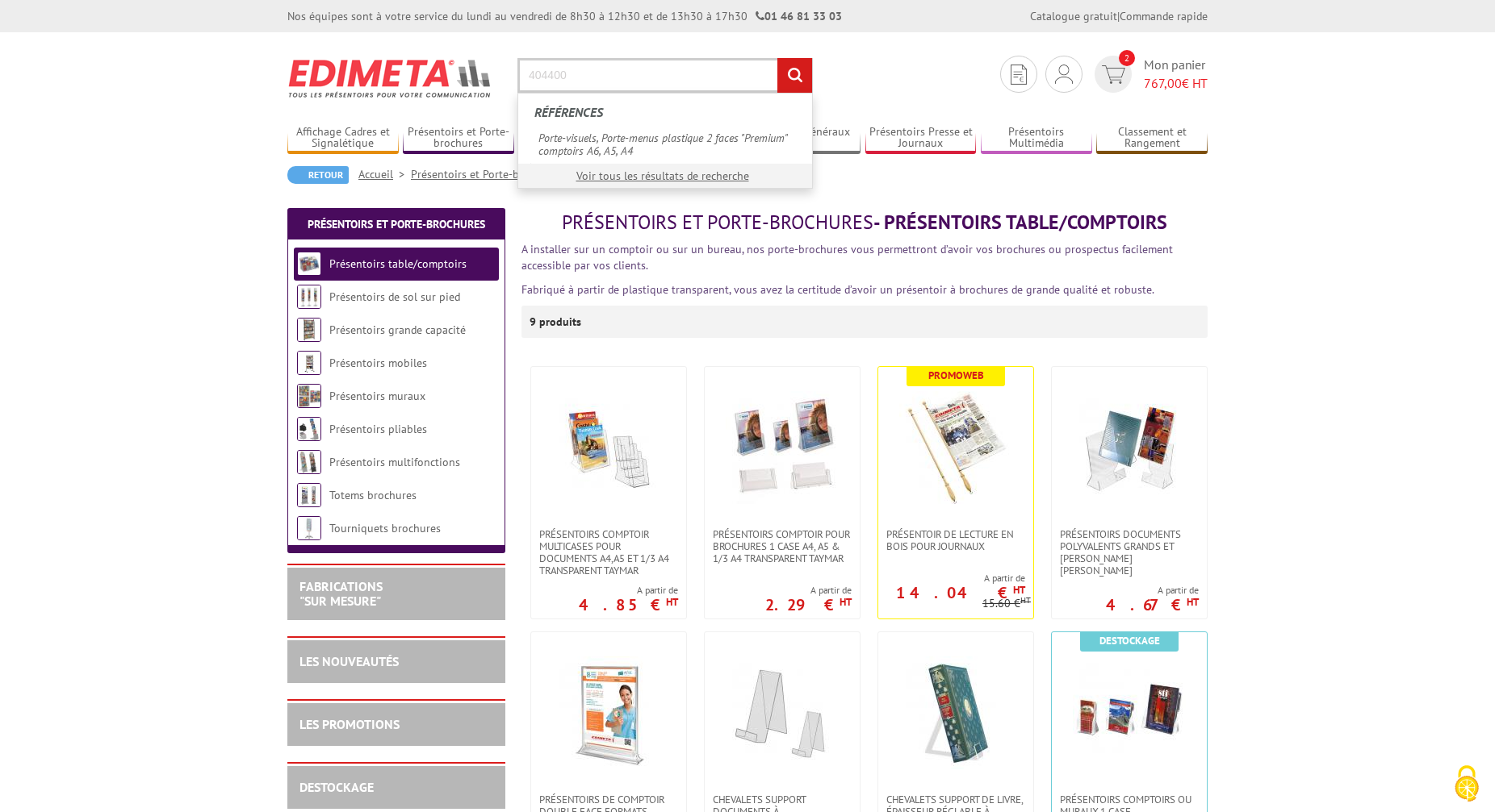
type input "404400"
click at [777, 58] on input "rechercher" at bounding box center [794, 75] width 34 height 34
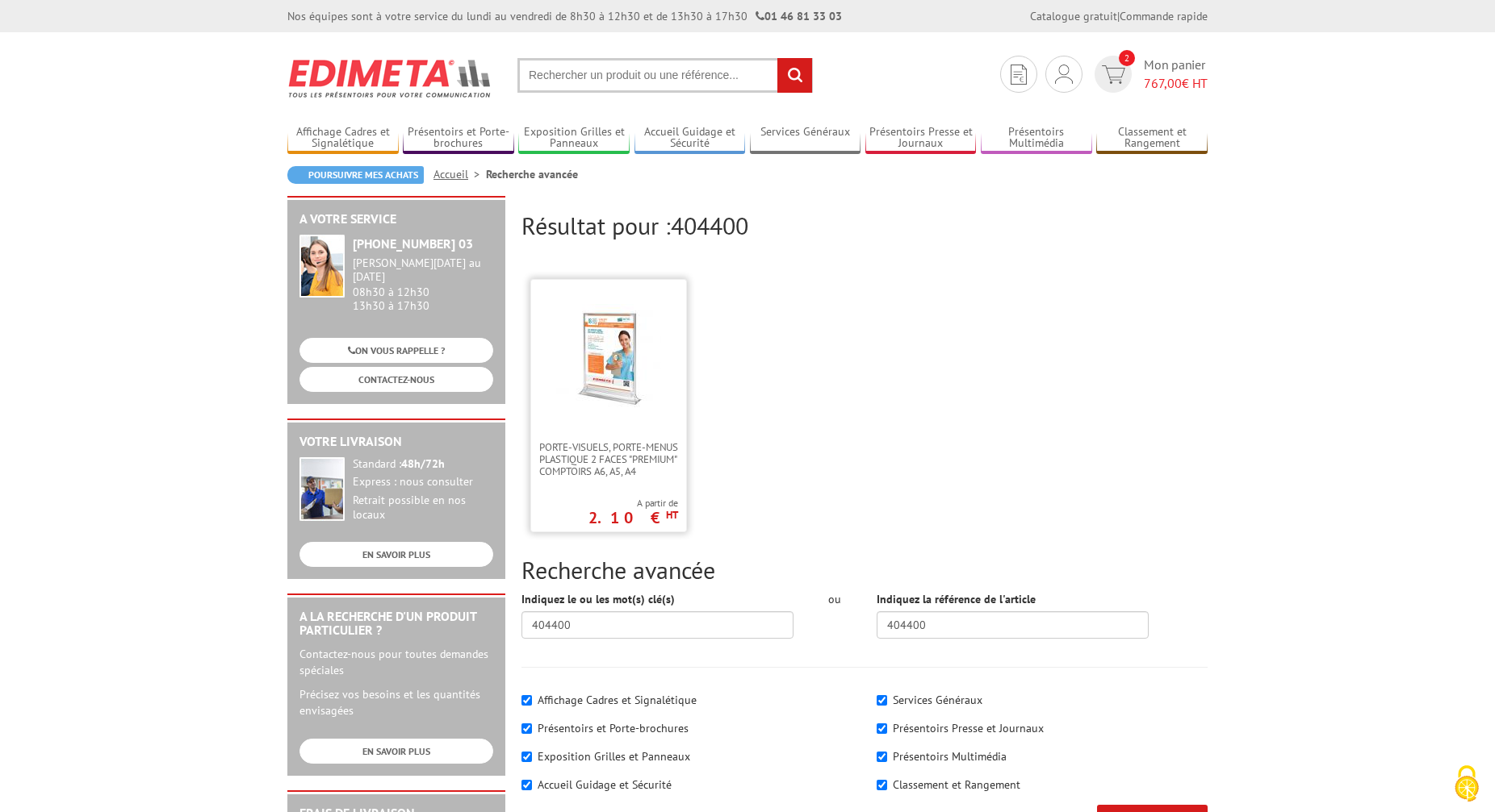
click at [623, 410] on link at bounding box center [608, 361] width 155 height 161
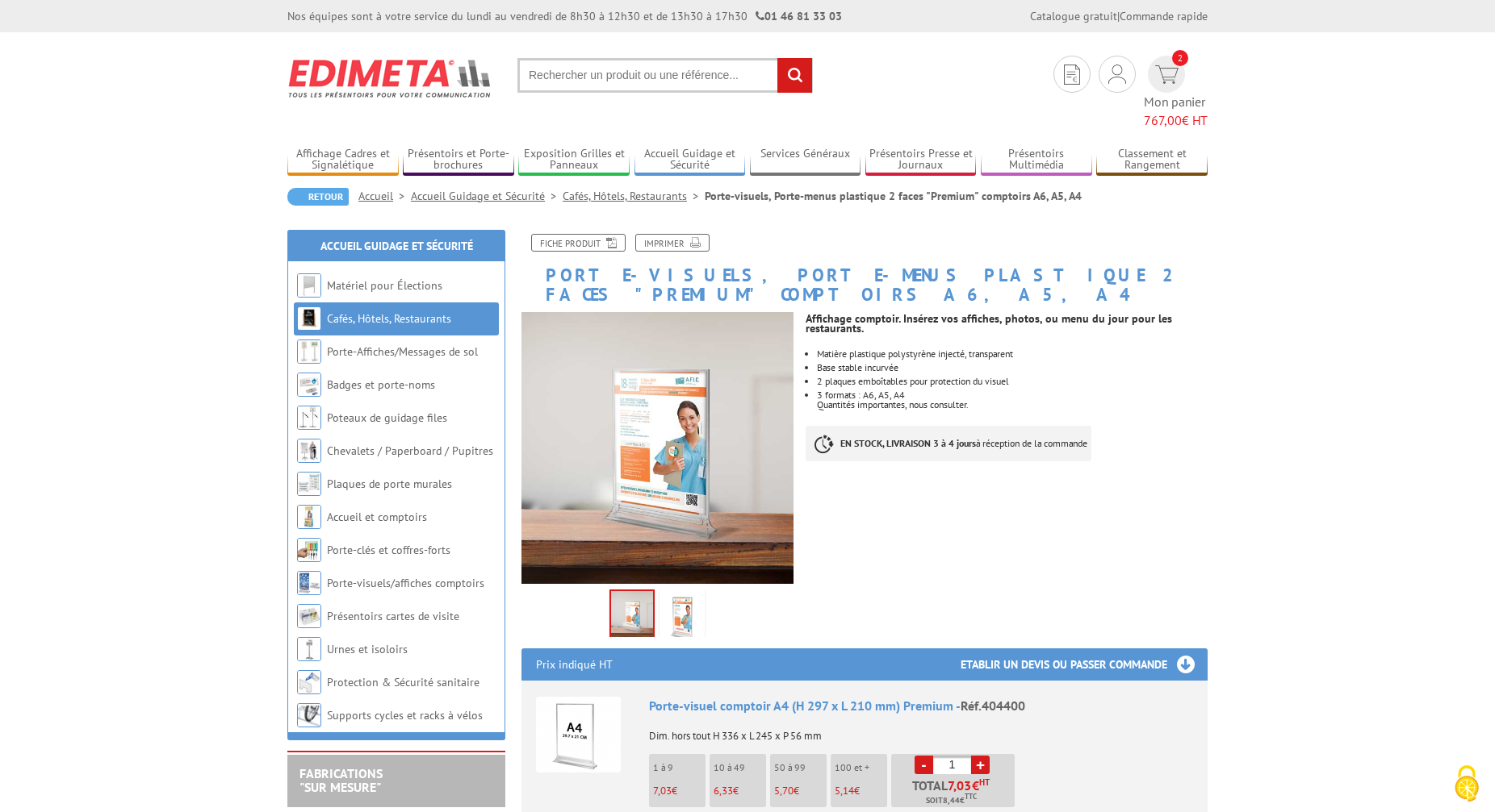
click at [625, 80] on input "text" at bounding box center [664, 75] width 295 height 34
type input "401400"
click at [777, 58] on input "rechercher" at bounding box center [794, 75] width 34 height 34
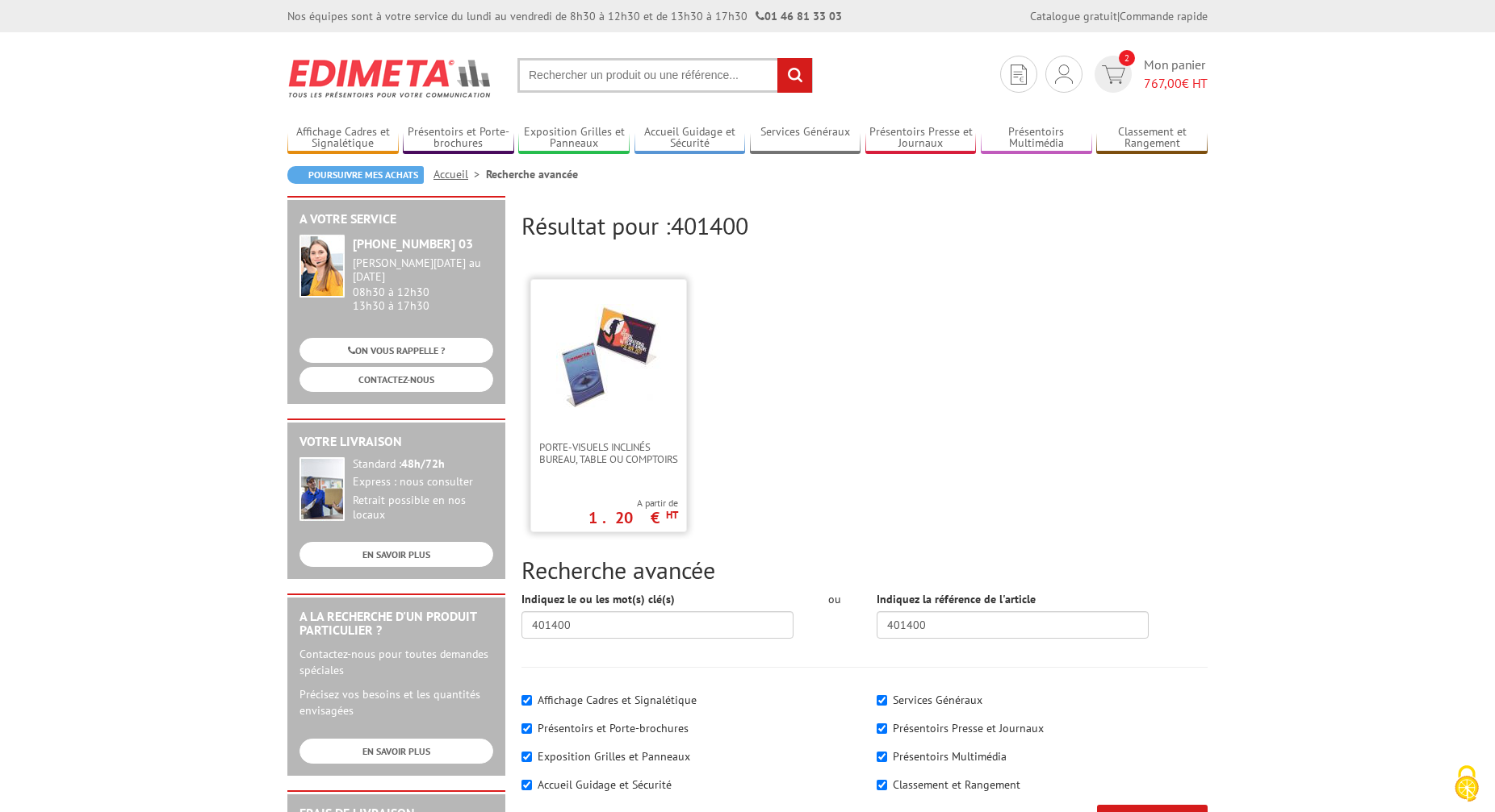
click at [629, 400] on img at bounding box center [609, 357] width 105 height 105
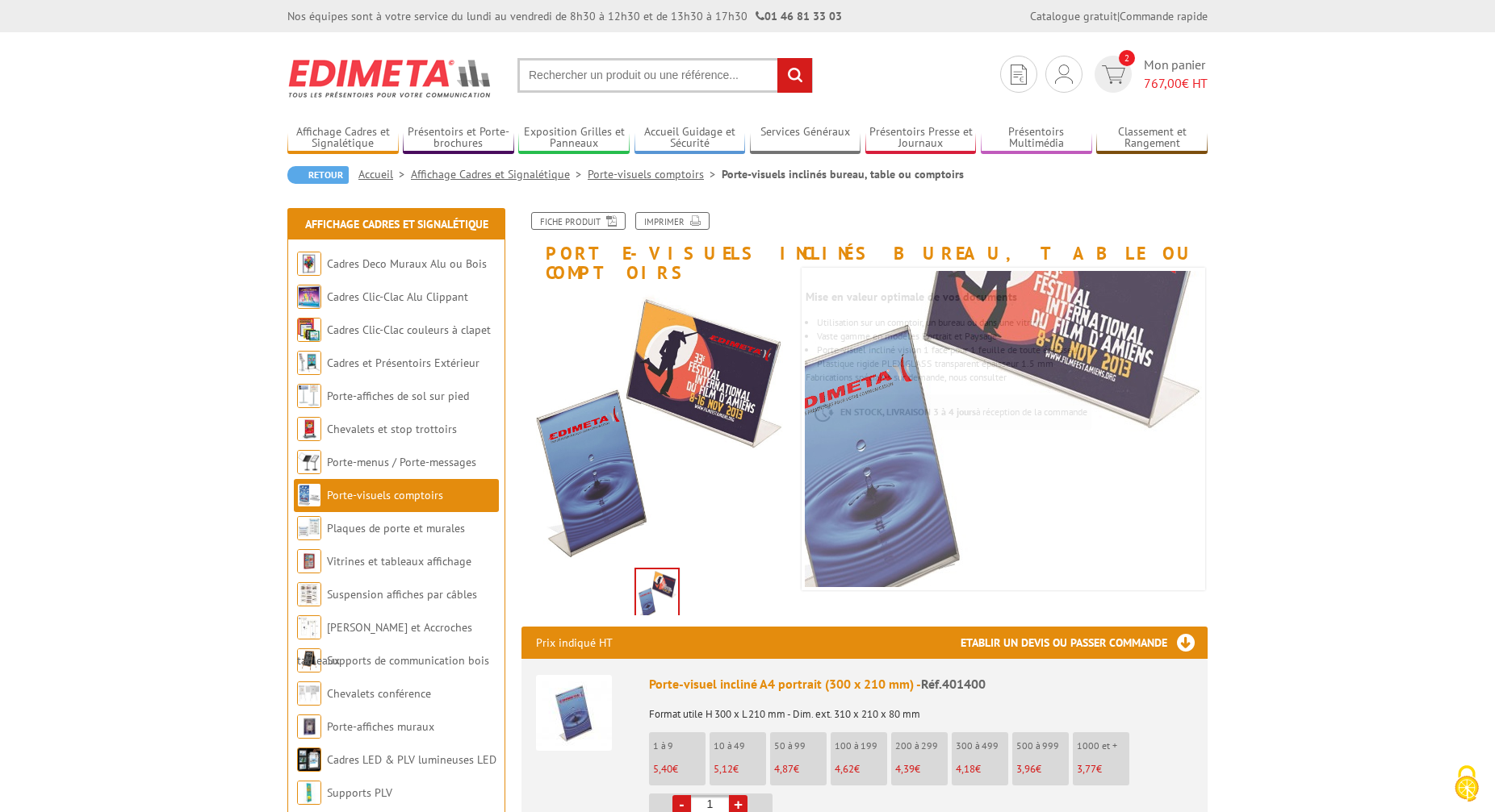
click at [593, 77] on input "text" at bounding box center [664, 75] width 295 height 34
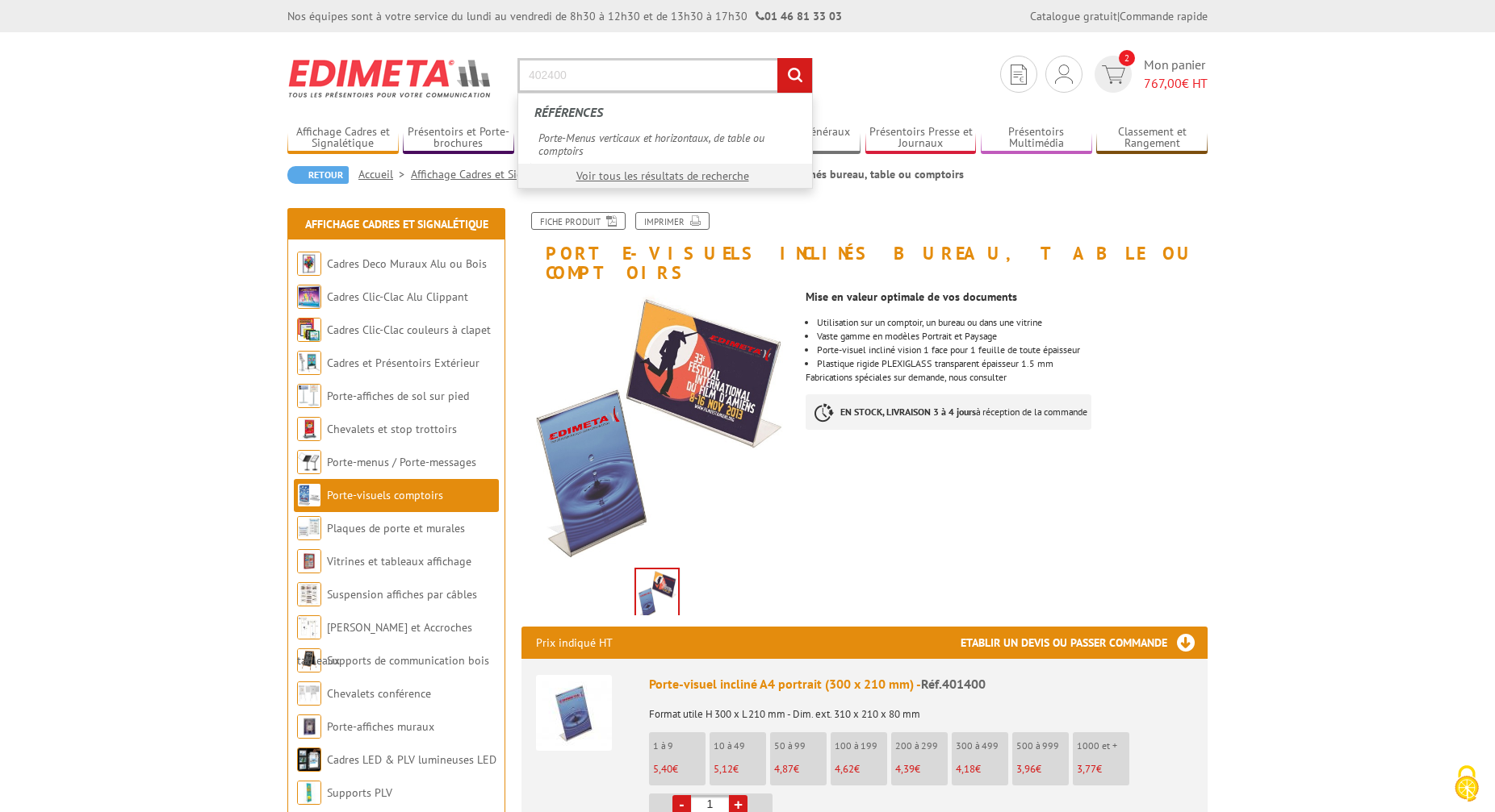
type input "402400"
click at [777, 58] on input "rechercher" at bounding box center [794, 75] width 34 height 34
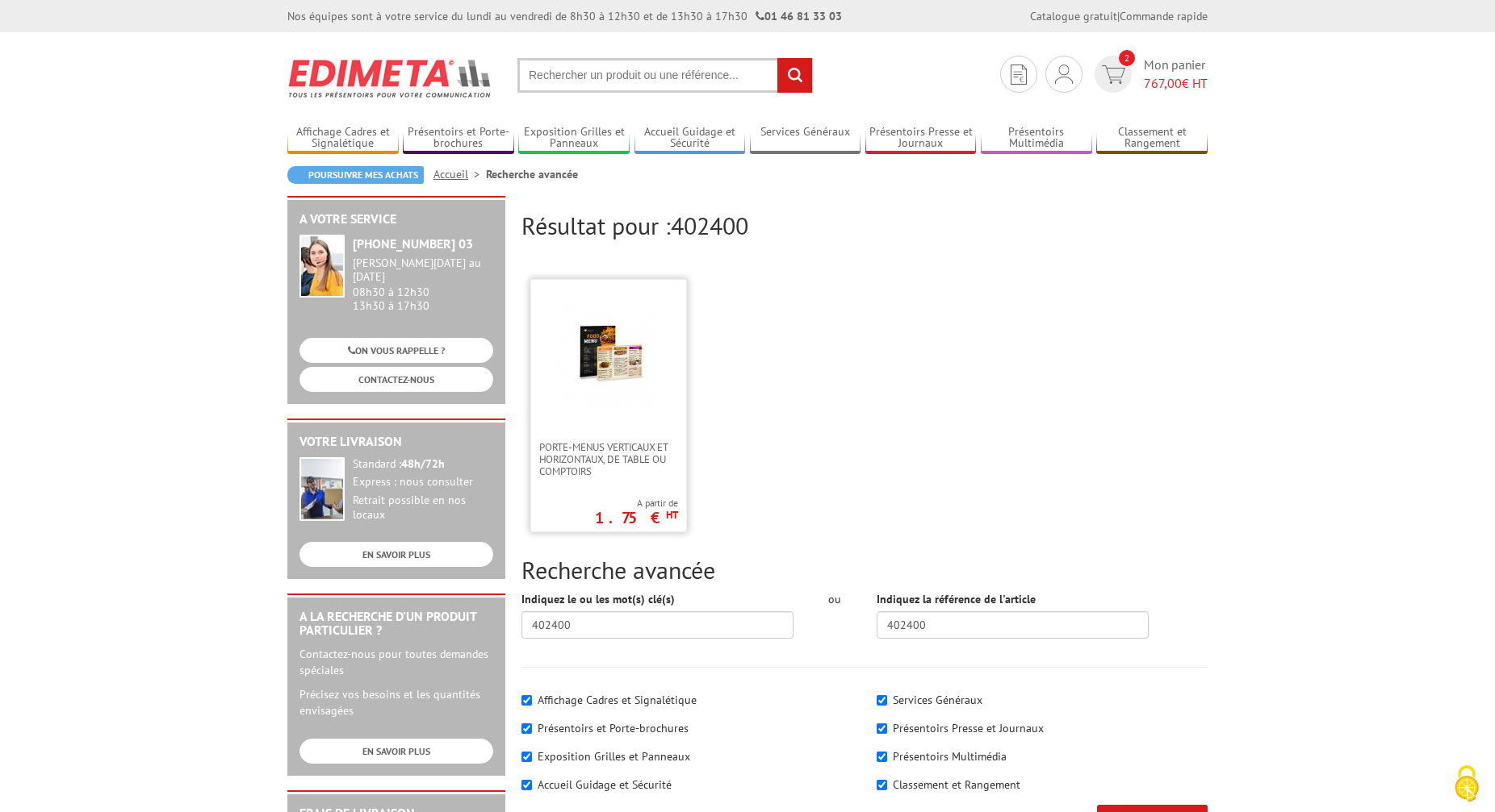
click at [581, 393] on img at bounding box center [609, 357] width 105 height 105
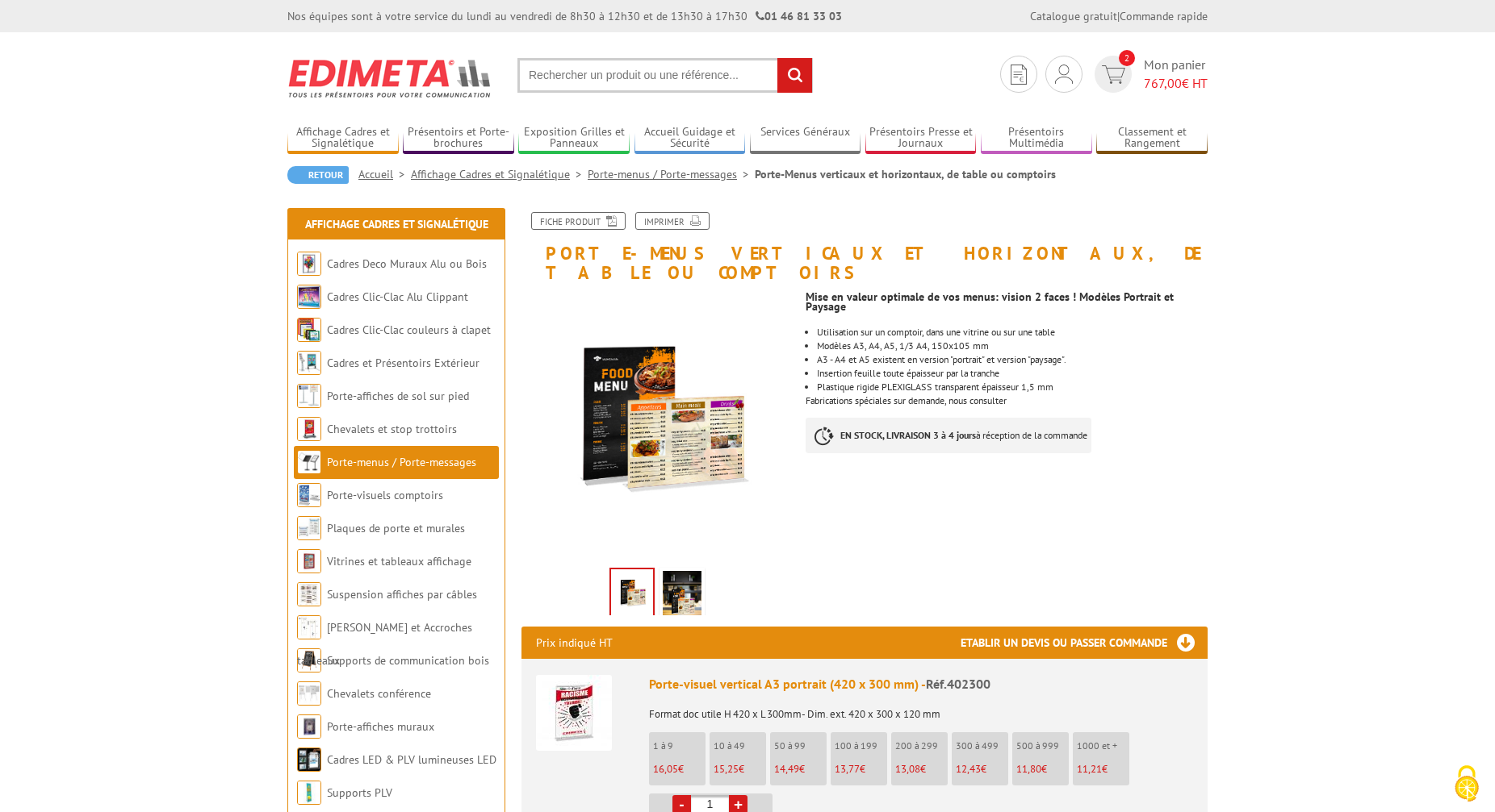
click at [689, 572] on img at bounding box center [682, 595] width 39 height 50
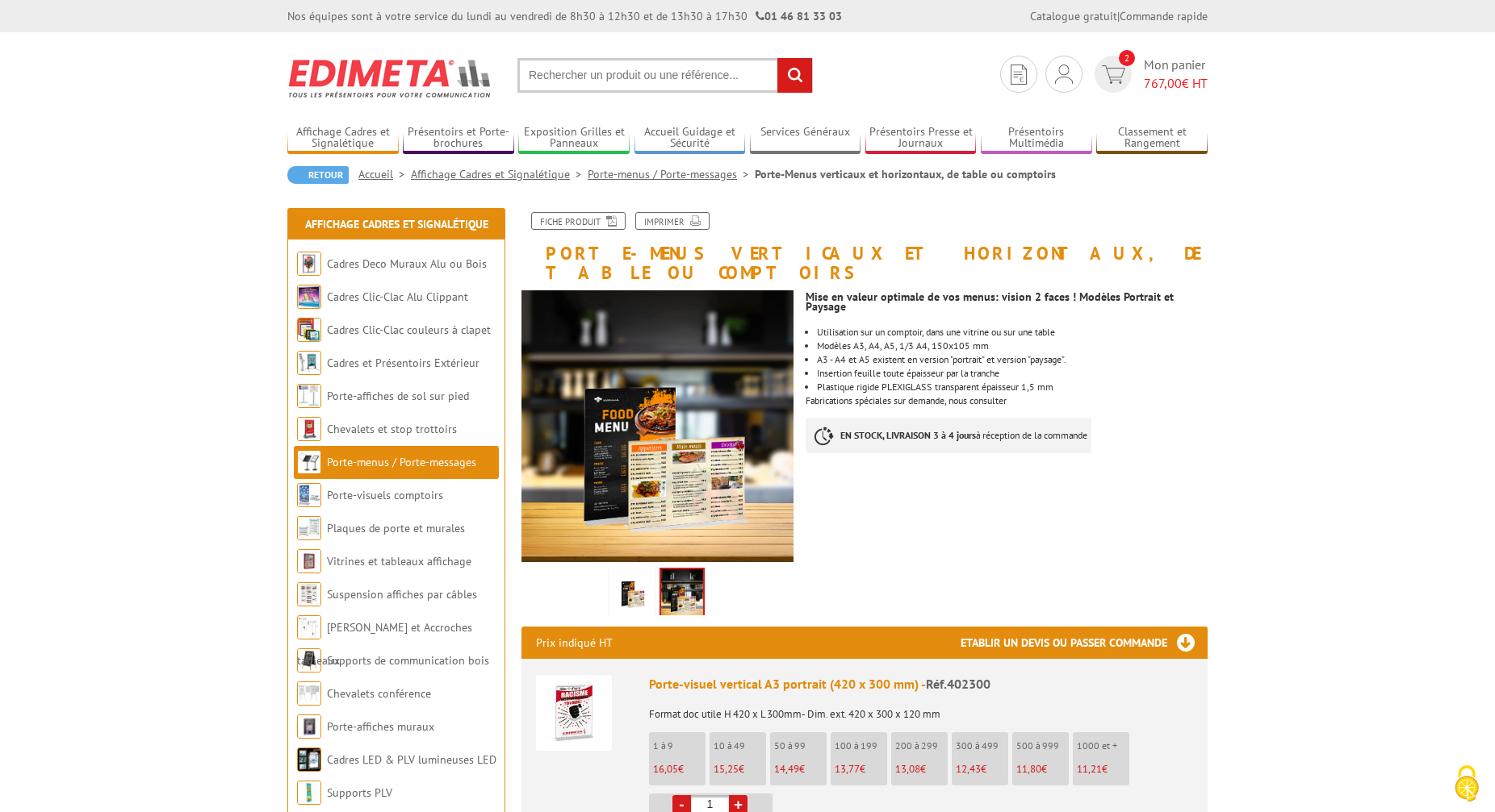
click at [636, 577] on img at bounding box center [632, 595] width 39 height 50
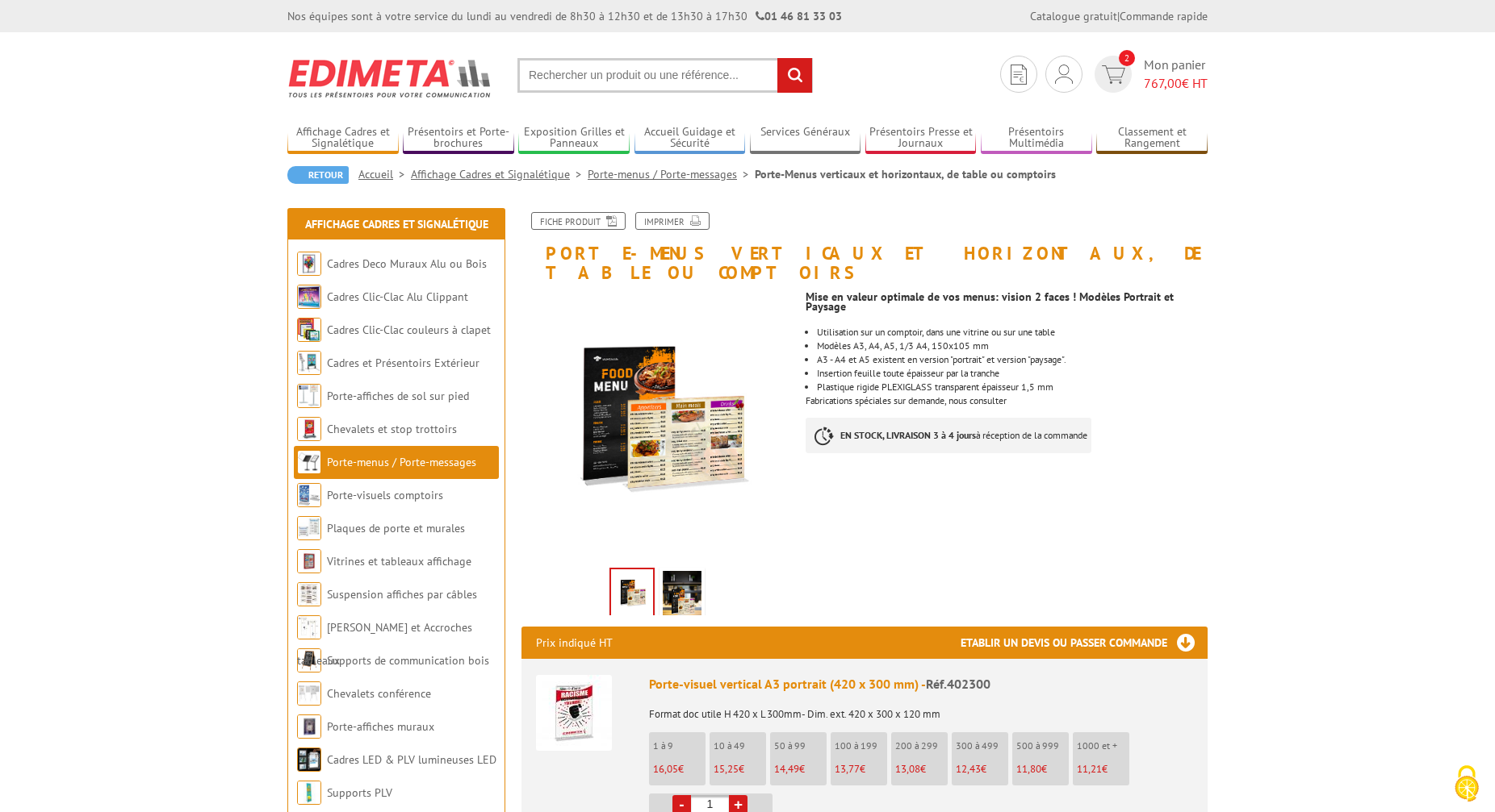
click at [680, 577] on img at bounding box center [682, 595] width 39 height 50
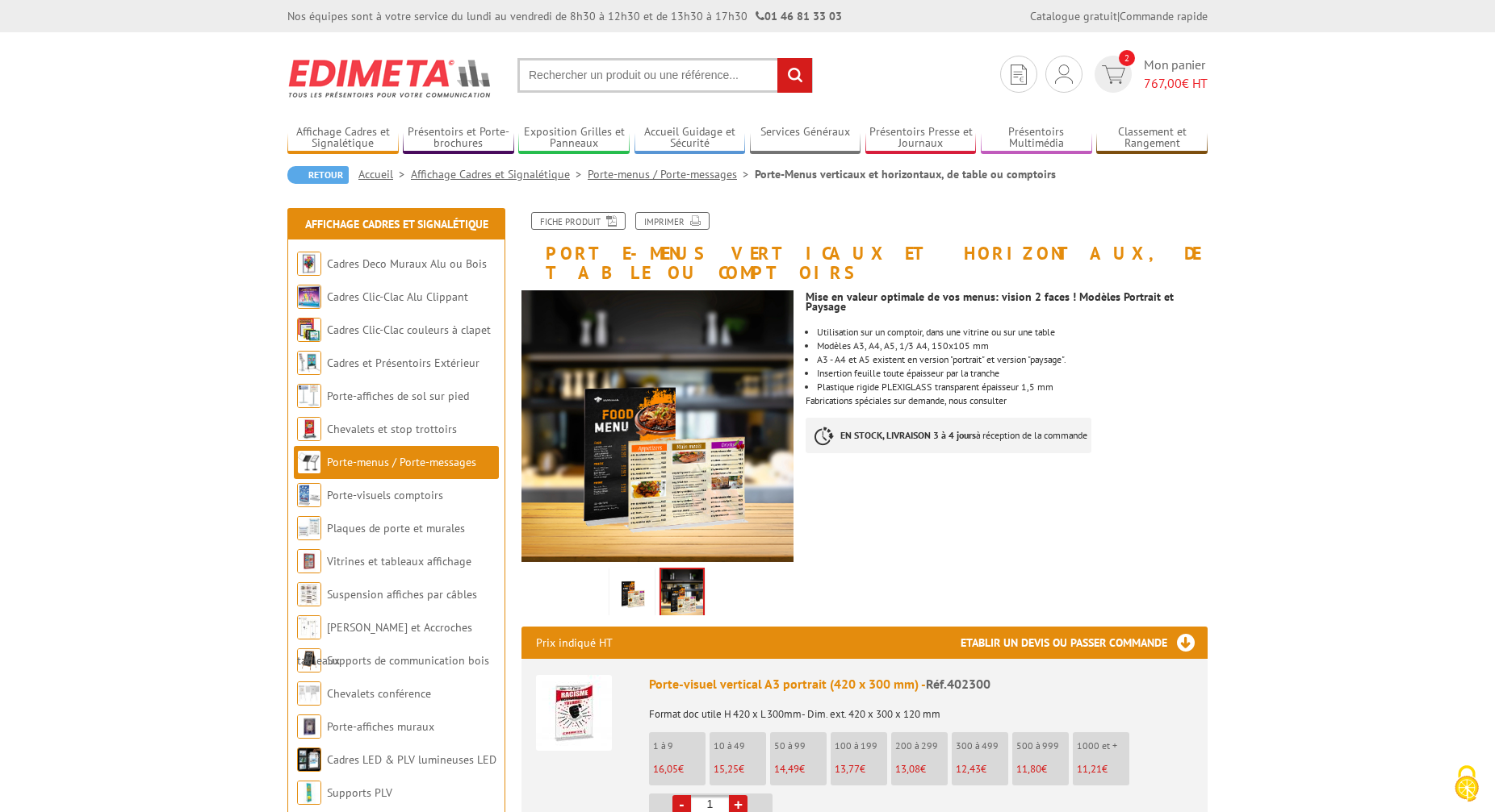
click at [633, 582] on img at bounding box center [632, 595] width 39 height 50
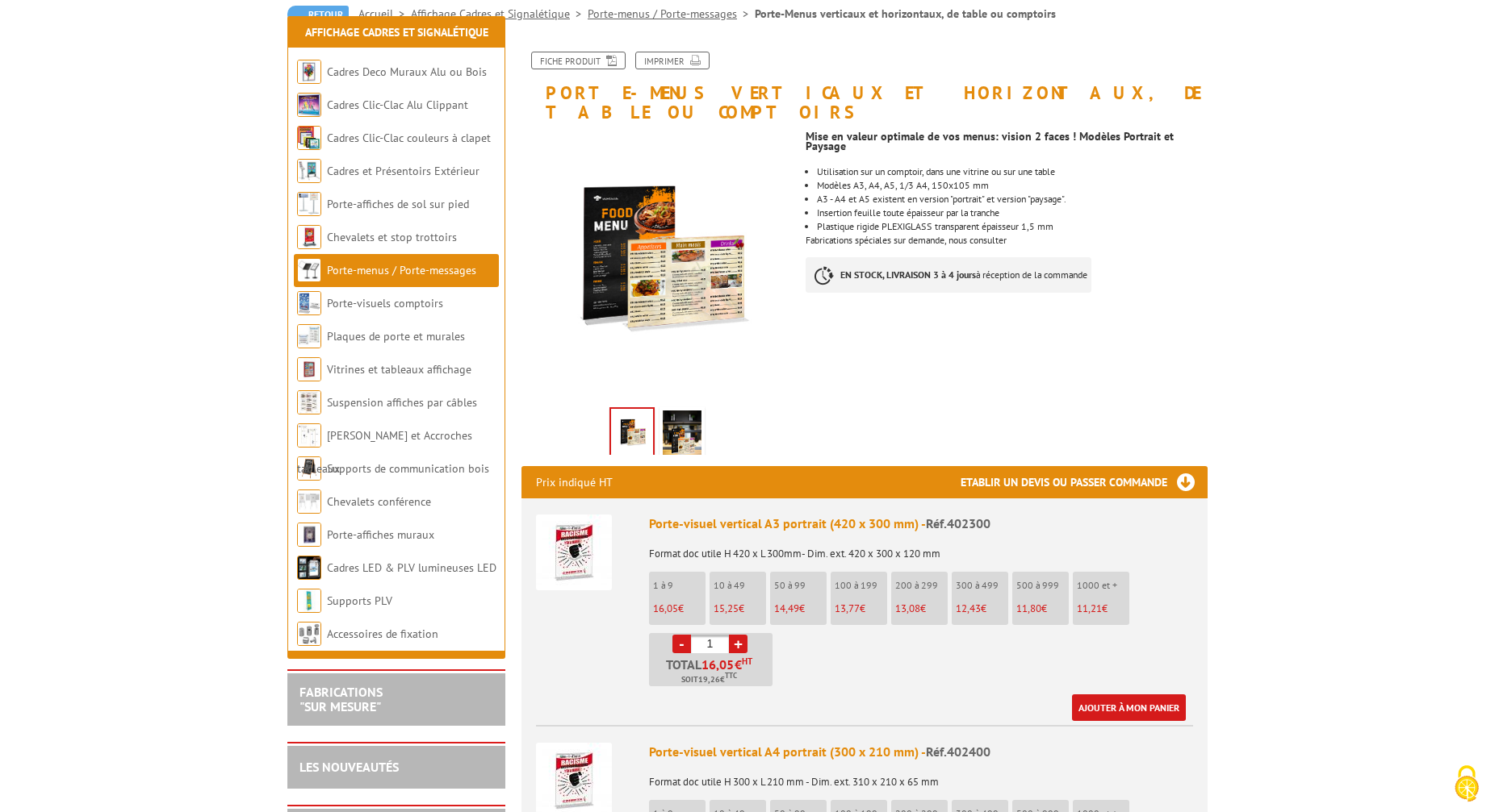
scroll to position [243, 0]
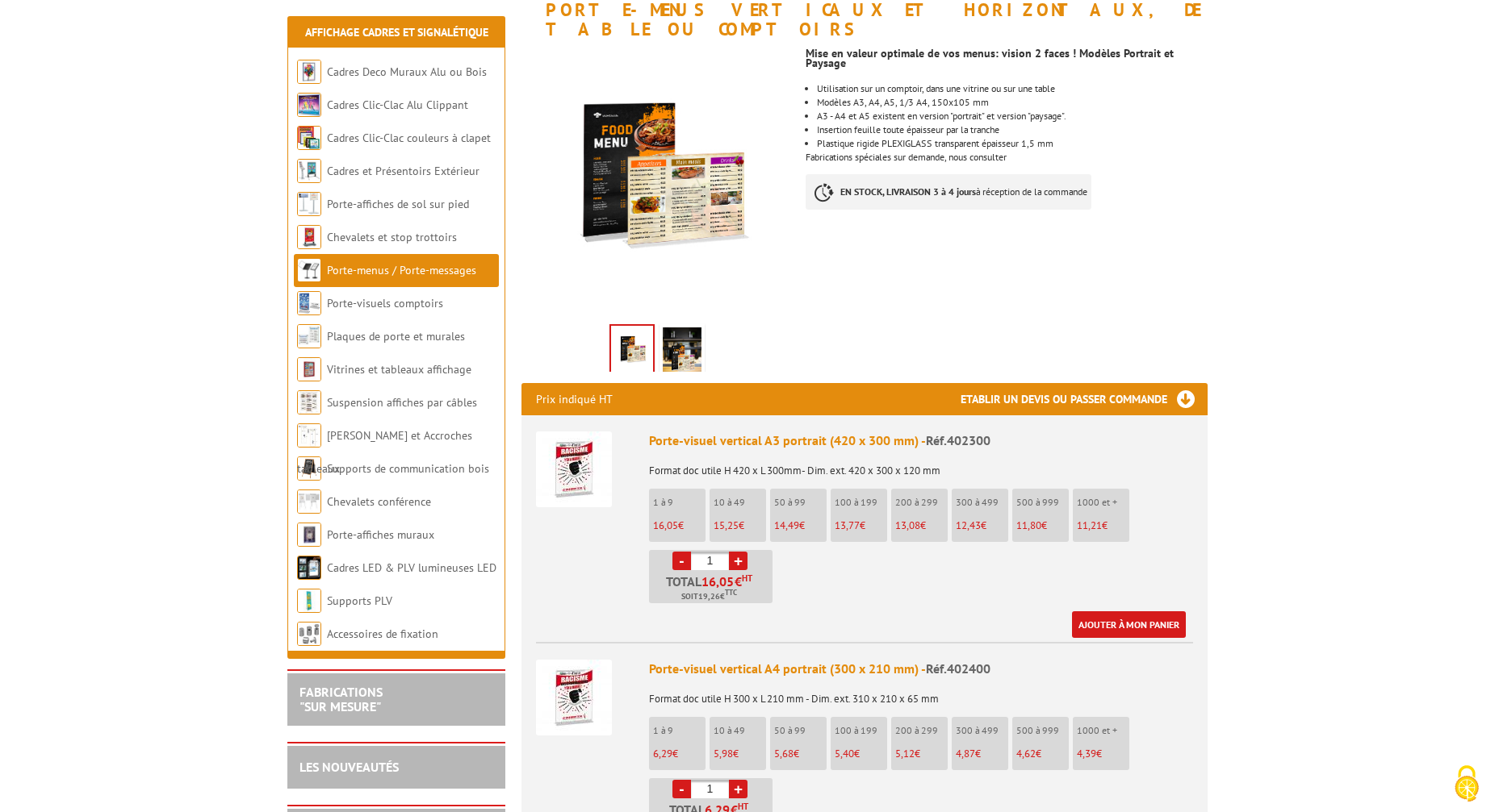
click at [571, 459] on img at bounding box center [574, 470] width 76 height 76
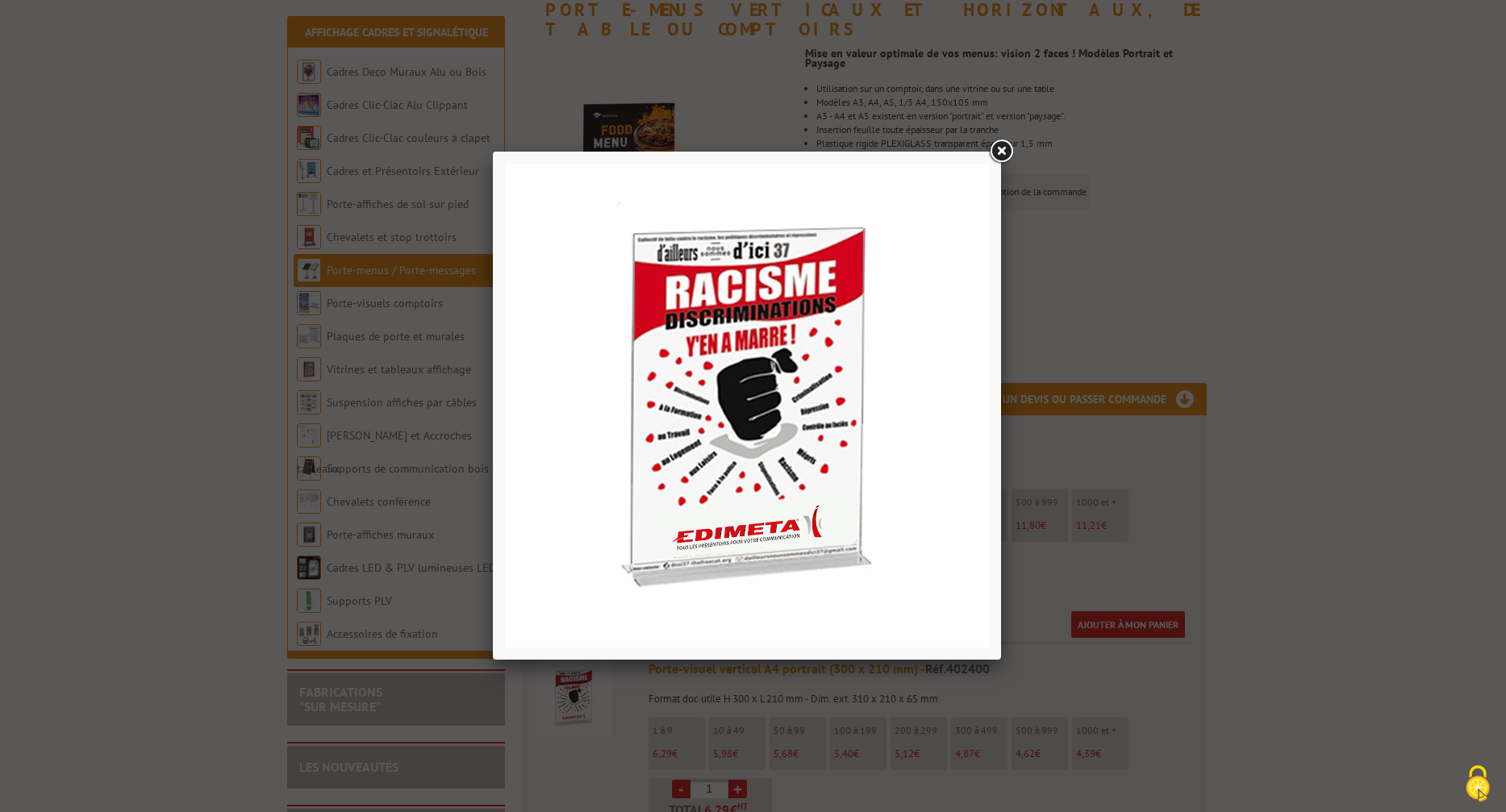
click at [1001, 149] on link at bounding box center [1001, 152] width 29 height 29
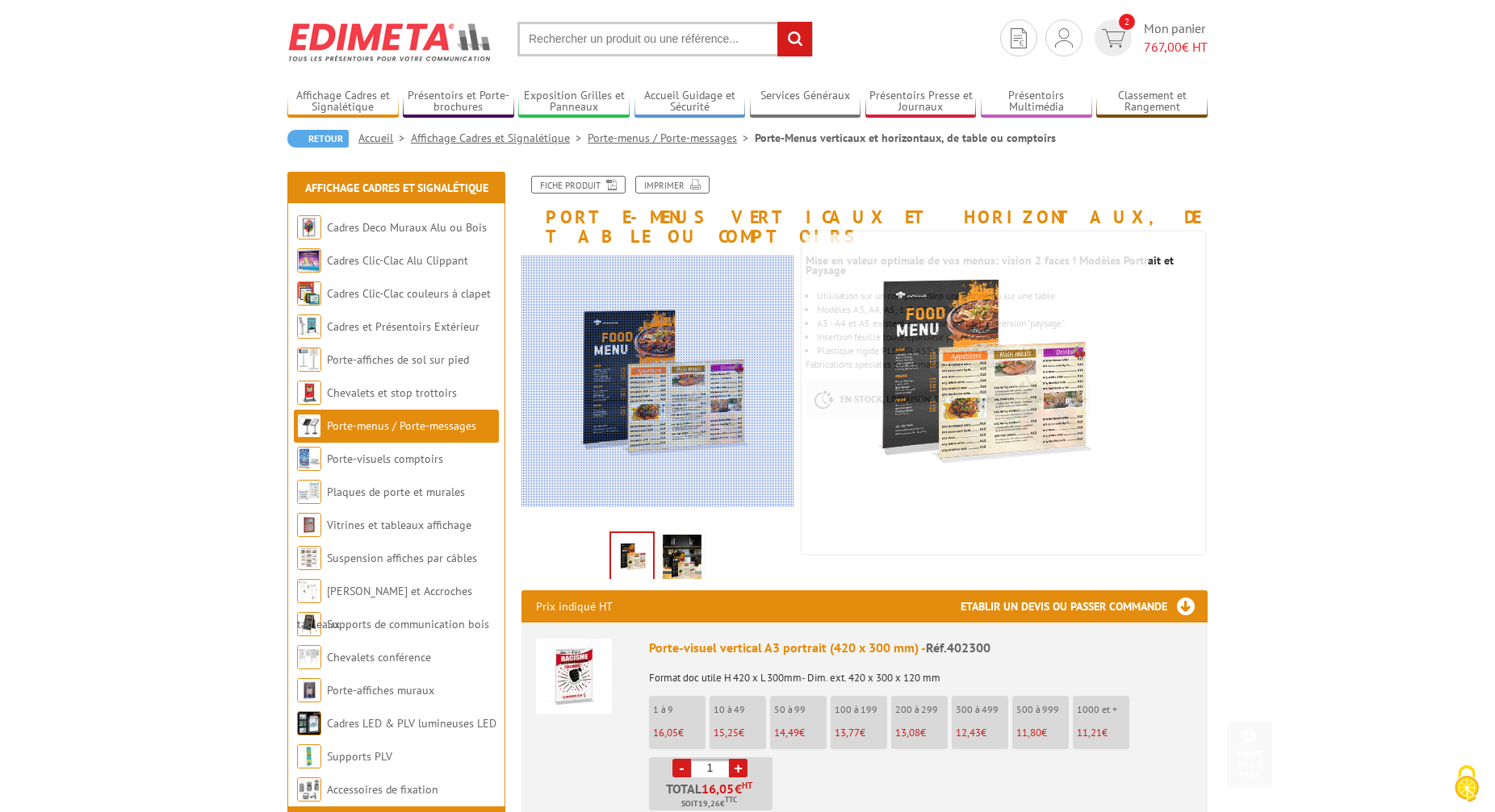
scroll to position [0, 0]
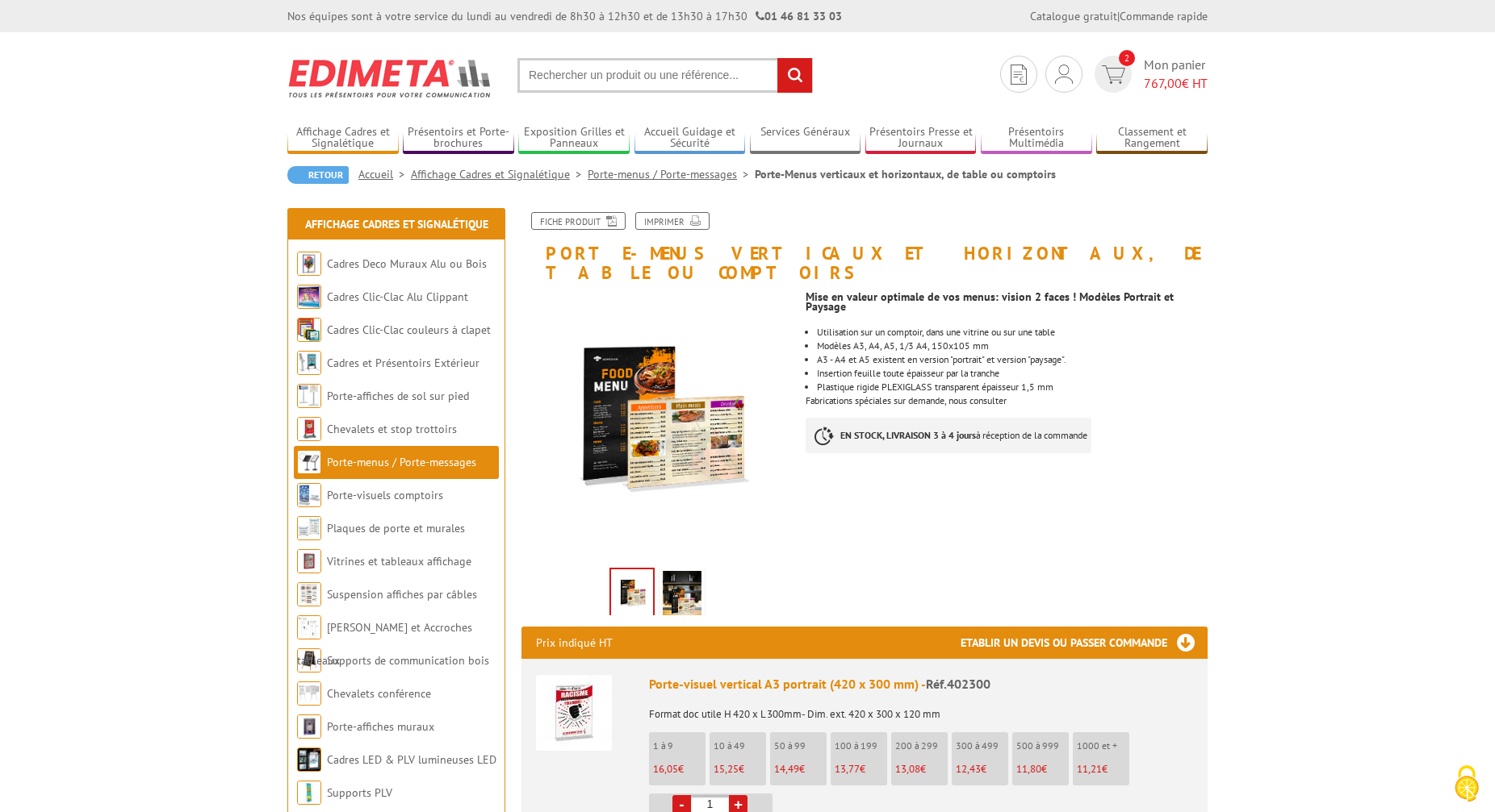
click at [685, 571] on img at bounding box center [682, 595] width 39 height 50
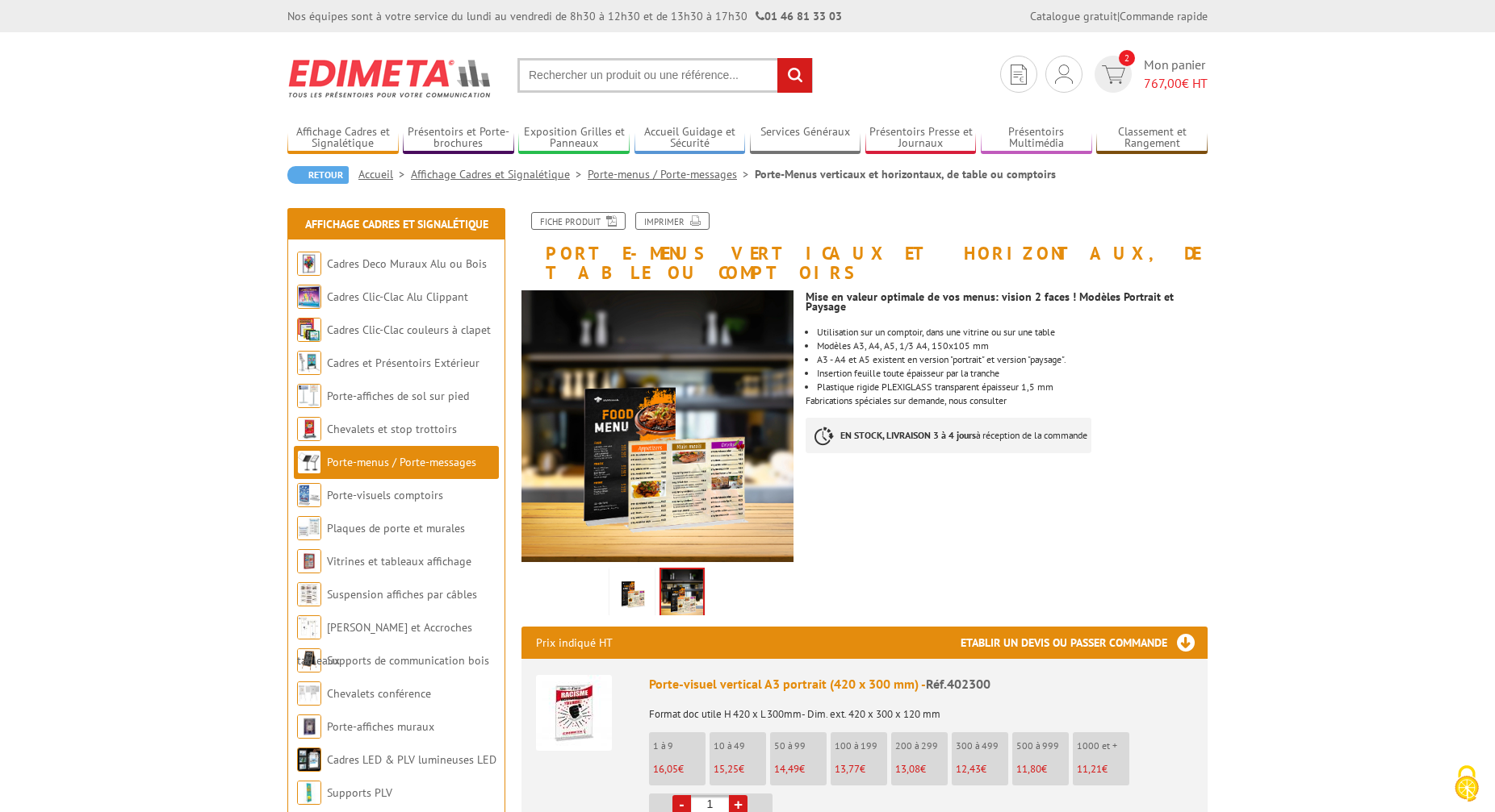
click at [631, 581] on img at bounding box center [632, 595] width 39 height 50
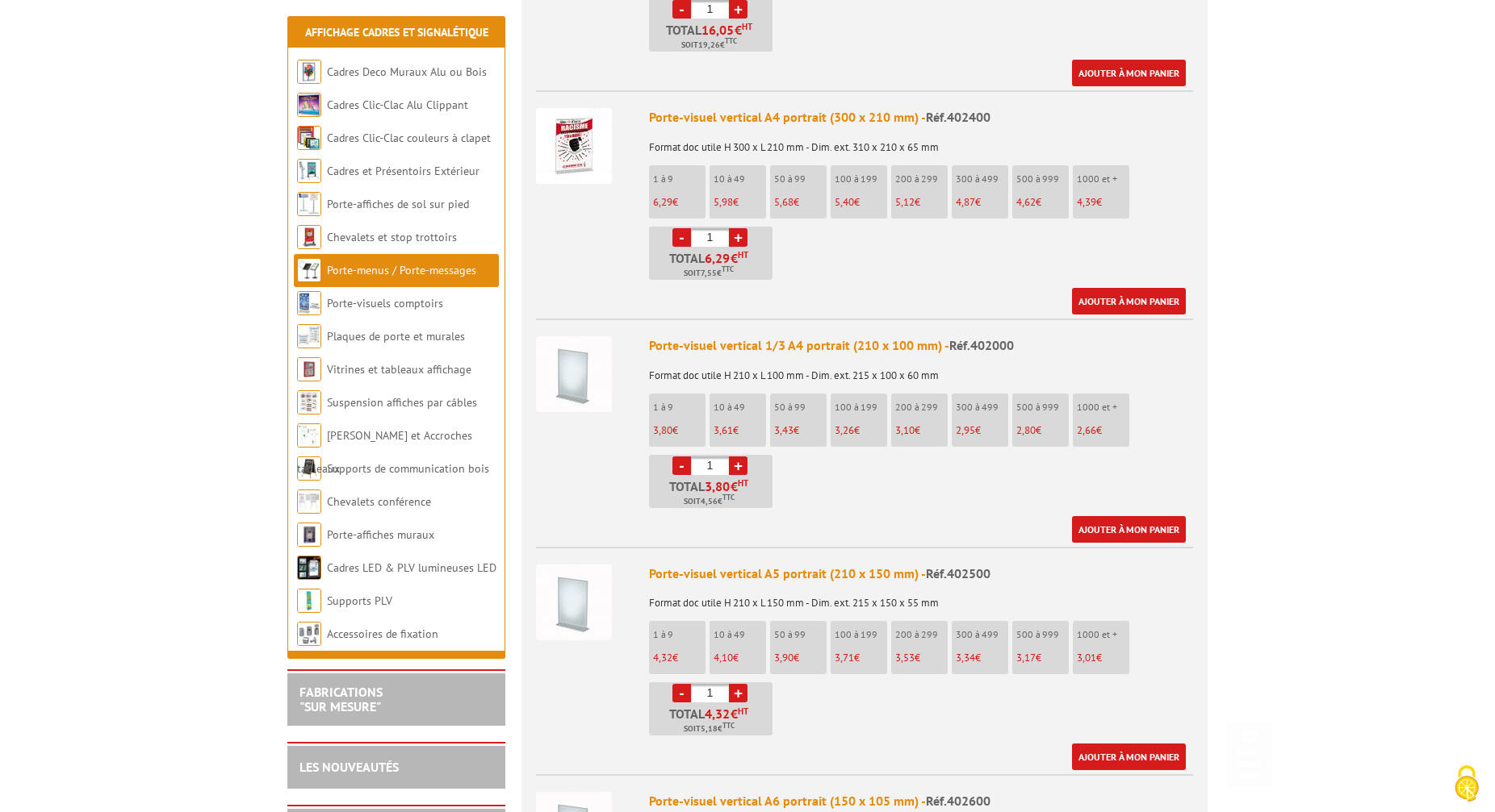
scroll to position [826, 0]
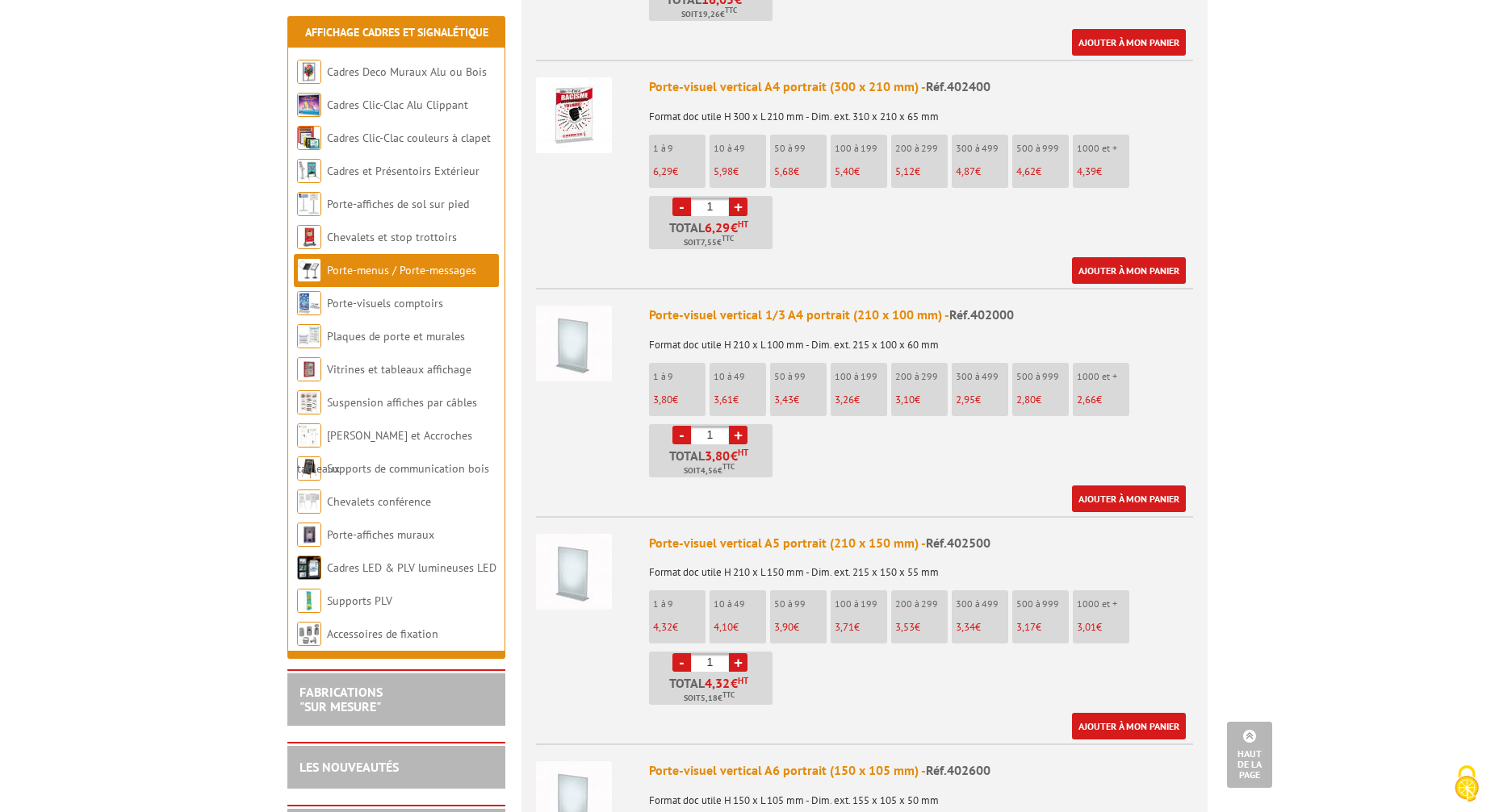
click at [571, 561] on img at bounding box center [574, 572] width 76 height 76
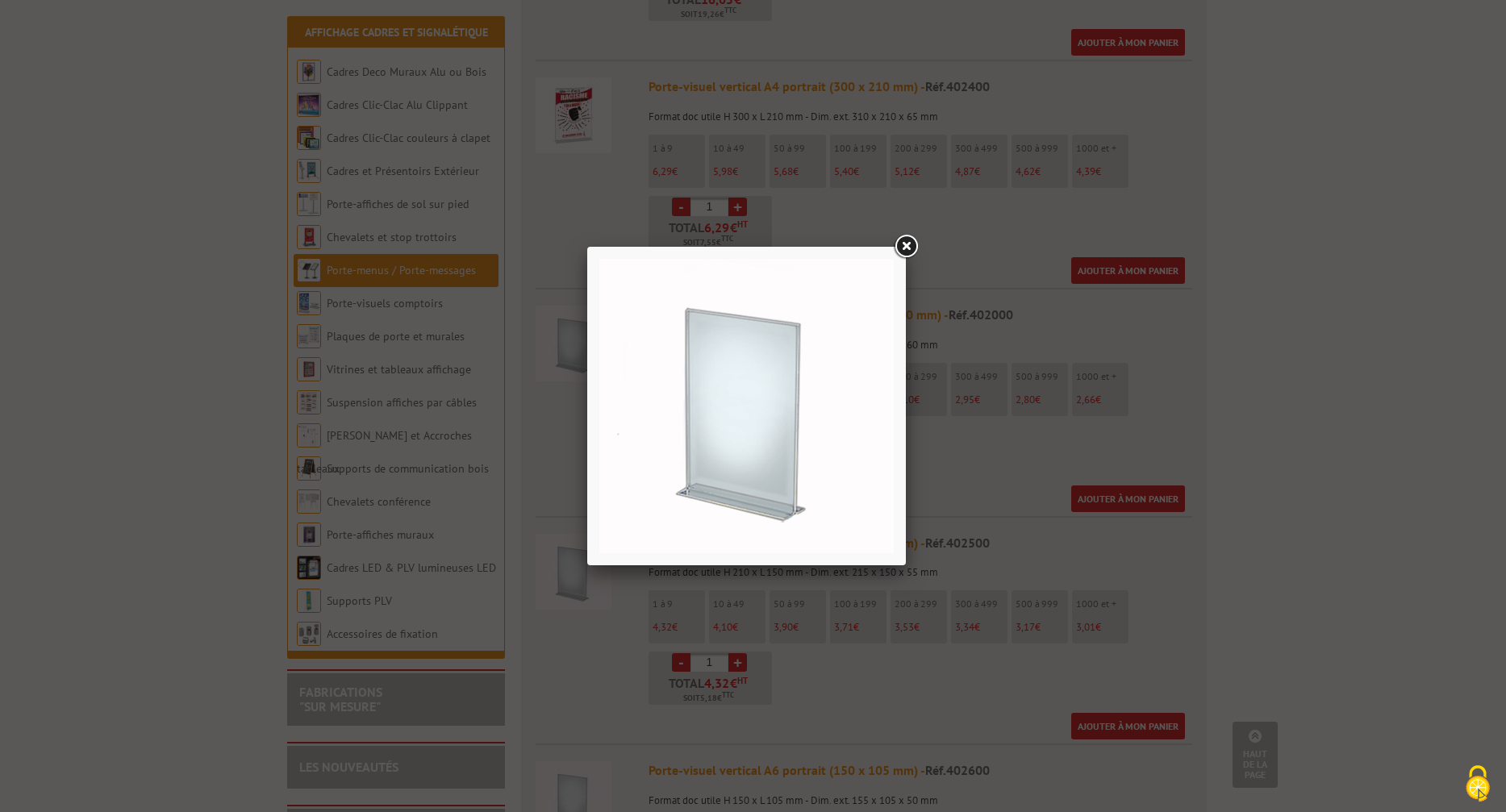
click at [908, 244] on link at bounding box center [905, 247] width 29 height 29
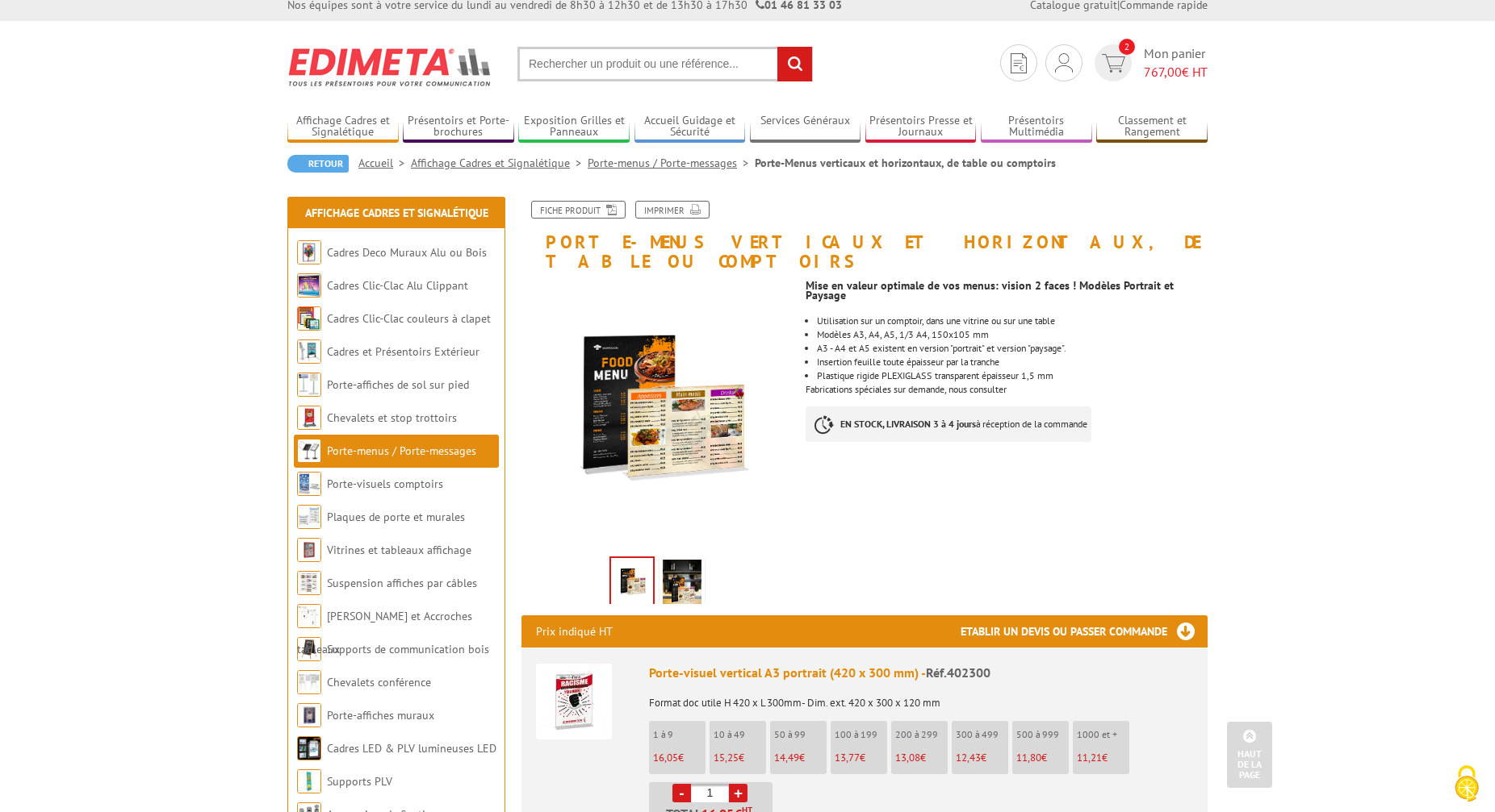
scroll to position [0, 0]
